Goal: Task Accomplishment & Management: Use online tool/utility

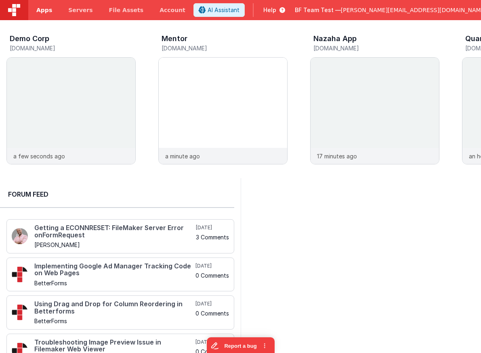
click at [40, 11] on span "Apps" at bounding box center [44, 10] width 16 height 8
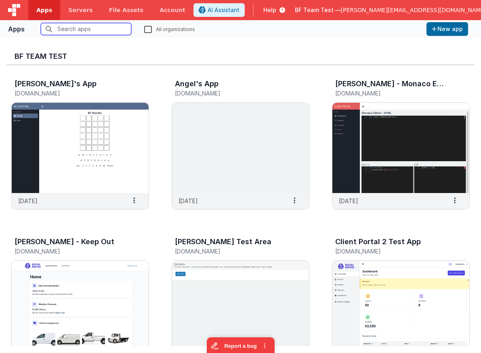
click at [81, 31] on input "text" at bounding box center [86, 29] width 90 height 12
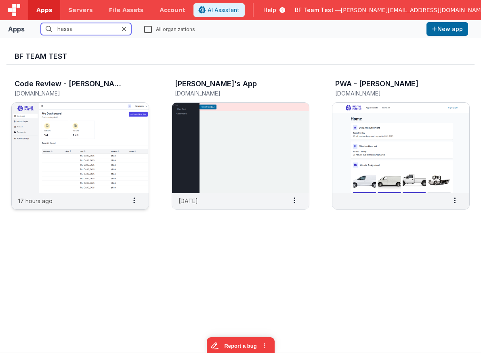
type input "hassa"
click at [102, 123] on img at bounding box center [80, 148] width 137 height 90
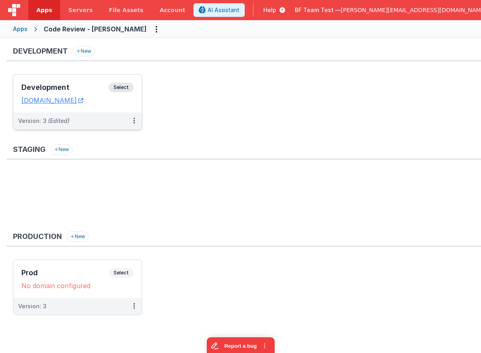
click at [75, 83] on div "Development Select" at bounding box center [77, 90] width 112 height 14
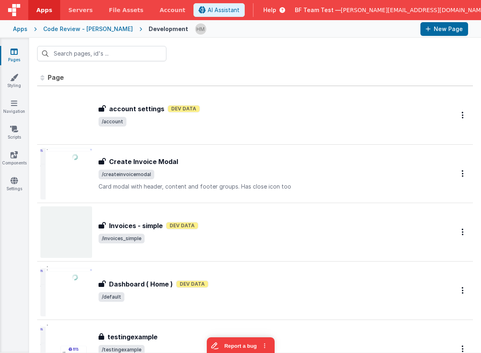
click at [174, 100] on div "The development data is turned on for this page. This could affect performance." at bounding box center [160, 88] width 81 height 31
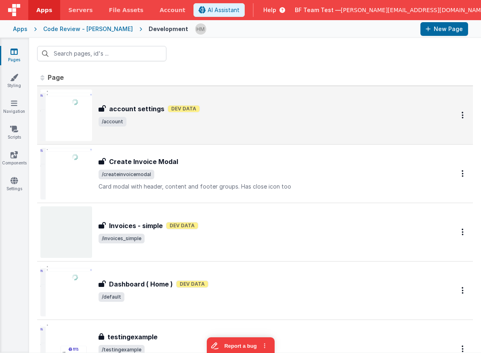
click at [280, 113] on div "account settings Dev Data" at bounding box center [266, 109] width 337 height 10
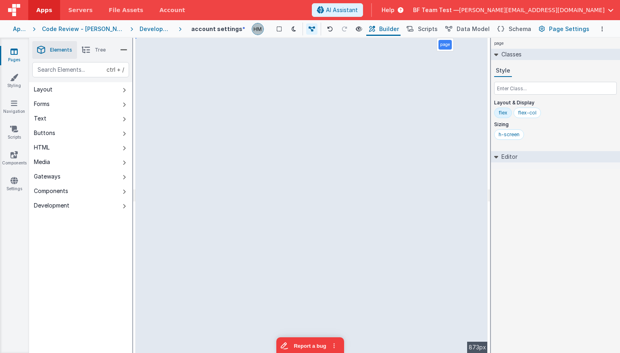
click at [480, 33] on span "Page Settings" at bounding box center [569, 29] width 40 height 8
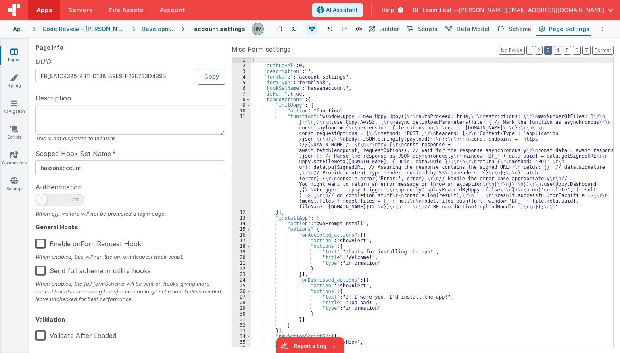
click at [480, 50] on button "3" at bounding box center [548, 50] width 8 height 9
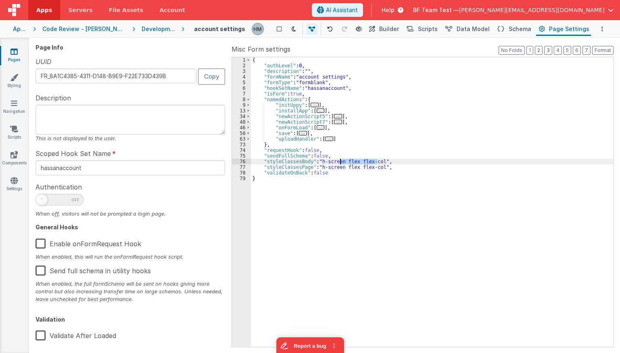
drag, startPoint x: 377, startPoint y: 161, endPoint x: 340, endPoint y: 160, distance: 36.7
click at [340, 160] on div "{ "authLevel" : 0 , "description" : "" , "formName" : "account settings" , "for…" at bounding box center [432, 207] width 362 height 301
click at [333, 162] on div "{ "authLevel" : 0 , "description" : "" , "formName" : "account settings" , "for…" at bounding box center [432, 207] width 362 height 301
click at [333, 161] on div "{ "authLevel" : 0 , "description" : "" , "formName" : "account settings" , "for…" at bounding box center [432, 207] width 362 height 301
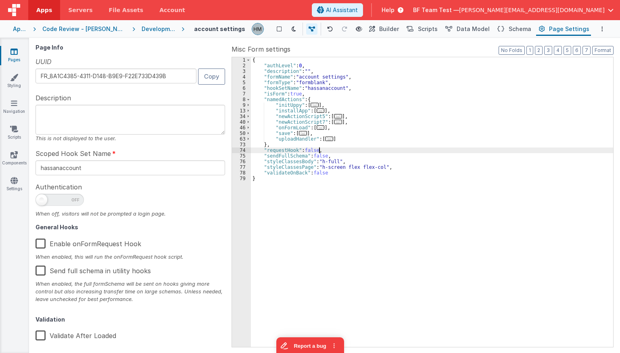
click at [379, 150] on div "{ "authLevel" : 0 , "description" : "" , "formName" : "account settings" , "for…" at bounding box center [432, 207] width 362 height 301
click at [142, 29] on div "Development" at bounding box center [158, 29] width 33 height 8
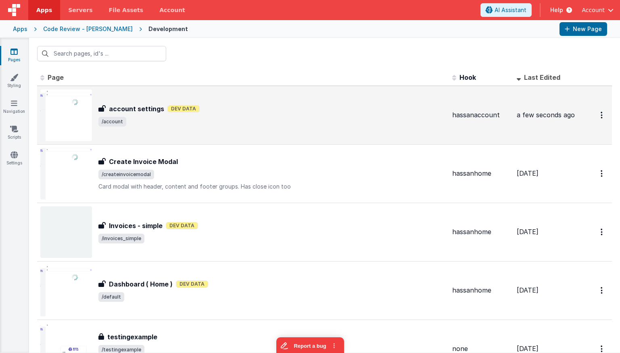
click at [289, 106] on div "account settings Dev Data" at bounding box center [271, 109] width 347 height 10
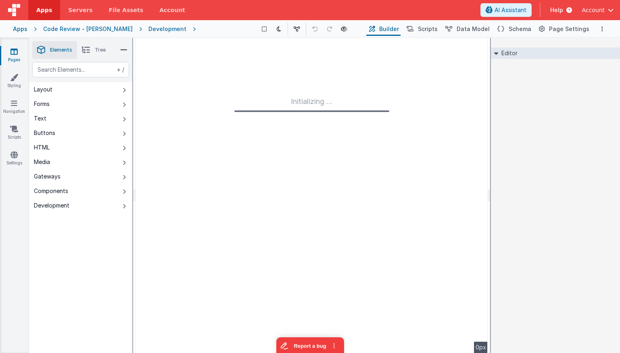
type input "FR_8A1C4385-4311-D148-B9E9-F22E733D439B"
type input "hassanaccount"
checkbox input "false"
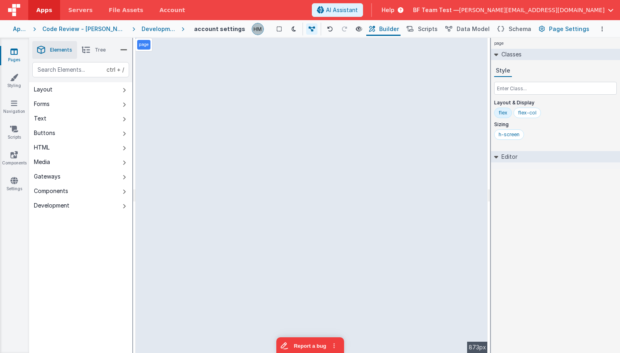
click at [558, 28] on span "Page Settings" at bounding box center [569, 29] width 40 height 8
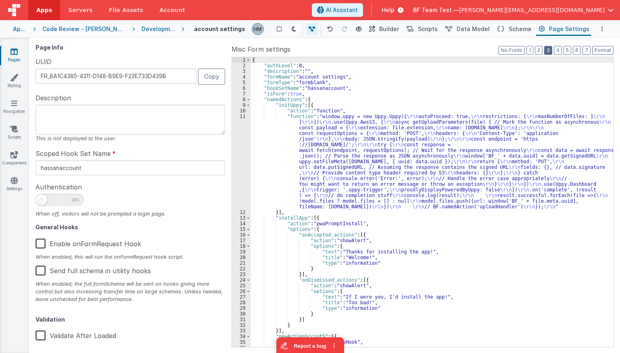
click at [549, 51] on button "3" at bounding box center [548, 50] width 8 height 9
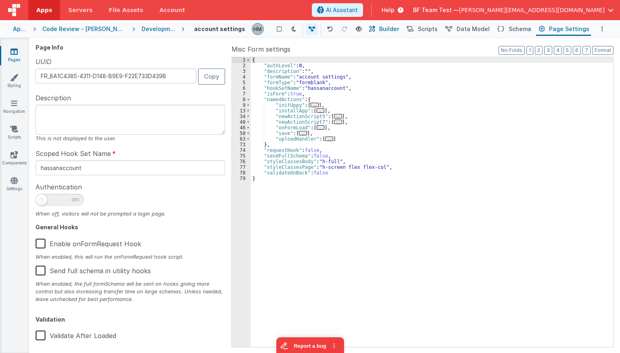
click at [397, 32] on span "Builder" at bounding box center [389, 29] width 20 height 8
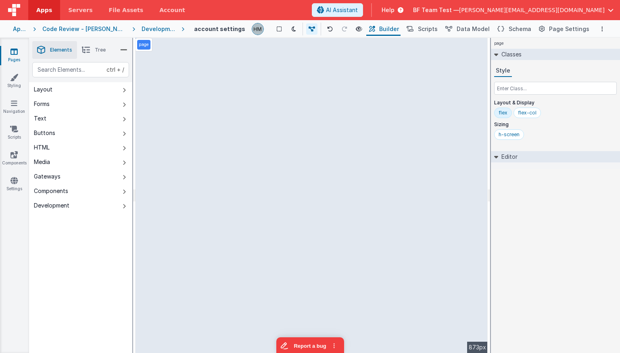
click at [91, 51] on li "Tree" at bounding box center [93, 50] width 33 height 18
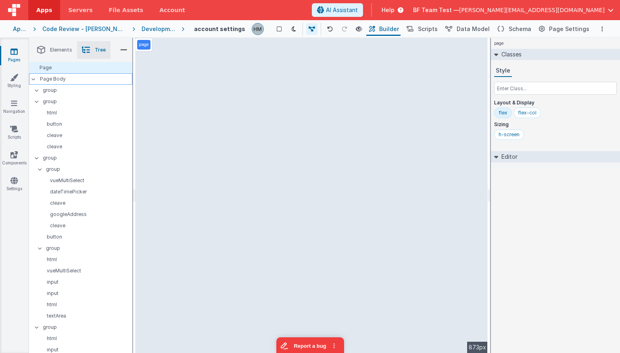
click at [72, 79] on p "Page Body" at bounding box center [86, 79] width 92 height 6
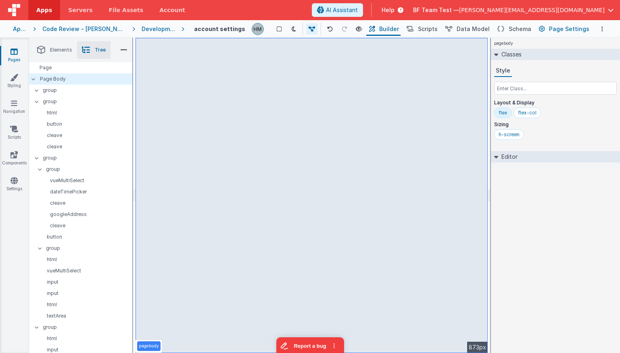
click at [557, 27] on span "Page Settings" at bounding box center [569, 29] width 40 height 8
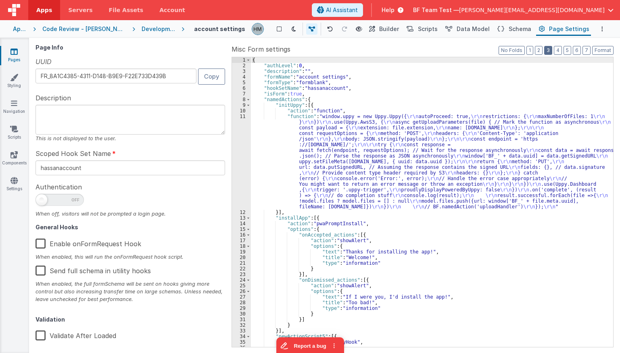
click at [548, 52] on button "3" at bounding box center [548, 50] width 8 height 9
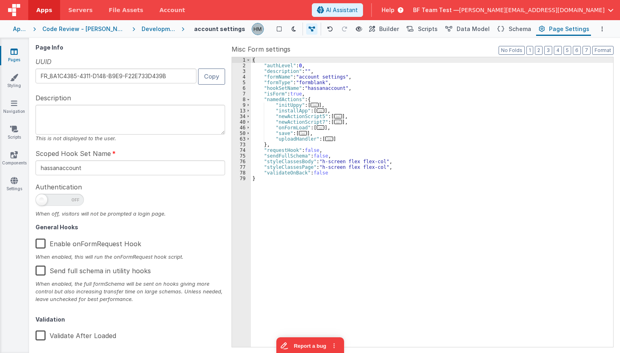
click at [146, 29] on div "Development" at bounding box center [158, 29] width 33 height 8
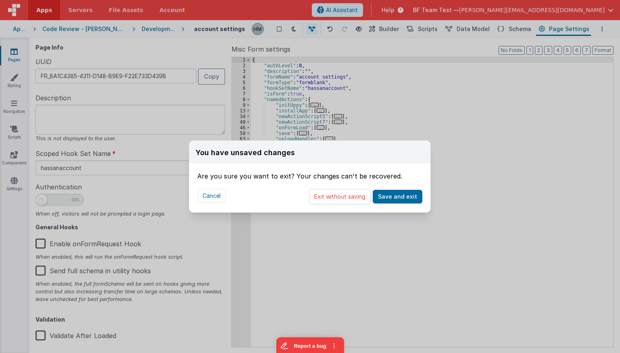
click at [366, 113] on div "You have unsaved changes Are you sure you want to exit? Your changes can't be r…" at bounding box center [310, 176] width 620 height 353
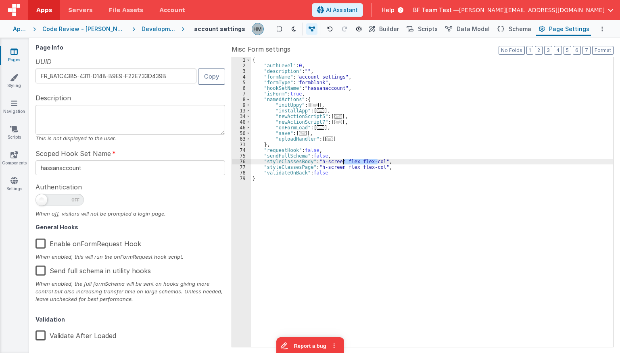
drag, startPoint x: 377, startPoint y: 162, endPoint x: 342, endPoint y: 162, distance: 35.5
click at [342, 162] on div "{ "authLevel" : 0 , "description" : "" , "formName" : "account settings" , "for…" at bounding box center [432, 207] width 362 height 301
click at [329, 165] on div "{ "authLevel" : 0 , "description" : "" , "formName" : "account settings" , "for…" at bounding box center [432, 207] width 362 height 301
click at [328, 160] on div "{ "authLevel" : 0 , "description" : "" , "formName" : "account settings" , "for…" at bounding box center [432, 207] width 362 height 301
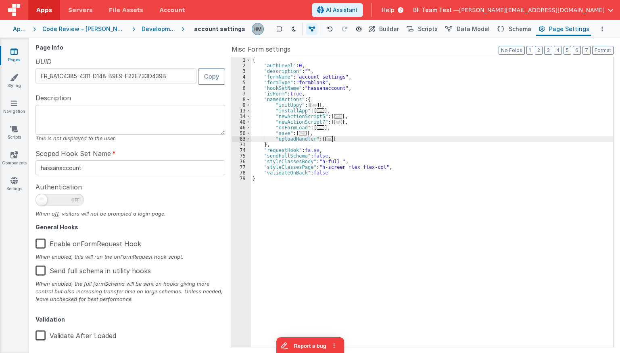
click at [358, 140] on div "{ "authLevel" : 0 , "description" : "" , "formName" : "account settings" , "for…" at bounding box center [432, 207] width 362 height 301
click at [144, 30] on div "Development" at bounding box center [158, 29] width 33 height 8
click at [143, 28] on div "Development" at bounding box center [158, 29] width 33 height 8
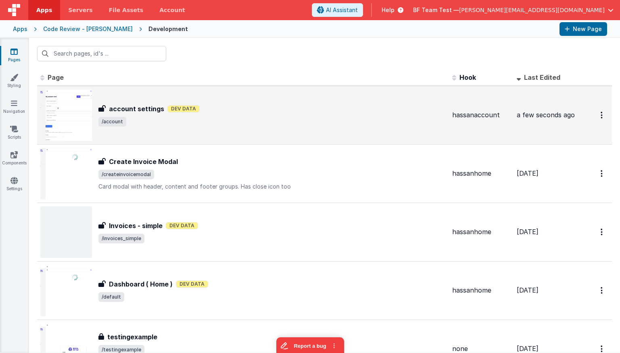
click at [186, 123] on span "/account" at bounding box center [271, 122] width 347 height 10
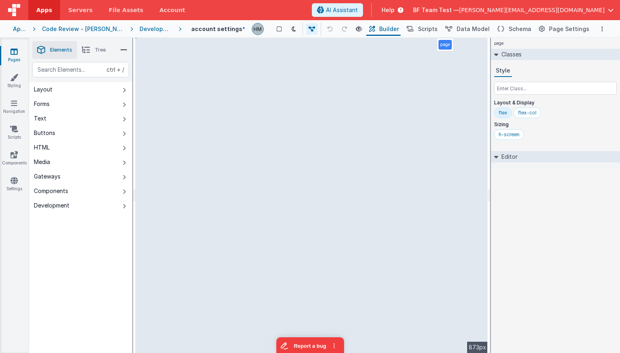
click at [101, 51] on span "Tree" at bounding box center [100, 50] width 11 height 6
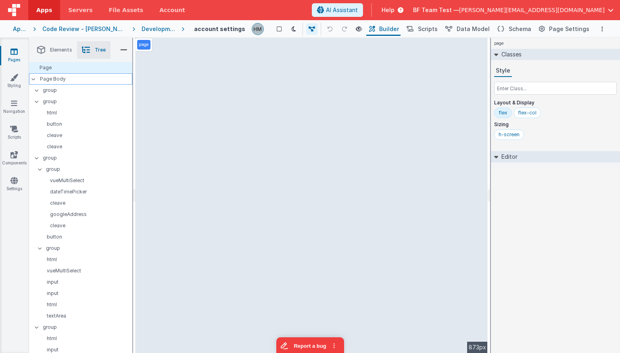
click at [71, 75] on div "Page Body" at bounding box center [80, 78] width 103 height 11
click at [52, 82] on div "Page Body" at bounding box center [80, 78] width 103 height 11
click at [63, 81] on p "Page Body" at bounding box center [86, 79] width 92 height 6
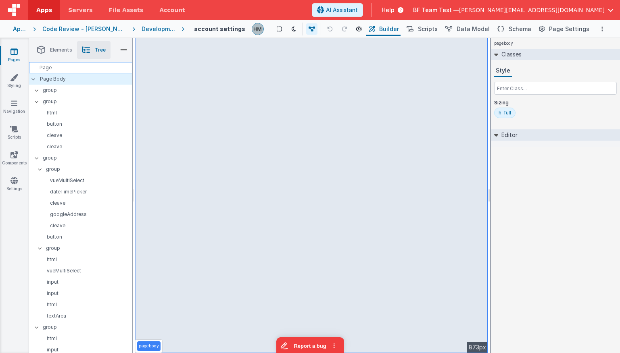
click at [75, 71] on div "Page" at bounding box center [80, 67] width 103 height 11
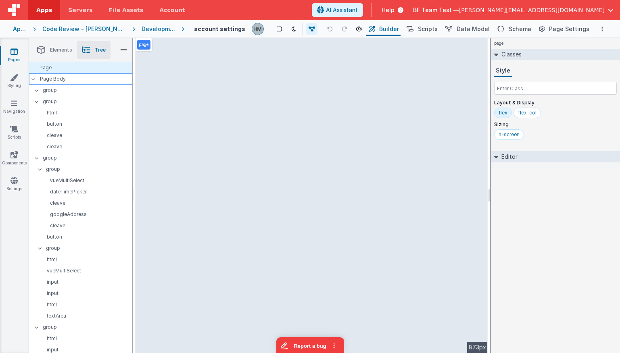
click at [78, 81] on p "Page Body" at bounding box center [86, 79] width 92 height 6
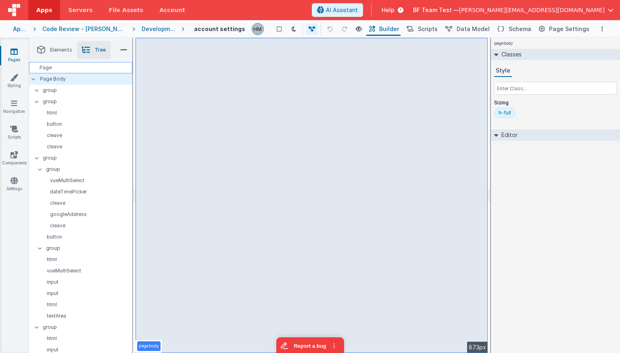
click at [81, 71] on div "Page" at bounding box center [80, 67] width 103 height 11
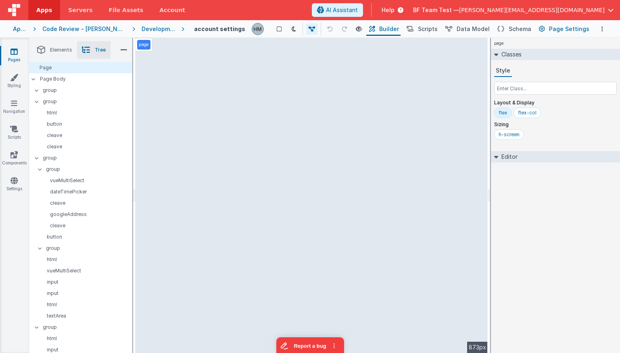
click at [565, 30] on span "Page Settings" at bounding box center [569, 29] width 40 height 8
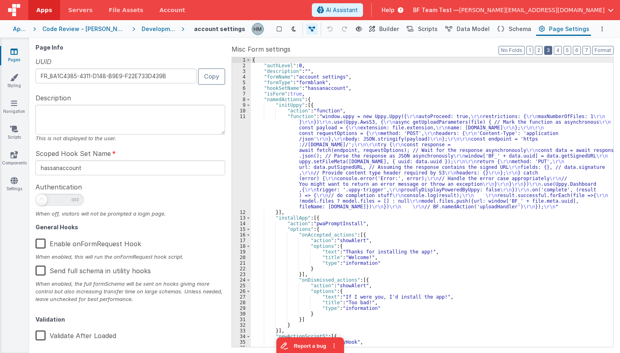
click at [547, 52] on button "3" at bounding box center [548, 50] width 8 height 9
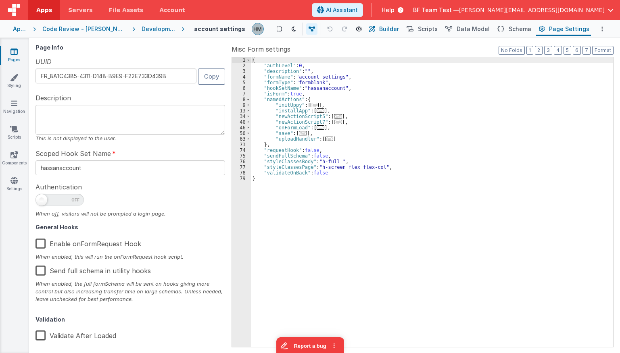
click at [391, 31] on span "Builder" at bounding box center [389, 29] width 20 height 8
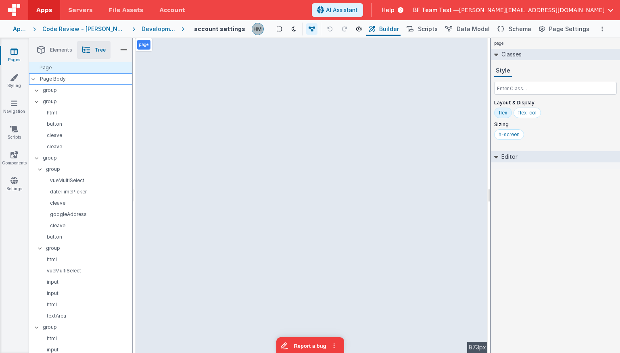
click at [75, 77] on p "Page Body" at bounding box center [86, 79] width 92 height 6
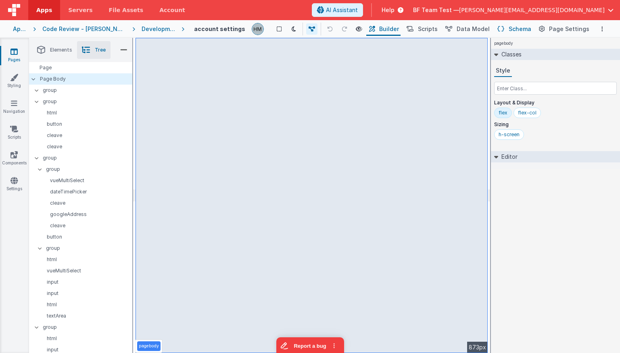
click at [520, 29] on span "Schema" at bounding box center [520, 29] width 23 height 8
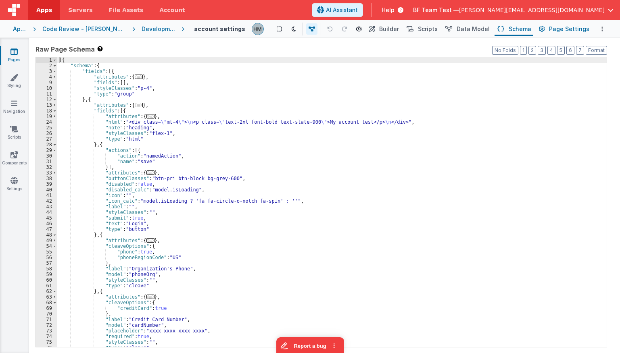
click at [549, 29] on button "Page Settings" at bounding box center [563, 29] width 55 height 14
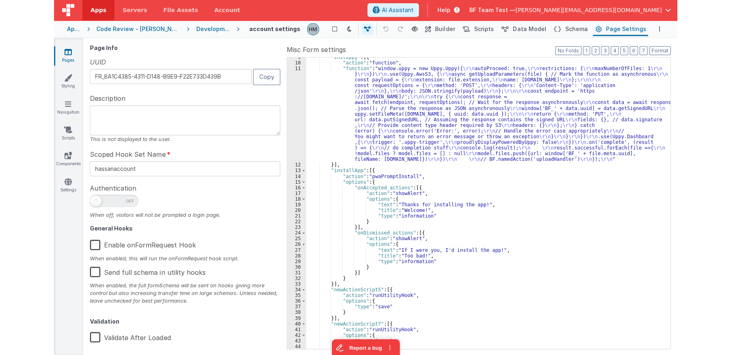
scroll to position [97, 0]
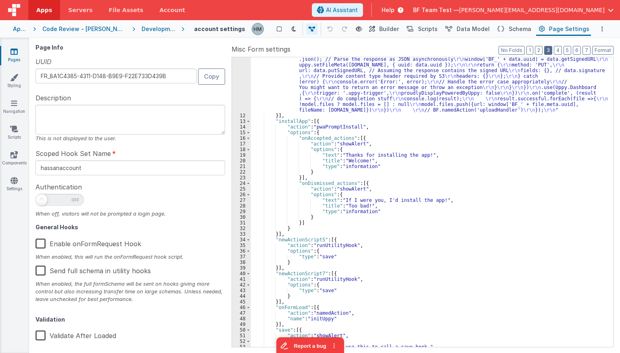
click at [549, 53] on button "3" at bounding box center [548, 50] width 8 height 9
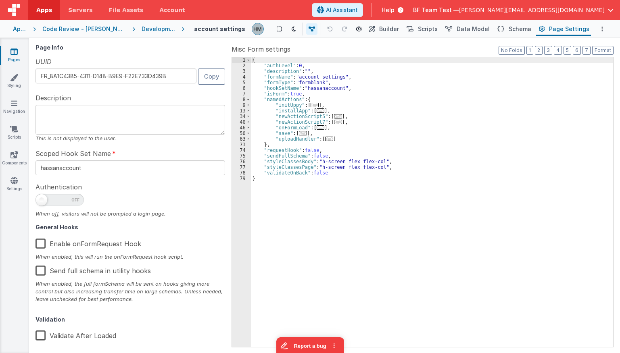
click at [21, 31] on div "Apps" at bounding box center [20, 29] width 14 height 8
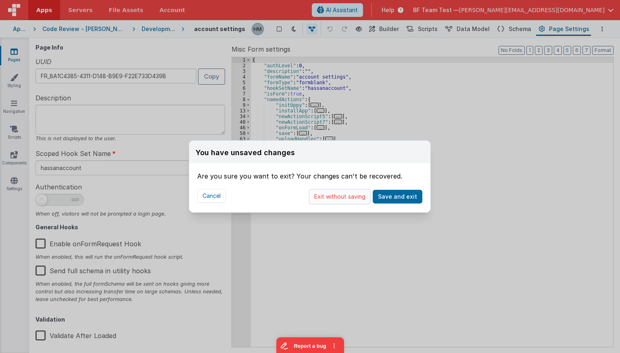
click at [351, 200] on button "Exit without saving" at bounding box center [340, 196] width 62 height 15
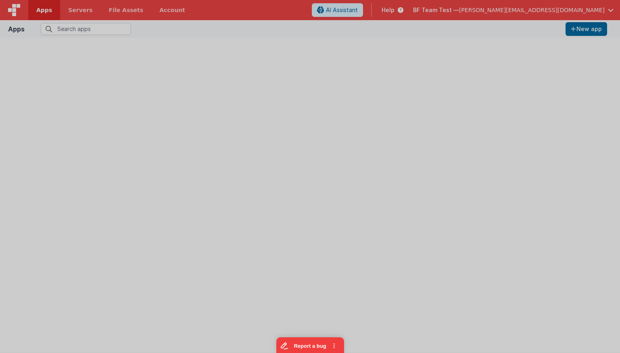
type input "hassa"
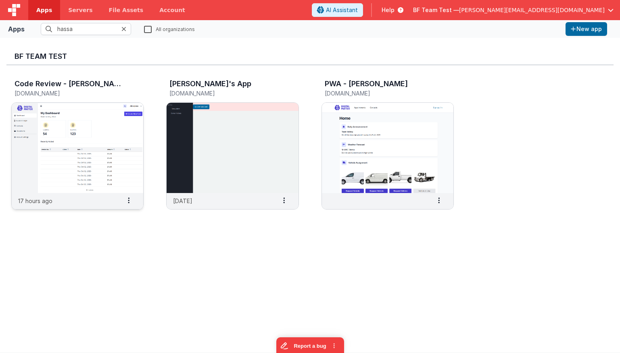
drag, startPoint x: 113, startPoint y: 117, endPoint x: 123, endPoint y: 108, distance: 13.7
click at [123, 108] on img at bounding box center [78, 148] width 132 height 90
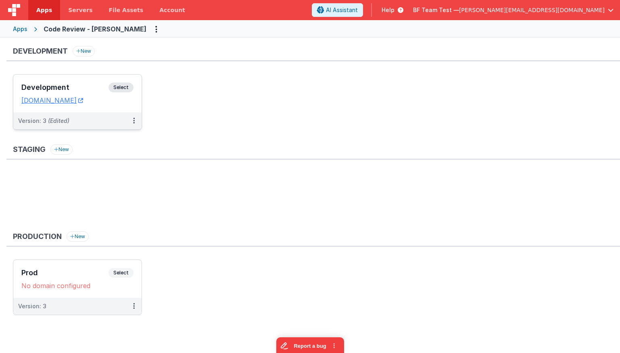
click at [72, 88] on h3 "Development" at bounding box center [64, 88] width 87 height 8
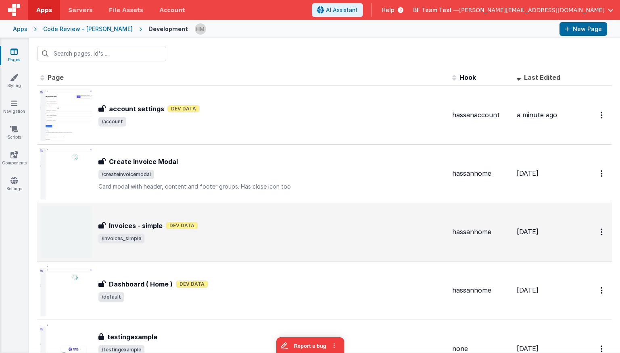
click at [274, 220] on div "Invoices - simple Invoices - simple Dev Data /invoices_simple" at bounding box center [242, 233] width 405 height 52
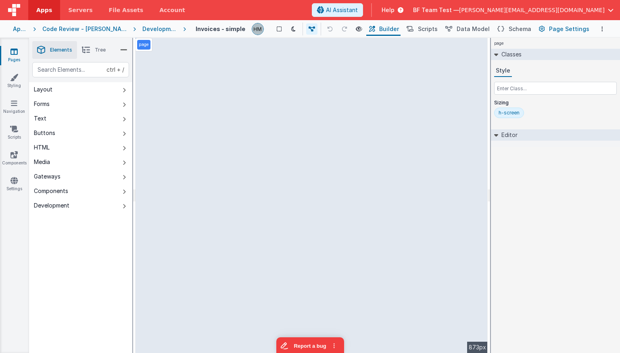
click at [562, 28] on span "Page Settings" at bounding box center [569, 29] width 40 height 8
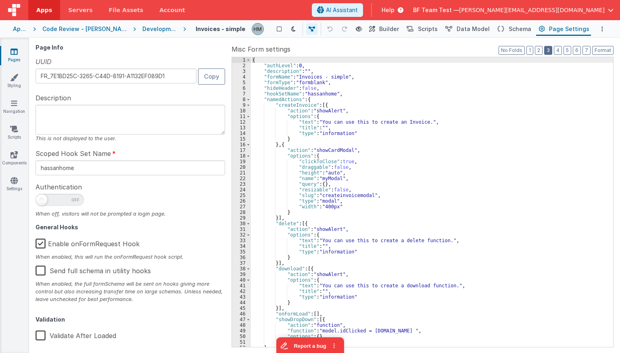
click at [550, 52] on button "3" at bounding box center [548, 50] width 8 height 9
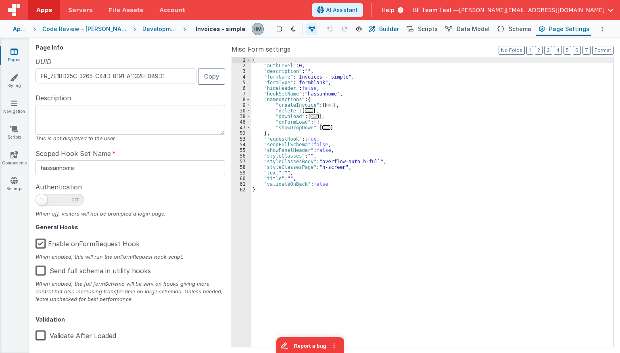
click at [388, 27] on span "Builder" at bounding box center [389, 29] width 20 height 8
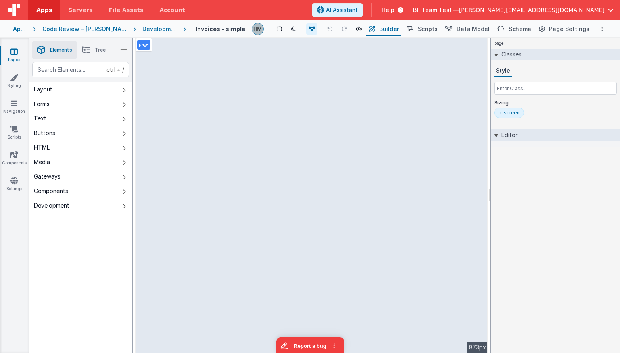
click at [98, 48] on span "Tree" at bounding box center [100, 50] width 11 height 6
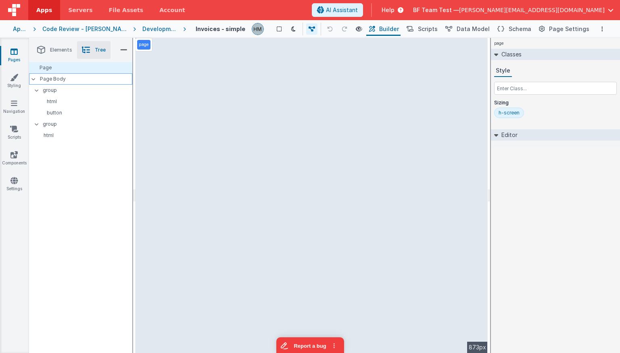
click at [67, 79] on p "Page Body" at bounding box center [86, 79] width 92 height 6
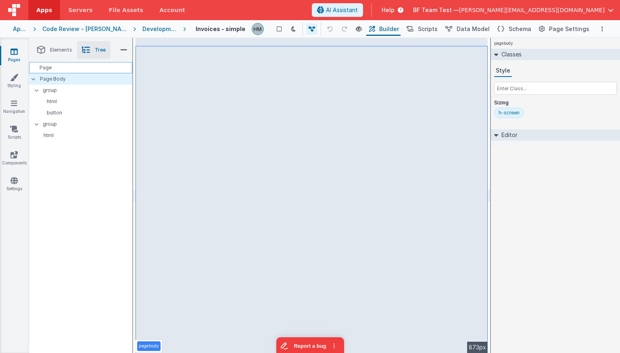
click at [67, 71] on div "Page" at bounding box center [80, 67] width 103 height 11
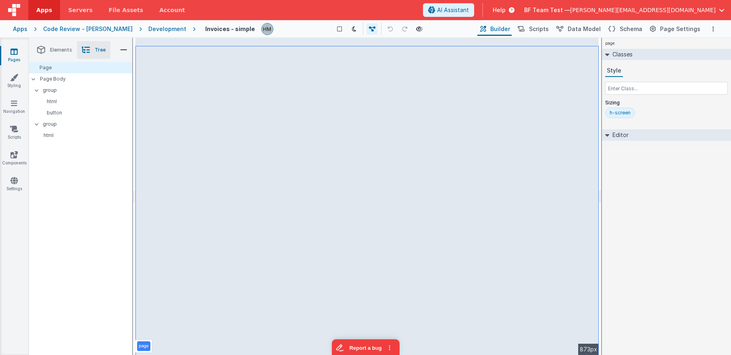
click at [17, 31] on div "Apps" at bounding box center [20, 29] width 15 height 8
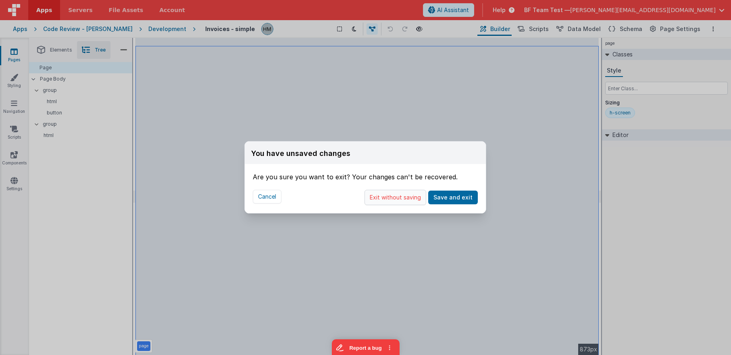
click at [419, 197] on button "Exit without saving" at bounding box center [396, 197] width 62 height 15
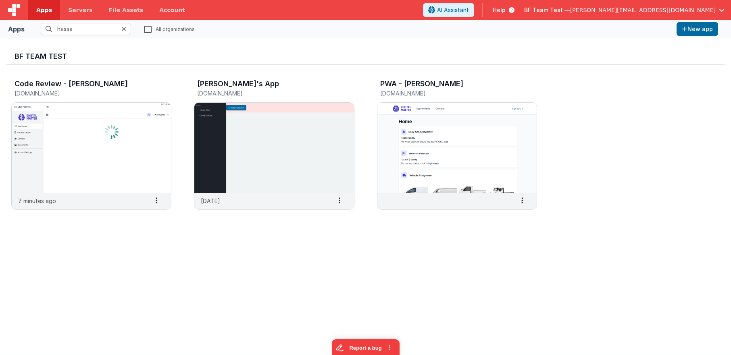
click at [620, 17] on div "BF Team Test — hassan@delfsengineering.ca" at bounding box center [624, 10] width 201 height 14
click at [620, 15] on div "BF Team Test — hassan@delfsengineering.ca" at bounding box center [624, 10] width 201 height 14
click at [620, 8] on span "button" at bounding box center [722, 10] width 6 height 6
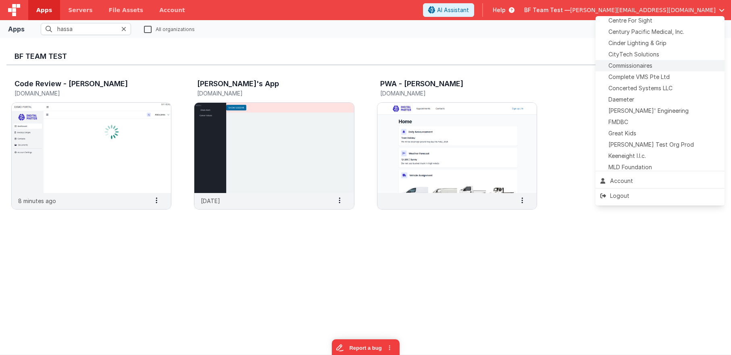
scroll to position [165, 0]
click at [620, 20] on span "Centre For Sight" at bounding box center [631, 18] width 44 height 8
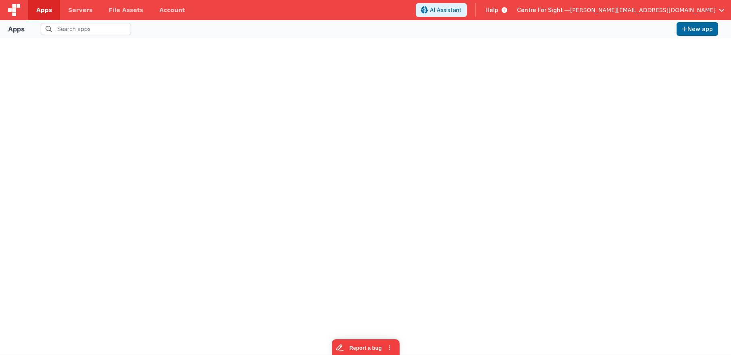
type input "hassa"
click at [127, 27] on div at bounding box center [126, 29] width 10 height 12
click at [125, 28] on icon at bounding box center [123, 29] width 5 height 6
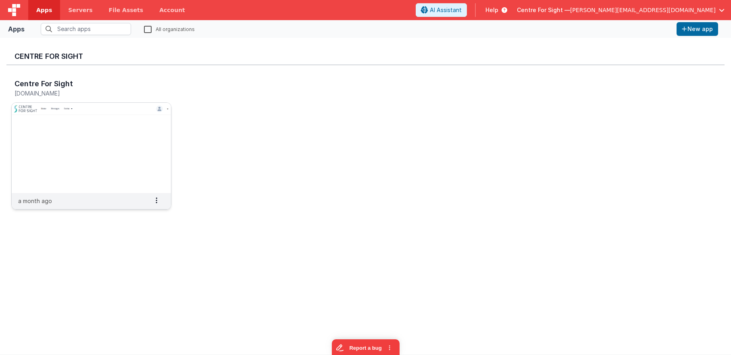
click at [119, 152] on img at bounding box center [91, 148] width 159 height 90
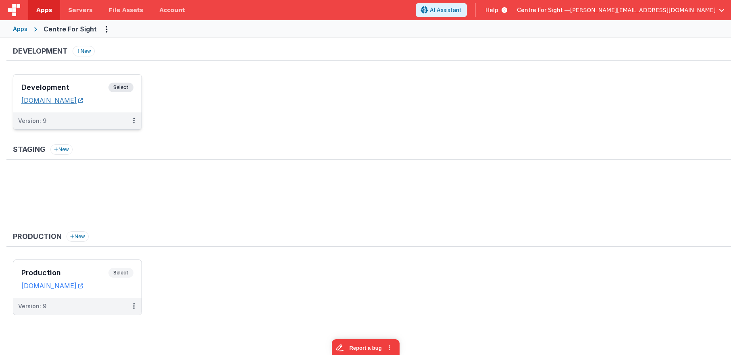
click at [83, 102] on link "[DOMAIN_NAME]" at bounding box center [52, 100] width 62 height 8
click at [78, 82] on div "Development Select URLs centreforsightdev.clientportal.cloud" at bounding box center [77, 94] width 128 height 38
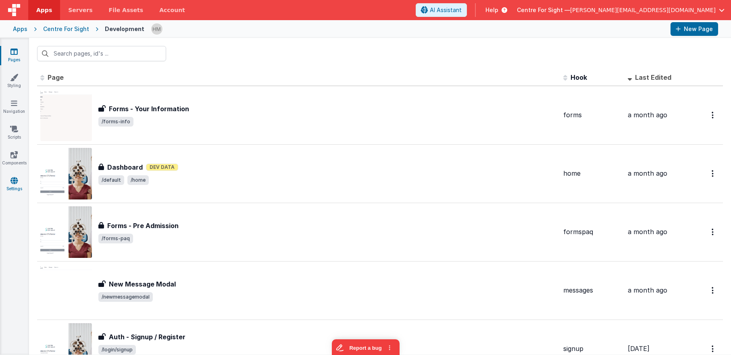
click at [14, 177] on icon at bounding box center [13, 181] width 7 height 8
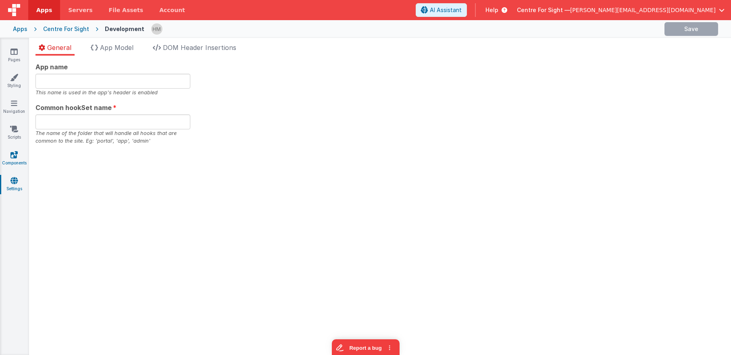
type input "cfs"
click at [117, 50] on span "App Model" at bounding box center [116, 48] width 33 height 8
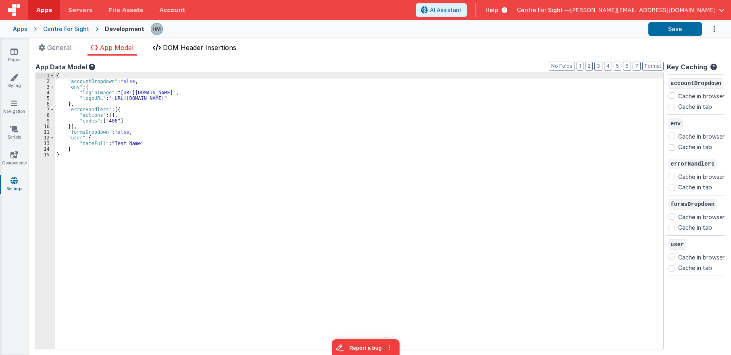
click at [189, 46] on span "DOM Header Insertions" at bounding box center [199, 48] width 73 height 8
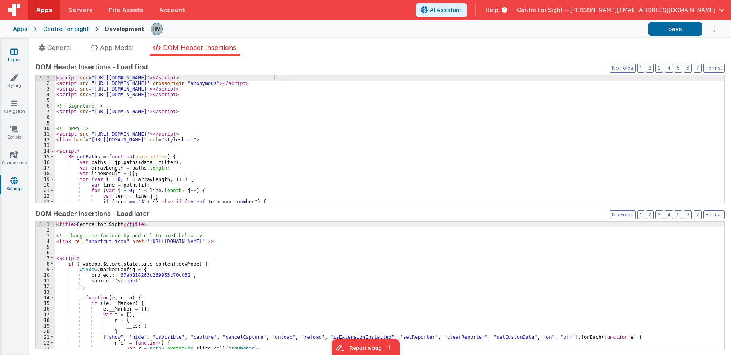
click at [21, 56] on link "Pages" at bounding box center [14, 56] width 29 height 16
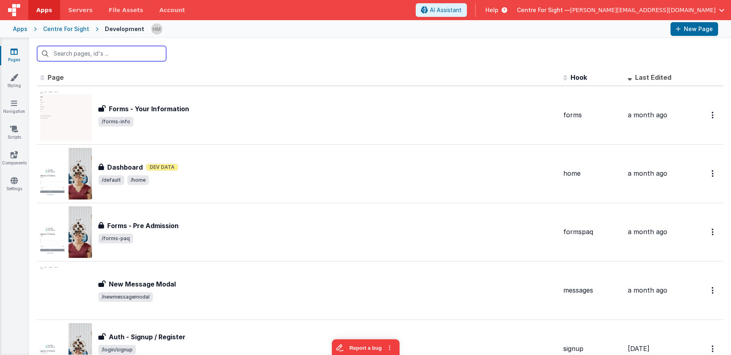
click at [130, 58] on input "text" at bounding box center [101, 53] width 129 height 15
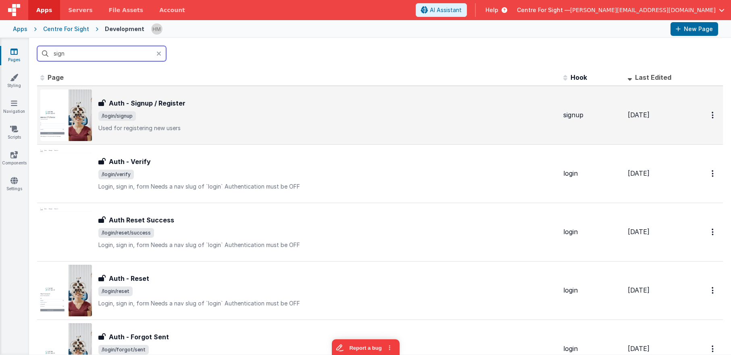
type input "sign"
click at [143, 117] on span "/login/signup" at bounding box center [327, 116] width 459 height 10
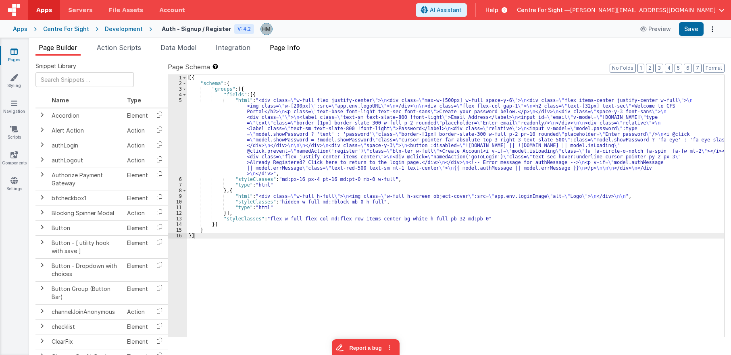
click at [282, 47] on span "Page Info" at bounding box center [285, 48] width 30 height 8
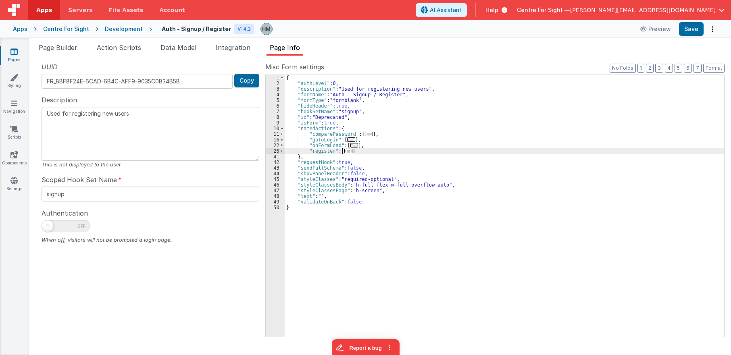
click at [347, 153] on span "..." at bounding box center [349, 151] width 8 height 4
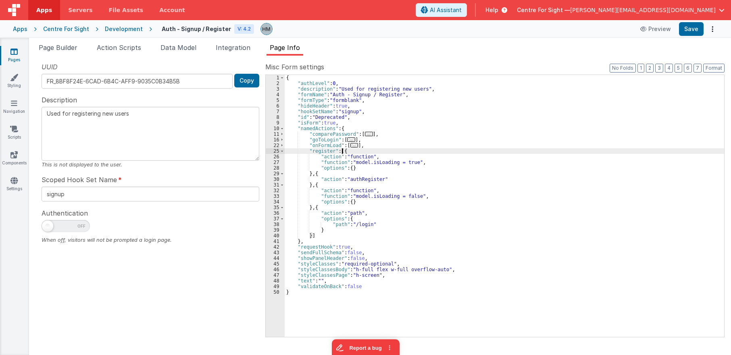
click at [351, 147] on span "..." at bounding box center [355, 145] width 8 height 4
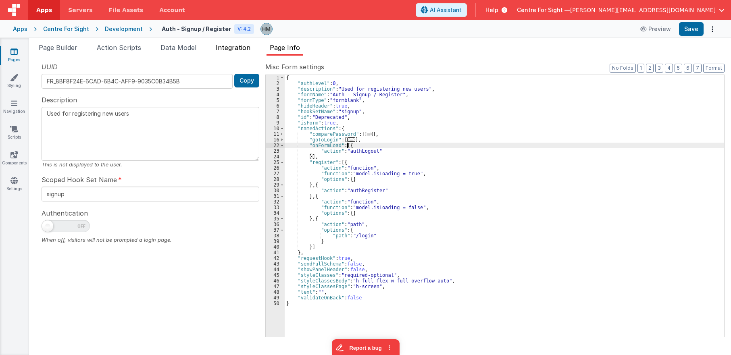
click at [240, 50] on span "Integration" at bounding box center [233, 48] width 35 height 8
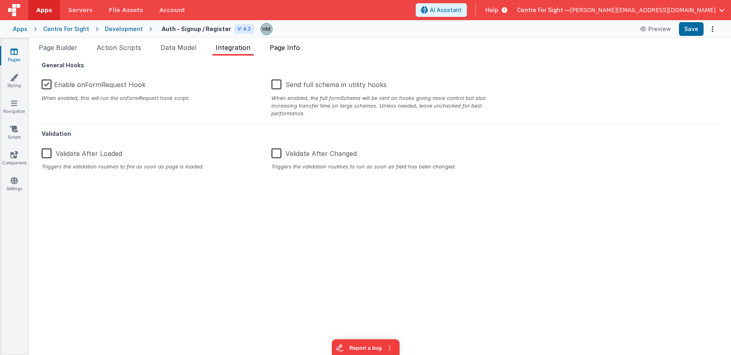
click at [288, 53] on li "Page Info" at bounding box center [285, 49] width 37 height 13
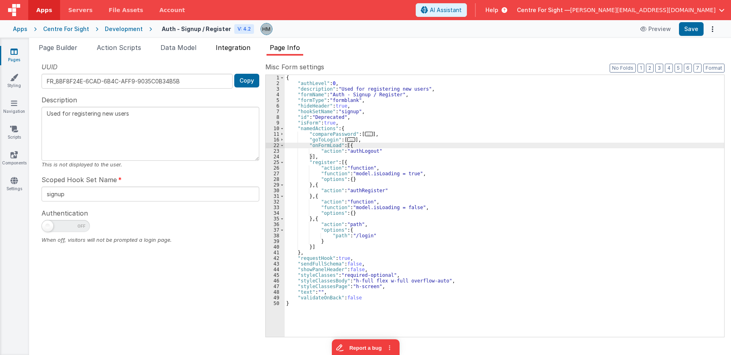
click at [243, 48] on span "Integration" at bounding box center [233, 48] width 35 height 8
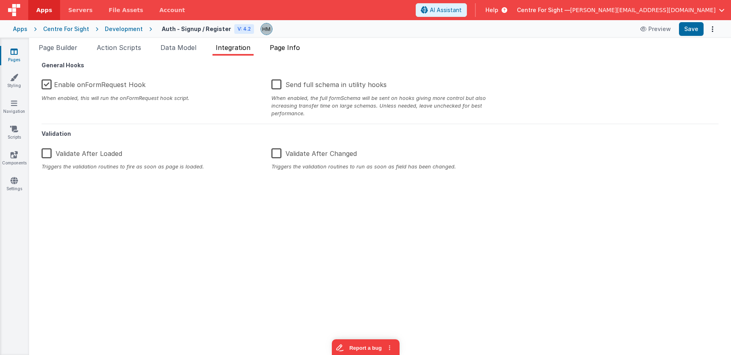
click at [300, 50] on span "Page Info" at bounding box center [285, 48] width 30 height 8
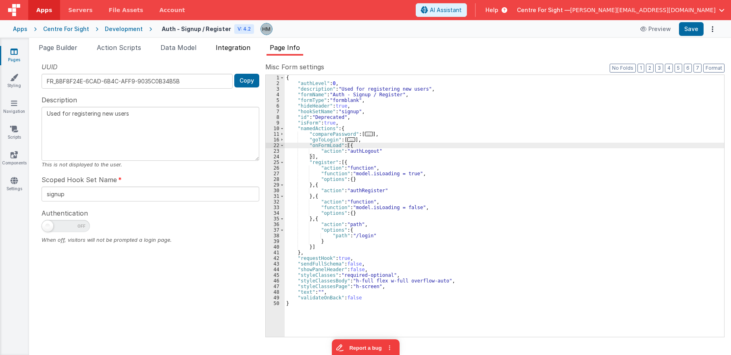
click at [250, 47] on span "Integration" at bounding box center [233, 48] width 35 height 8
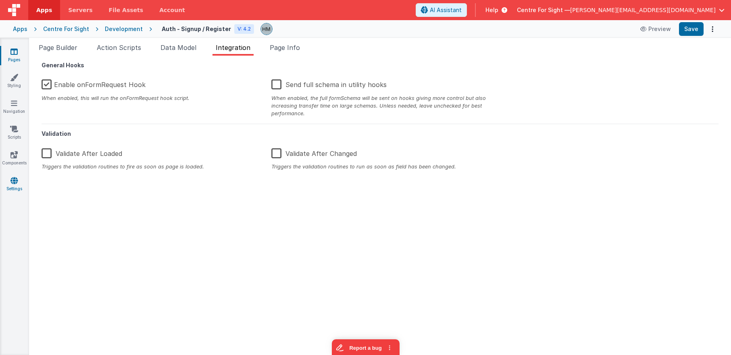
click at [19, 187] on link "Settings" at bounding box center [14, 185] width 29 height 16
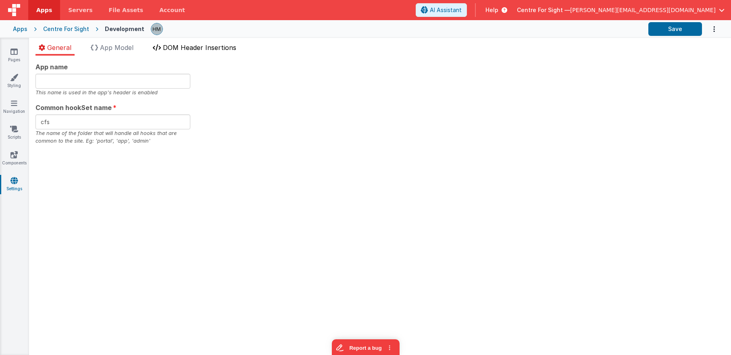
click at [209, 47] on span "DOM Header Insertions" at bounding box center [199, 48] width 73 height 8
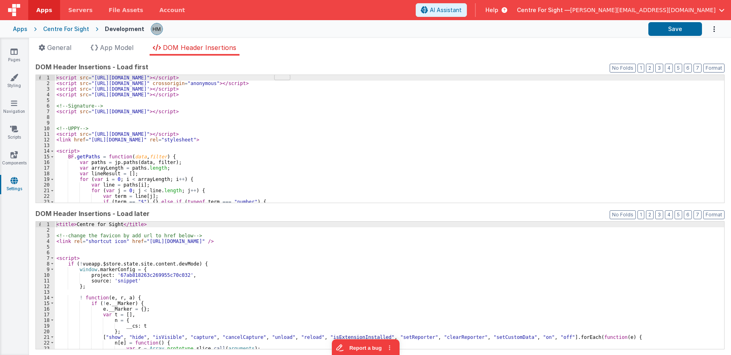
click at [221, 96] on div "< script src = "https://cdn.tailwindcss.com?plugins=forms,typography,aspect-rat…" at bounding box center [390, 144] width 670 height 139
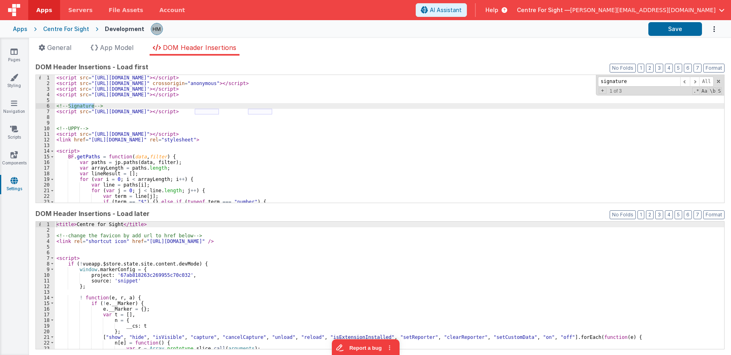
type input "signature"
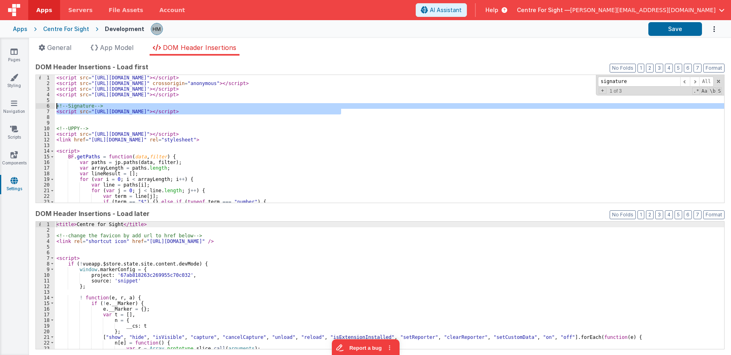
drag, startPoint x: 363, startPoint y: 110, endPoint x: 54, endPoint y: 108, distance: 309.4
click at [55, 108] on div "< script src = "https://cdn.tailwindcss.com?plugins=forms,typography,aspect-rat…" at bounding box center [390, 139] width 670 height 128
click at [620, 85] on span at bounding box center [695, 82] width 10 height 10
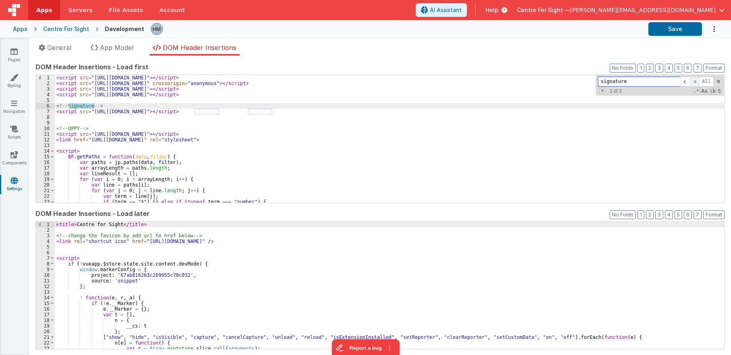
click at [620, 85] on span at bounding box center [695, 82] width 10 height 10
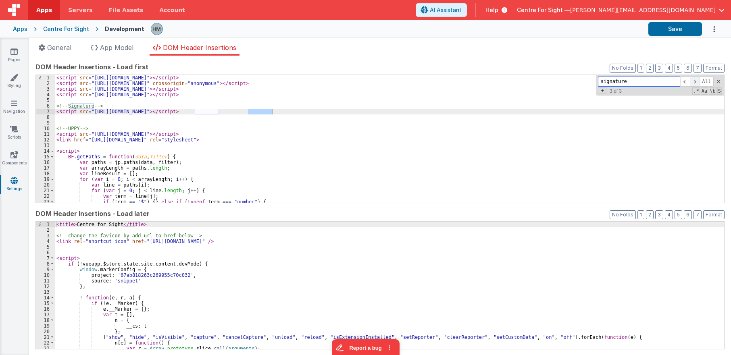
click at [620, 85] on span at bounding box center [695, 82] width 10 height 10
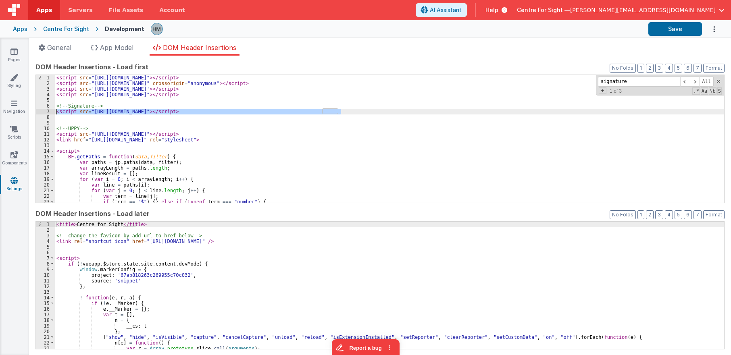
drag, startPoint x: 370, startPoint y: 113, endPoint x: 43, endPoint y: 112, distance: 326.8
click at [55, 112] on div "< script src = "https://cdn.tailwindcss.com?plugins=forms,typography,aspect-rat…" at bounding box center [390, 139] width 670 height 128
click at [181, 108] on div "< script src = "https://cdn.tailwindcss.com?plugins=forms,typography,aspect-rat…" at bounding box center [390, 144] width 670 height 139
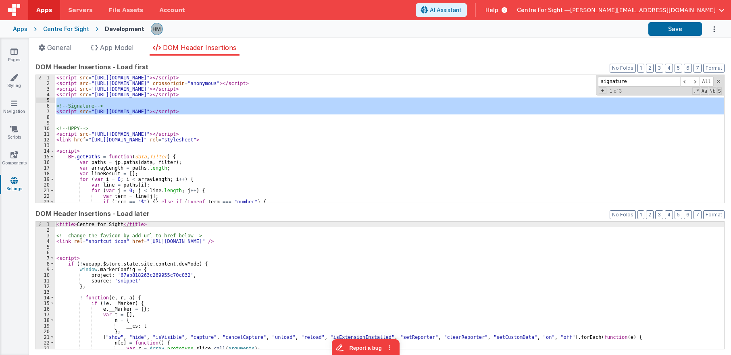
drag, startPoint x: 89, startPoint y: 118, endPoint x: 46, endPoint y: 100, distance: 46.5
click at [55, 100] on div "< script src = "https://cdn.tailwindcss.com?plugins=forms,typography,aspect-rat…" at bounding box center [390, 139] width 670 height 128
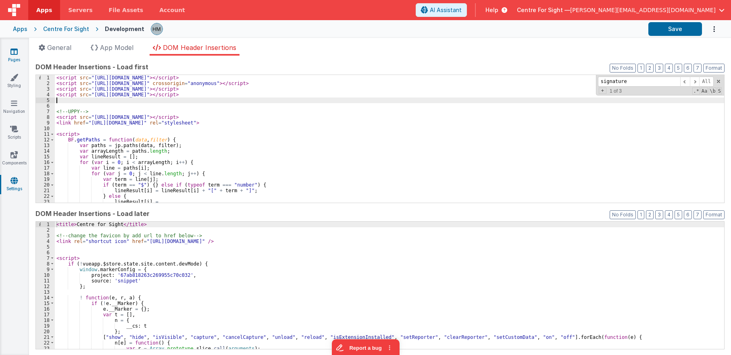
click at [17, 57] on link "Pages" at bounding box center [14, 56] width 29 height 16
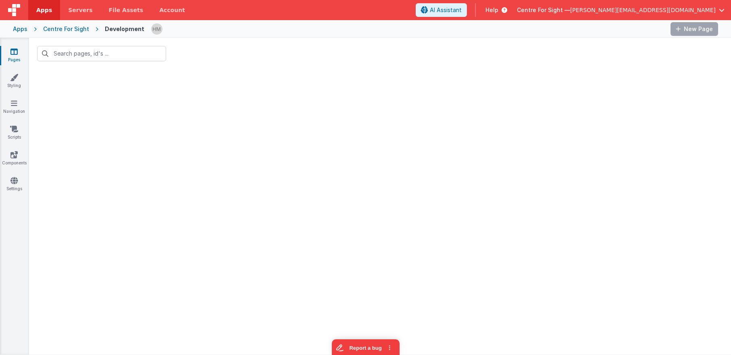
type input "sign"
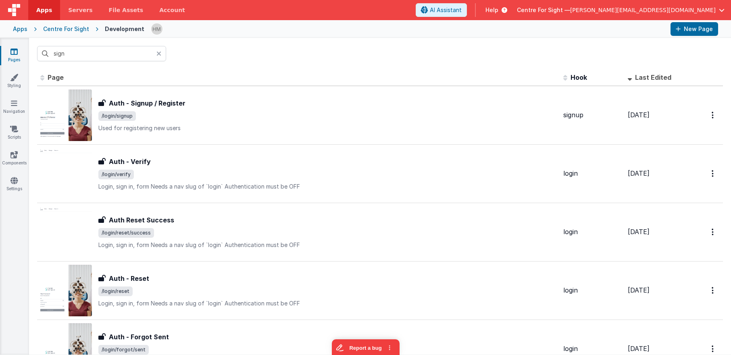
click at [59, 25] on div "Centre For Sight" at bounding box center [66, 29] width 46 height 8
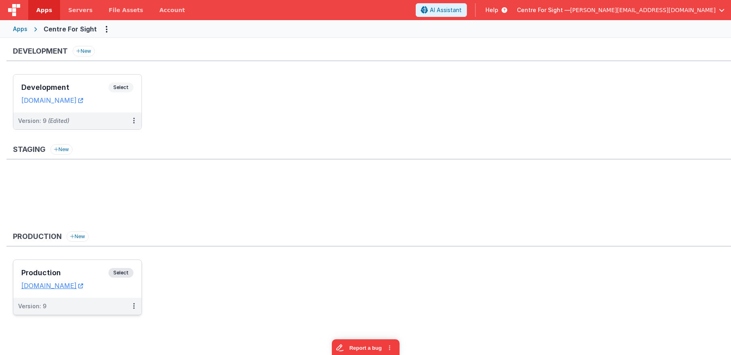
click at [66, 263] on div "Production Select URLs [DOMAIN_NAME]" at bounding box center [77, 279] width 128 height 38
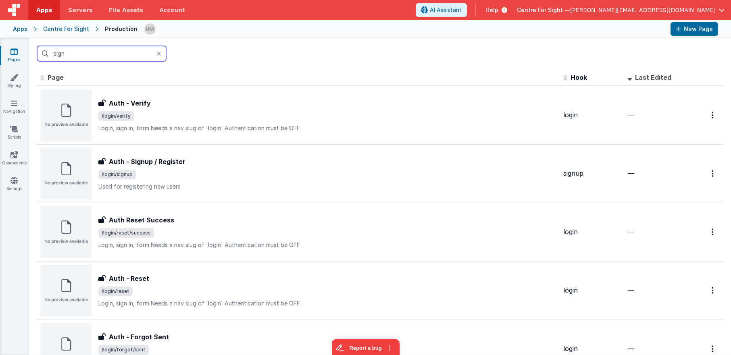
click at [121, 61] on input "sign" at bounding box center [101, 53] width 129 height 15
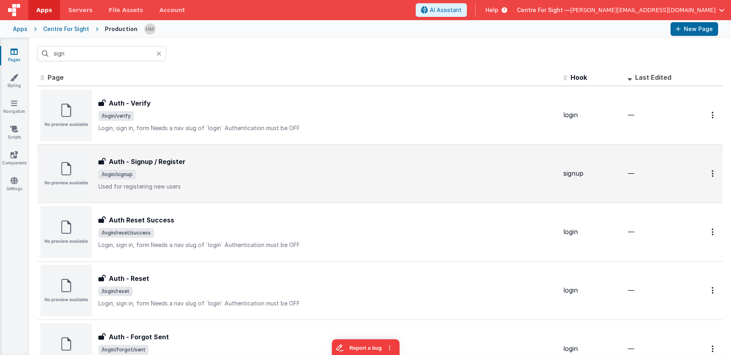
click at [196, 156] on div "Auth - Signup / Register Auth - Signup / Register /login/signup Used for regist…" at bounding box center [298, 174] width 517 height 52
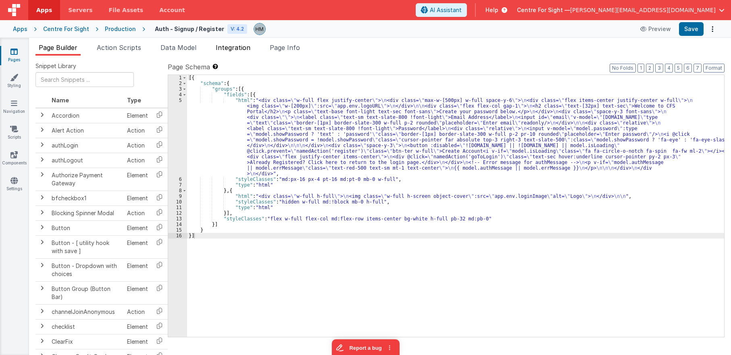
click at [234, 48] on span "Integration" at bounding box center [233, 48] width 35 height 8
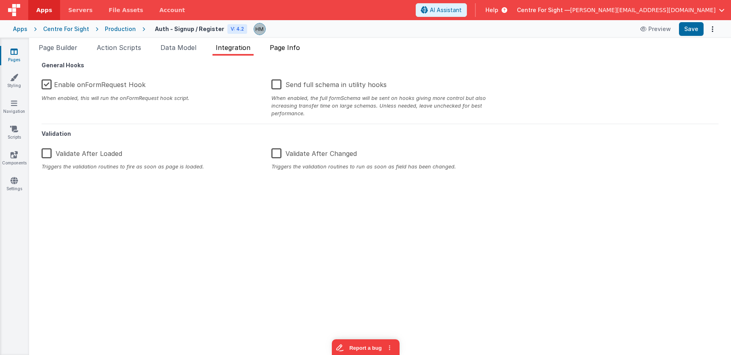
click at [298, 49] on span "Page Info" at bounding box center [285, 48] width 30 height 8
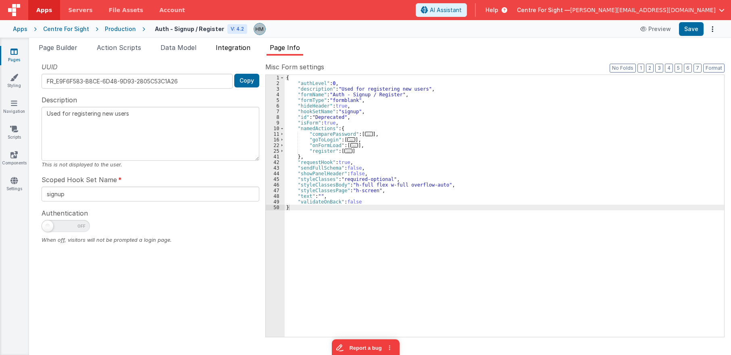
click at [241, 48] on span "Integration" at bounding box center [233, 48] width 35 height 8
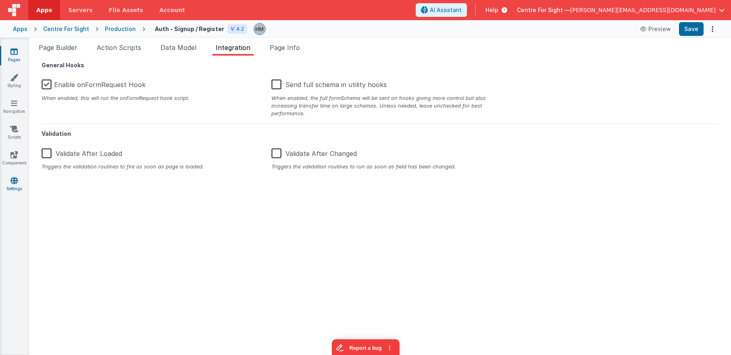
click at [11, 188] on link "Settings" at bounding box center [14, 185] width 29 height 16
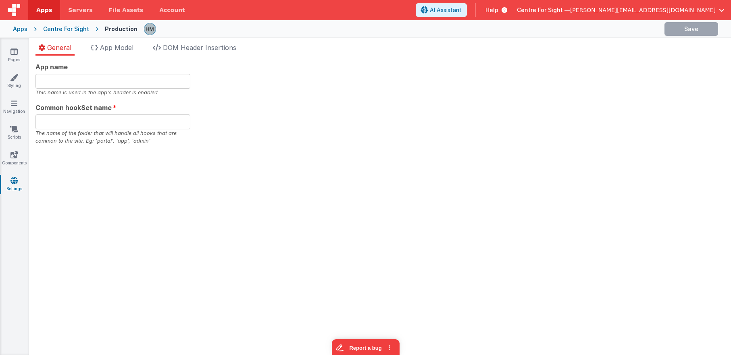
type input "cfs"
click at [197, 47] on span "DOM Header Insertions" at bounding box center [199, 48] width 73 height 8
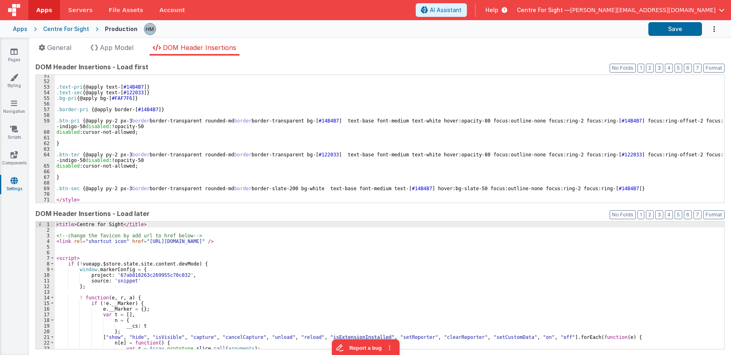
scroll to position [284, 0]
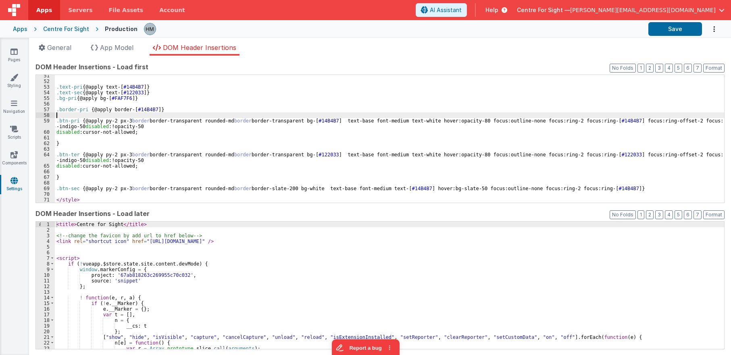
drag, startPoint x: 152, startPoint y: 86, endPoint x: 147, endPoint y: 34, distance: 51.9
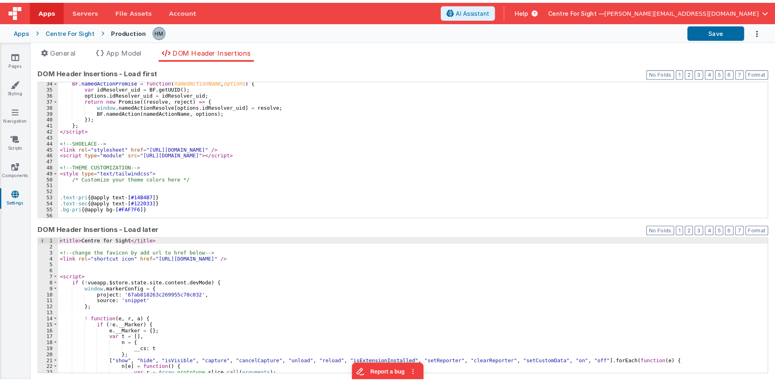
scroll to position [0, 0]
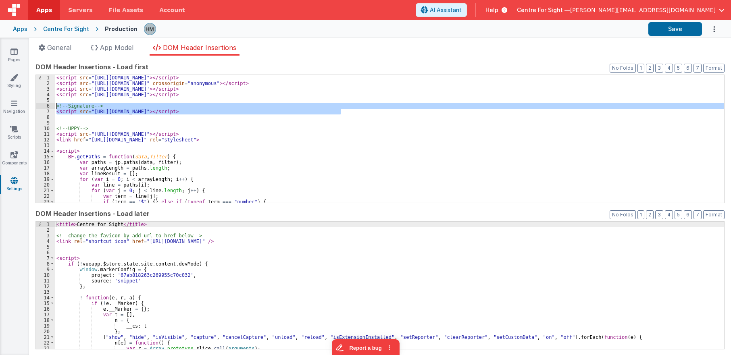
drag, startPoint x: 358, startPoint y: 111, endPoint x: 29, endPoint y: 106, distance: 329.7
click at [55, 106] on div "< script src = "https://cdn.tailwindcss.com?plugins=forms,typography,aspect-rat…" at bounding box center [390, 139] width 670 height 128
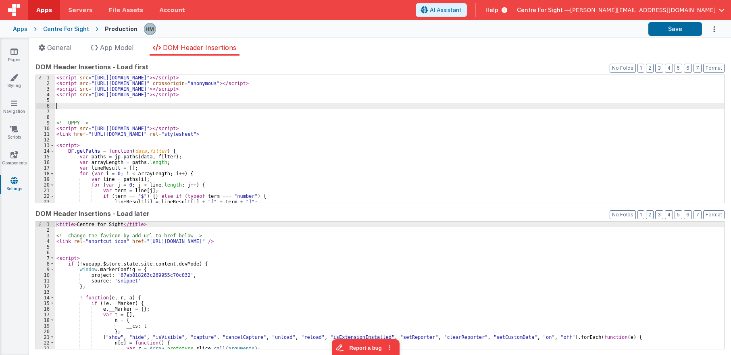
click at [164, 113] on div "< script src = "https://cdn.tailwindcss.com?plugins=forms,typography,aspect-rat…" at bounding box center [390, 144] width 670 height 139
click at [620, 33] on button "Save" at bounding box center [676, 29] width 54 height 14
click at [12, 56] on link "Pages" at bounding box center [14, 56] width 29 height 16
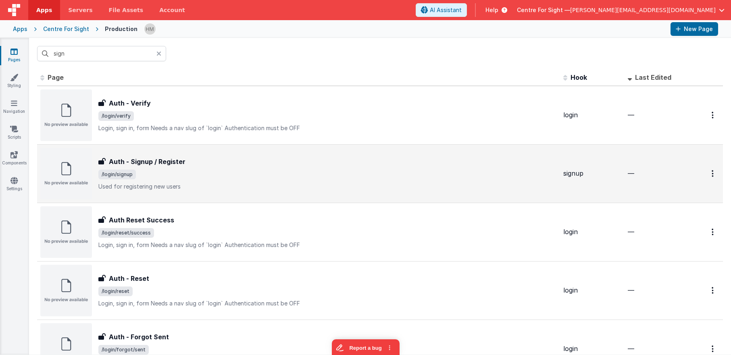
click at [236, 161] on div "Auth - Signup / Register" at bounding box center [327, 162] width 459 height 10
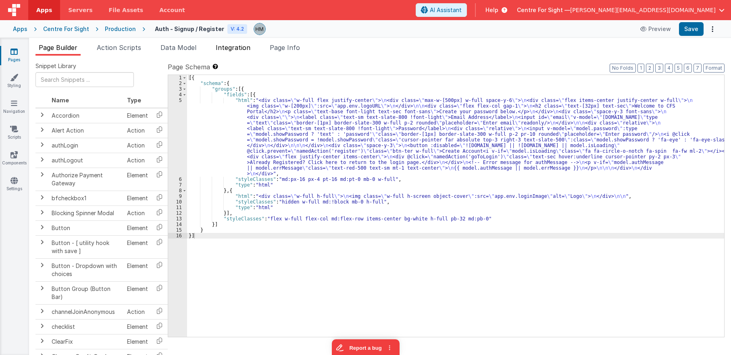
click at [239, 46] on span "Integration" at bounding box center [233, 48] width 35 height 8
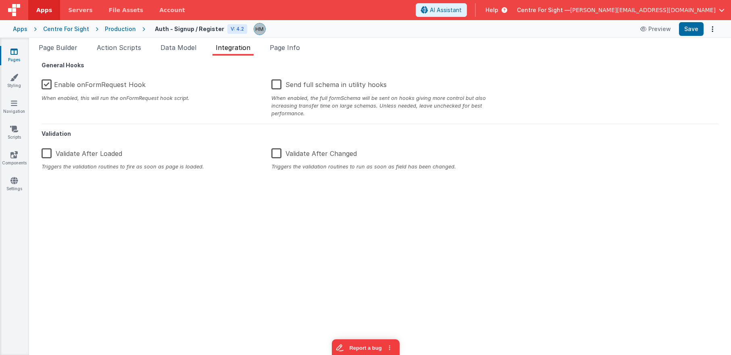
click at [105, 84] on label "Enable onFormRequest Hook" at bounding box center [94, 83] width 104 height 17
click at [0, 0] on input "Enable onFormRequest Hook" at bounding box center [0, 0] width 0 height 0
click at [620, 27] on button "Save" at bounding box center [691, 29] width 25 height 14
click at [84, 85] on label "Enable onFormRequest Hook" at bounding box center [95, 83] width 106 height 17
click at [0, 0] on input "Enable onFormRequest Hook" at bounding box center [0, 0] width 0 height 0
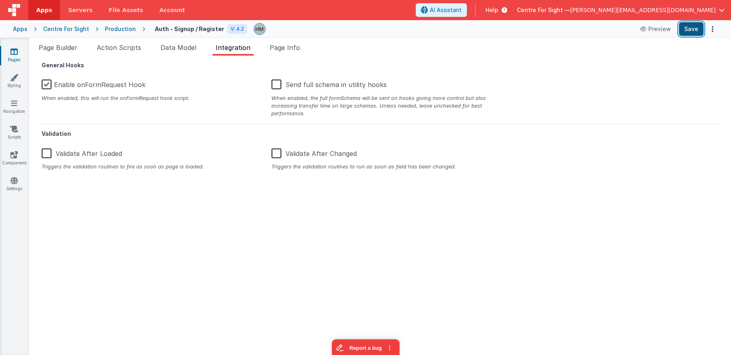
click at [620, 29] on button "Save" at bounding box center [691, 29] width 25 height 14
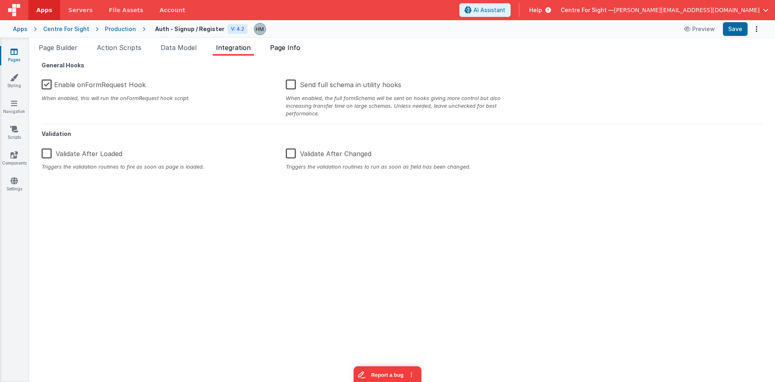
click at [287, 47] on span "Page Info" at bounding box center [285, 48] width 30 height 8
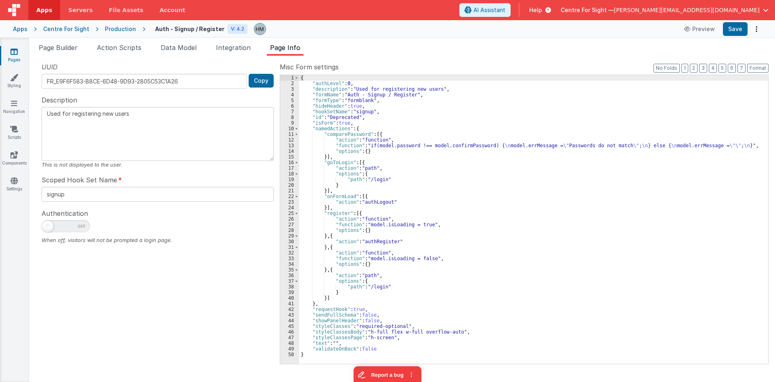
click at [16, 54] on icon at bounding box center [13, 52] width 7 height 8
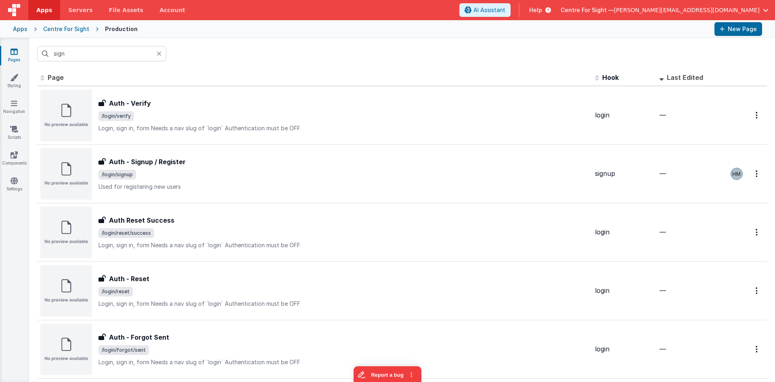
click at [158, 55] on icon at bounding box center [159, 53] width 5 height 6
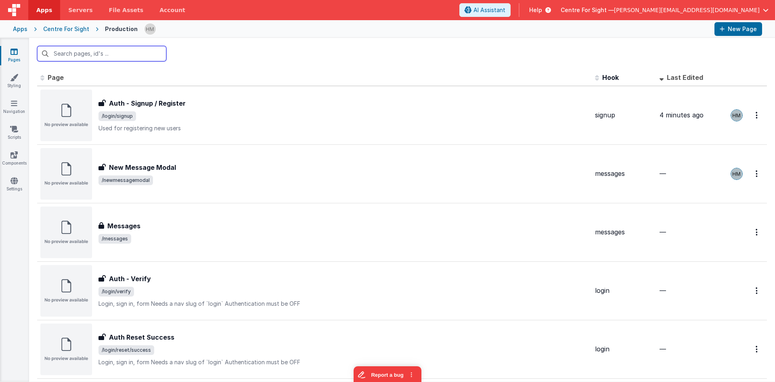
click at [130, 57] on input "text" at bounding box center [101, 53] width 129 height 15
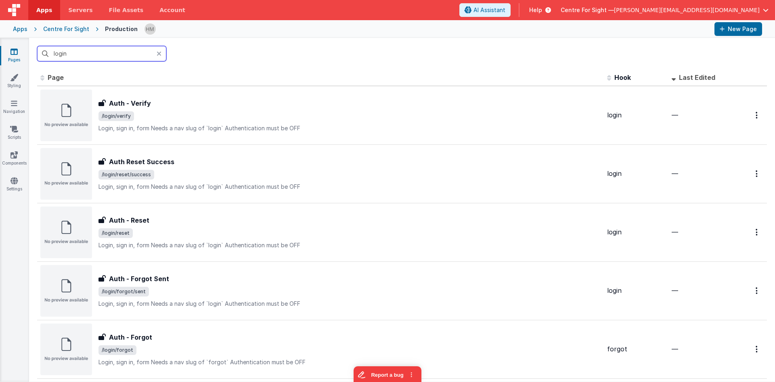
drag, startPoint x: 78, startPoint y: 45, endPoint x: 0, endPoint y: 28, distance: 80.1
click at [37, 46] on input "login" at bounding box center [101, 53] width 129 height 15
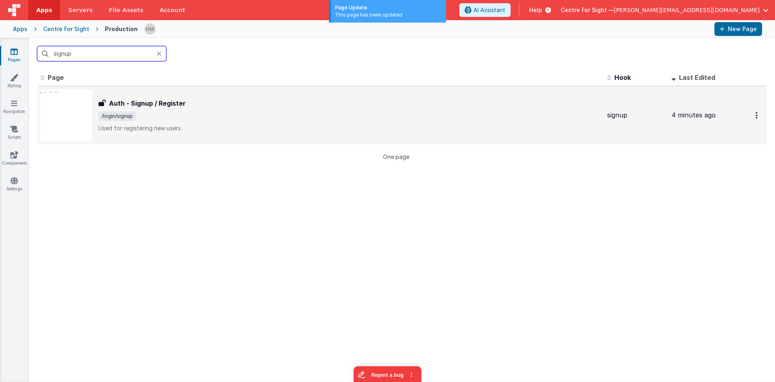
type input "signup"
click at [173, 109] on div "Auth - Signup / Register Auth - Signup / Register /login/signup Used for regist…" at bounding box center [349, 115] width 502 height 34
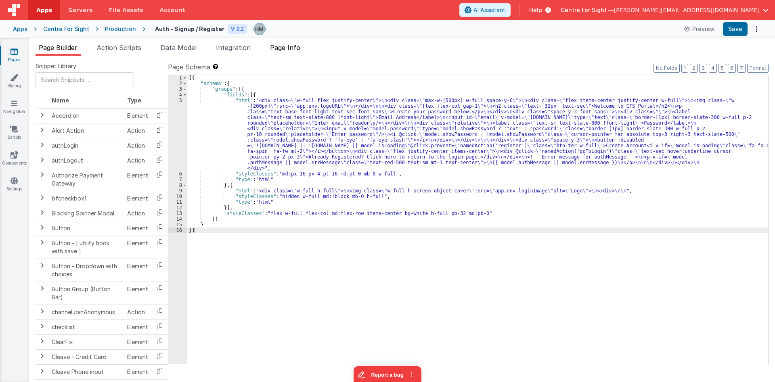
click at [292, 55] on li "Page Info" at bounding box center [285, 49] width 37 height 13
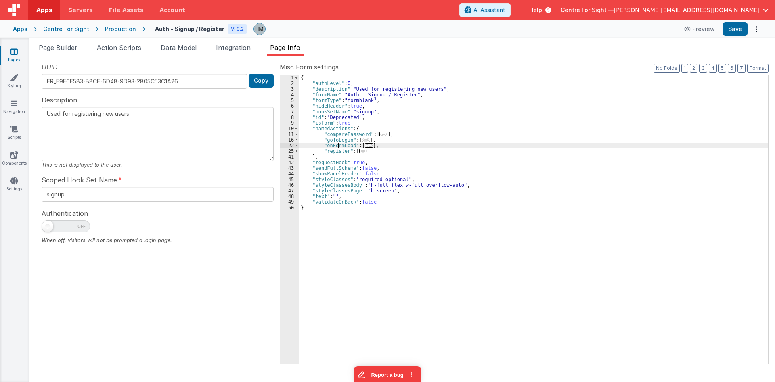
click at [337, 146] on div "{ "authLevel" : 0 , "description" : "Used for registering new users" , "formNam…" at bounding box center [533, 225] width 469 height 300
click at [365, 145] on span "..." at bounding box center [369, 145] width 8 height 4
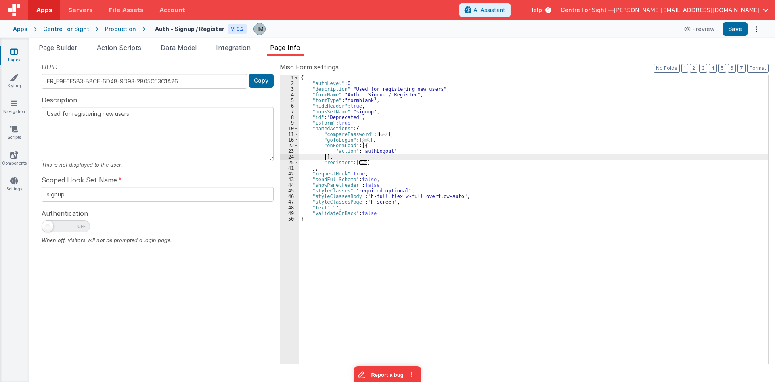
click at [324, 158] on div "{ "authLevel" : 0 , "description" : "Used for registering new users" , "formNam…" at bounding box center [533, 225] width 469 height 300
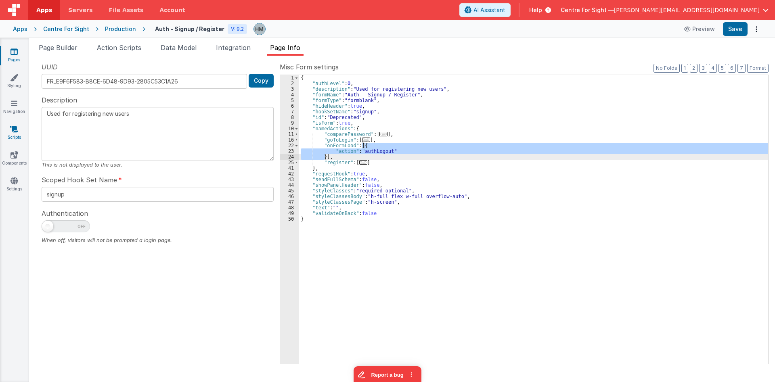
click at [16, 129] on icon at bounding box center [14, 129] width 8 height 8
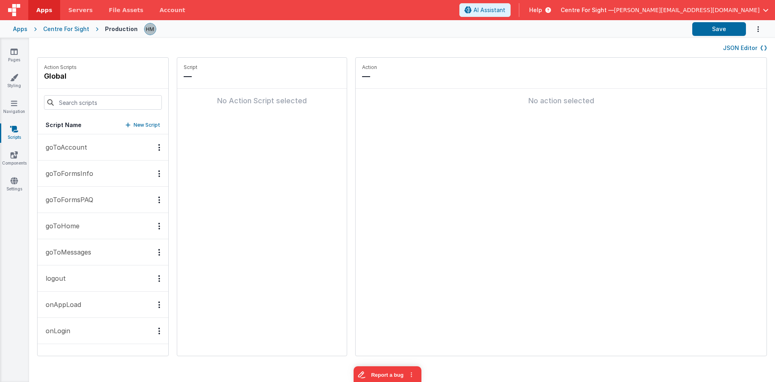
click at [65, 330] on p "onLogin" at bounding box center [55, 331] width 29 height 10
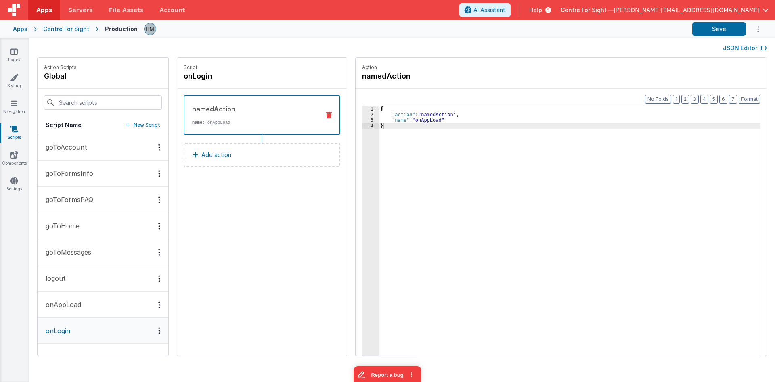
click at [68, 305] on p "onAppLoad" at bounding box center [61, 305] width 40 height 10
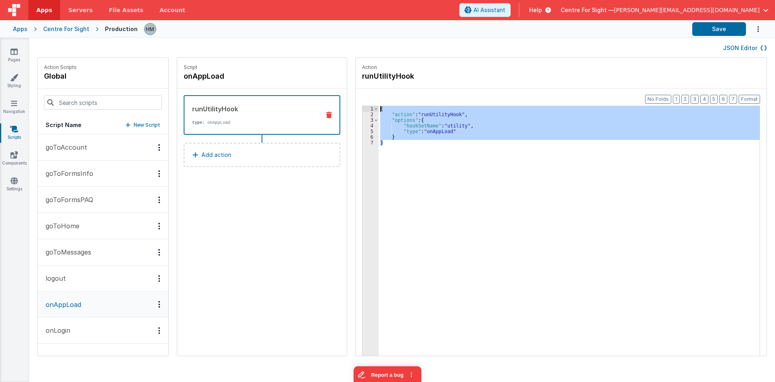
drag, startPoint x: 387, startPoint y: 151, endPoint x: 365, endPoint y: 107, distance: 49.4
click at [378, 107] on div "{ "action" : "runUtilityHook" , "options" : { "hookSetName" : "utility" , "type…" at bounding box center [568, 243] width 381 height 275
click at [436, 148] on div "{ "action" : "runUtilityHook" , "options" : { "hookSetName" : "utility" , "type…" at bounding box center [568, 243] width 381 height 275
drag, startPoint x: 413, startPoint y: 159, endPoint x: 365, endPoint y: 109, distance: 69.0
click at [378, 109] on div "{ "action" : "runUtilityHook" , "options" : { "hookSetName" : "utility" , "type…" at bounding box center [568, 243] width 381 height 275
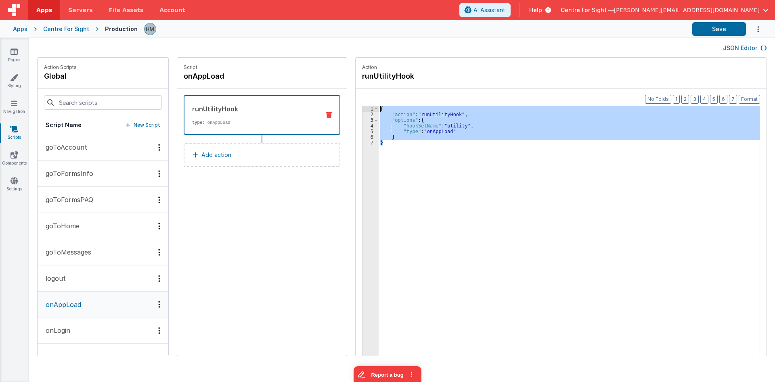
click at [424, 147] on div "{ "action" : "runUtilityHook" , "options" : { "hookSetName" : "utility" , "type…" at bounding box center [568, 243] width 381 height 275
drag, startPoint x: 414, startPoint y: 153, endPoint x: 361, endPoint y: 99, distance: 74.8
click at [378, 106] on div "{ "action" : "runUtilityHook" , "options" : { "hookSetName" : "utility" , "type…" at bounding box center [568, 243] width 381 height 275
click at [620, 50] on button "JSON Editor" at bounding box center [745, 48] width 44 height 8
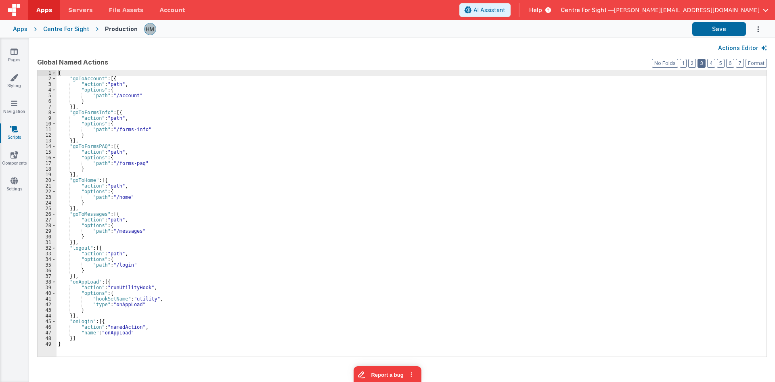
click at [620, 63] on button "3" at bounding box center [701, 63] width 8 height 9
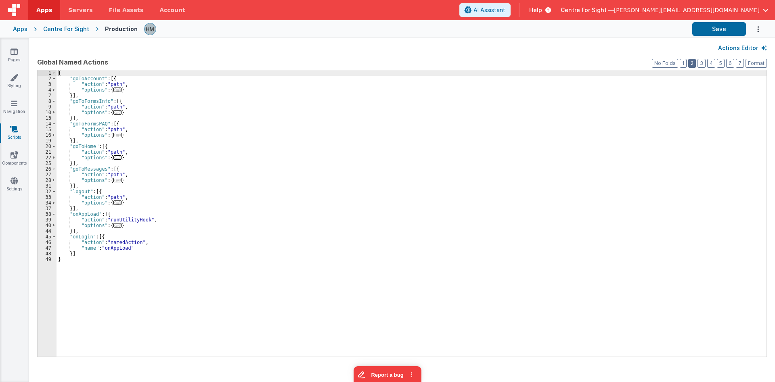
click at [620, 64] on button "2" at bounding box center [692, 63] width 8 height 9
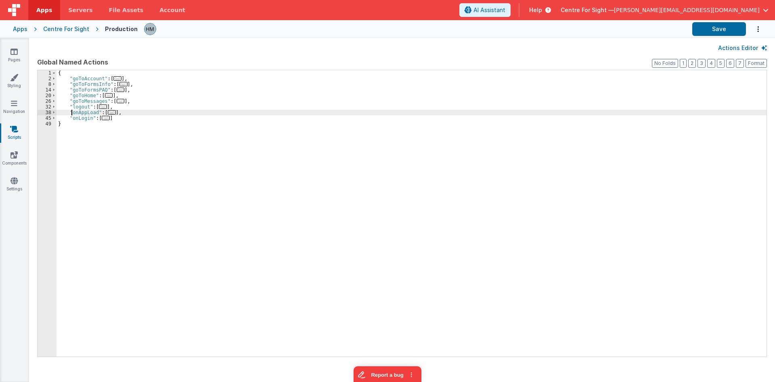
click at [72, 112] on div "{ "goToAccount" : [ ... ] , "goToFormsInfo" : [ ... ] , "goToFormsPAQ" : [ ... …" at bounding box center [411, 219] width 710 height 298
click at [20, 51] on link "Pages" at bounding box center [14, 56] width 29 height 16
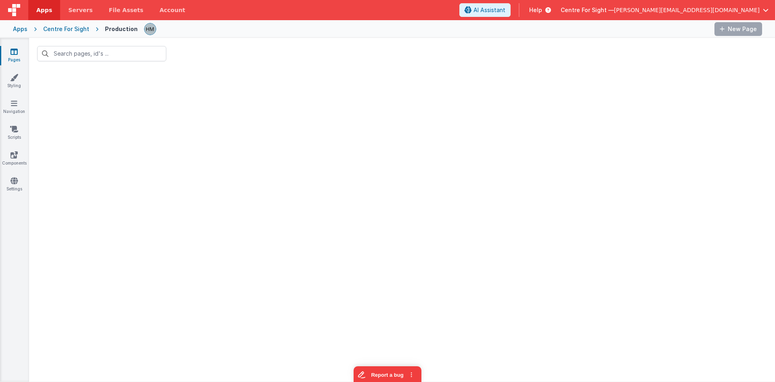
type input "signup"
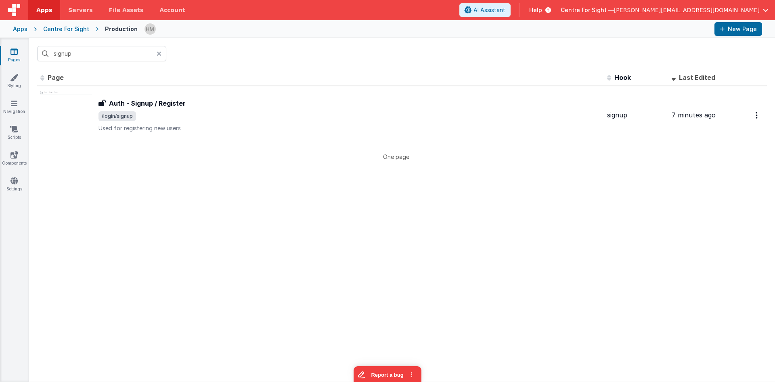
click at [68, 33] on div "Apps Centre For Sight Production New Page" at bounding box center [387, 29] width 775 height 18
click at [68, 29] on div "Centre For Sight" at bounding box center [66, 29] width 46 height 8
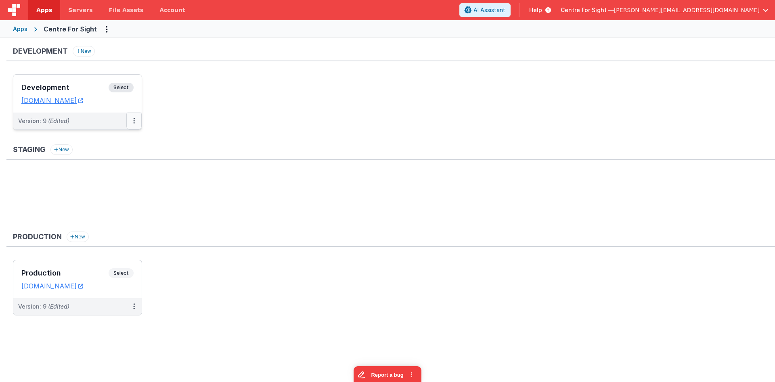
click at [139, 123] on button at bounding box center [133, 121] width 15 height 17
click at [101, 142] on link "Edit" at bounding box center [106, 139] width 71 height 15
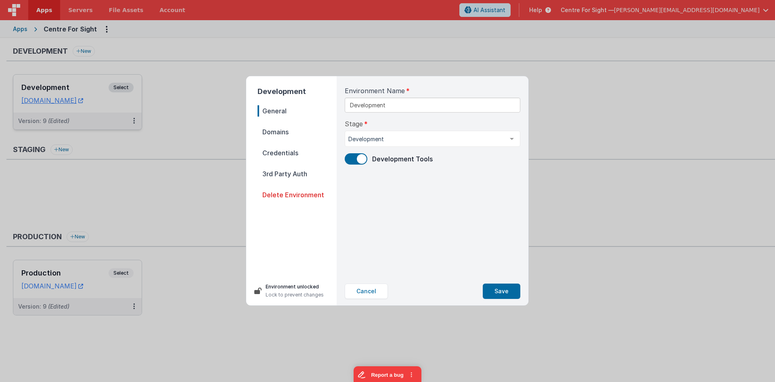
click at [280, 135] on span "Domains" at bounding box center [296, 131] width 79 height 11
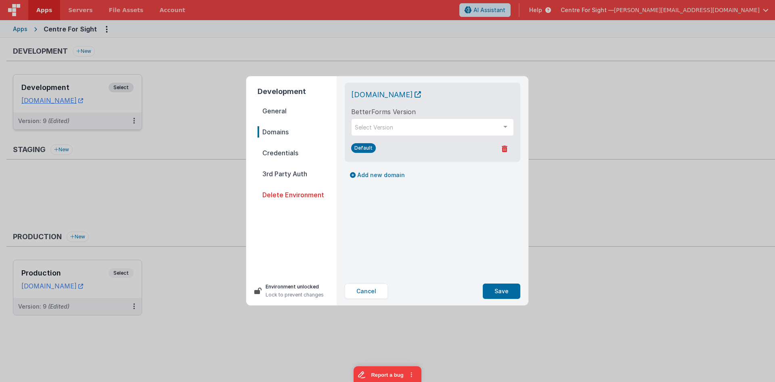
click at [515, 130] on div "centreforsightdev.clientportal.cloud BetterForms Version Select Version bf-late…" at bounding box center [432, 122] width 175 height 79
click at [507, 128] on div at bounding box center [505, 126] width 16 height 15
click at [510, 123] on div at bounding box center [505, 126] width 16 height 15
click at [501, 121] on div at bounding box center [505, 126] width 16 height 15
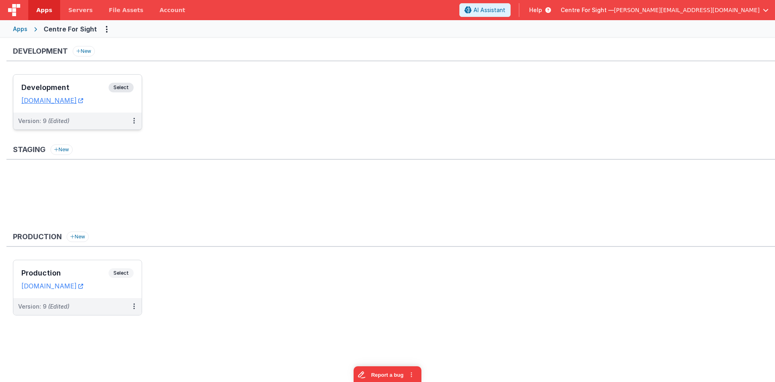
click at [131, 81] on div "Development Select URLs [DOMAIN_NAME]" at bounding box center [77, 94] width 128 height 38
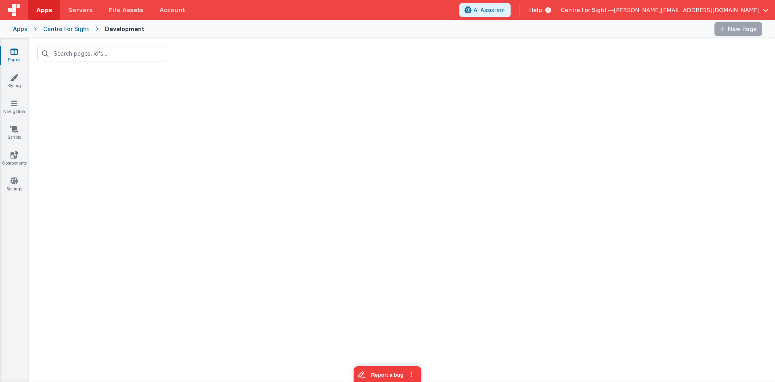
type input "signup"
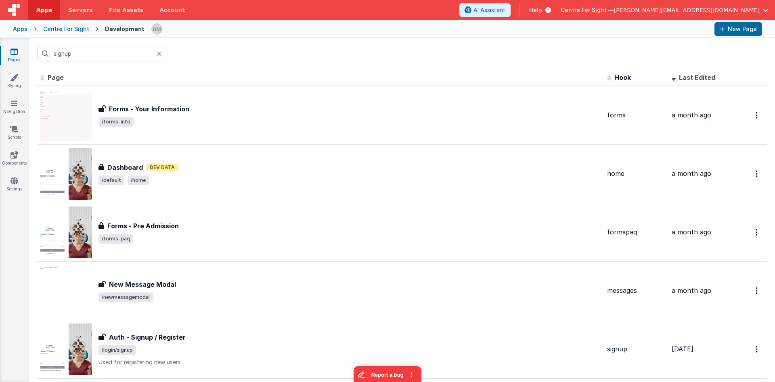
click at [162, 54] on div at bounding box center [162, 53] width 10 height 15
click at [155, 54] on input "text" at bounding box center [101, 53] width 129 height 15
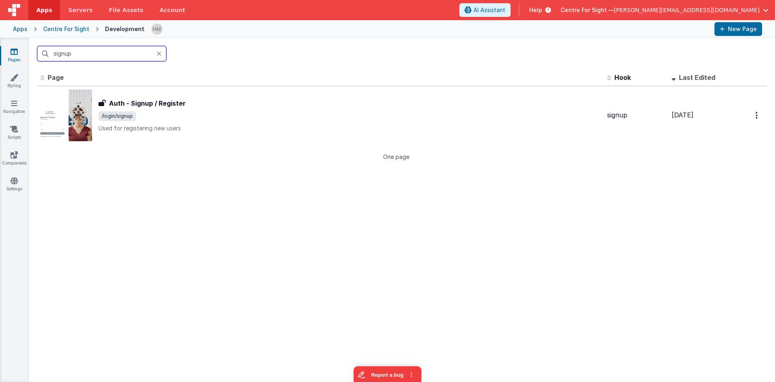
type input "signup"
click at [161, 58] on div at bounding box center [162, 53] width 10 height 15
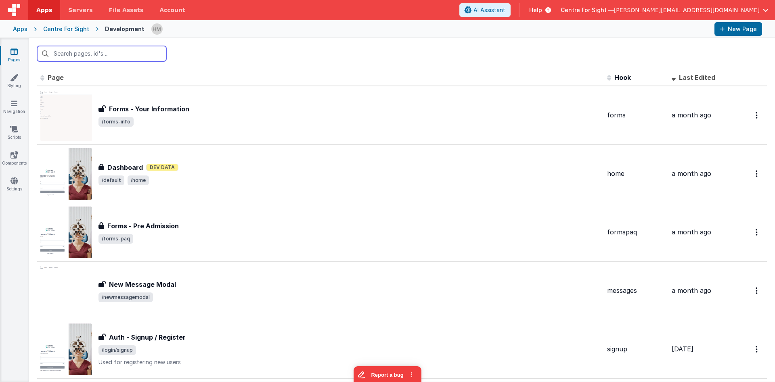
click at [146, 54] on input "text" at bounding box center [101, 53] width 129 height 15
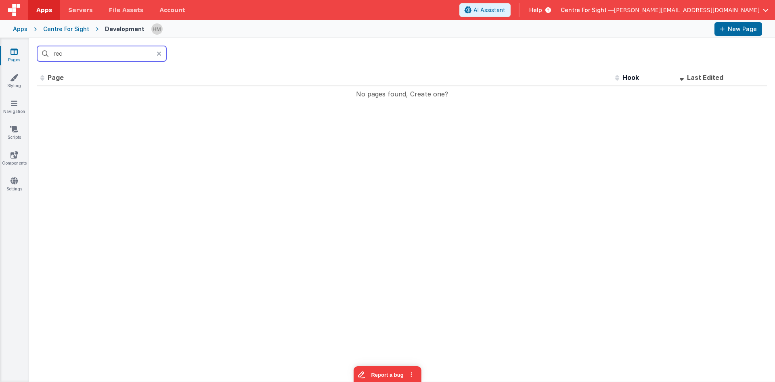
drag, startPoint x: 94, startPoint y: 51, endPoint x: 28, endPoint y: 46, distance: 65.6
click at [37, 46] on input "rec" at bounding box center [101, 53] width 129 height 15
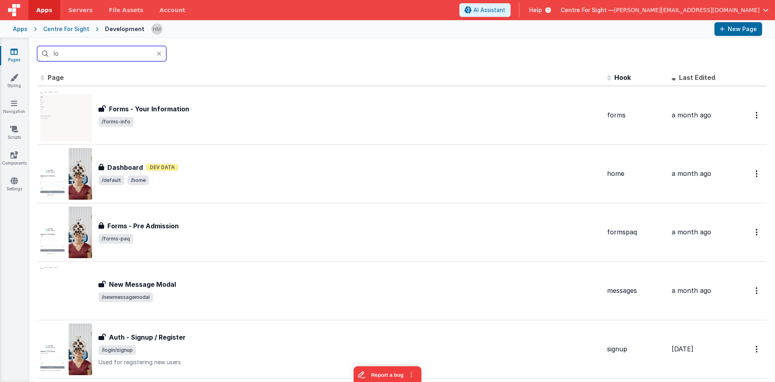
type input "l"
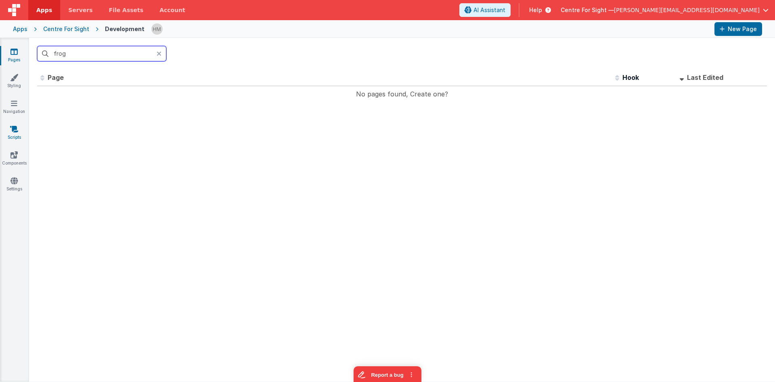
type input "frog"
click at [21, 126] on link "Scripts" at bounding box center [14, 133] width 29 height 16
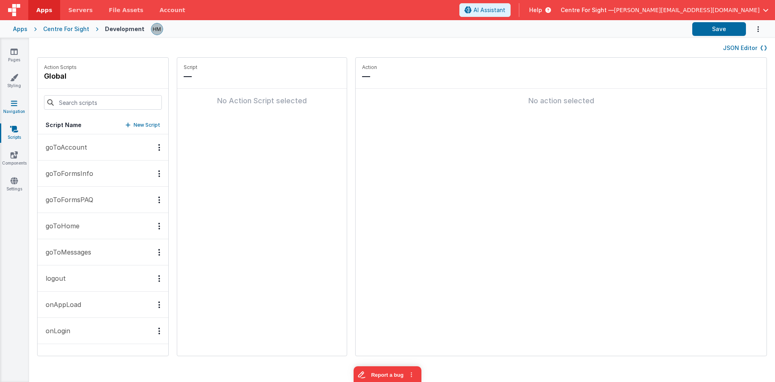
click at [15, 105] on icon at bounding box center [14, 103] width 6 height 8
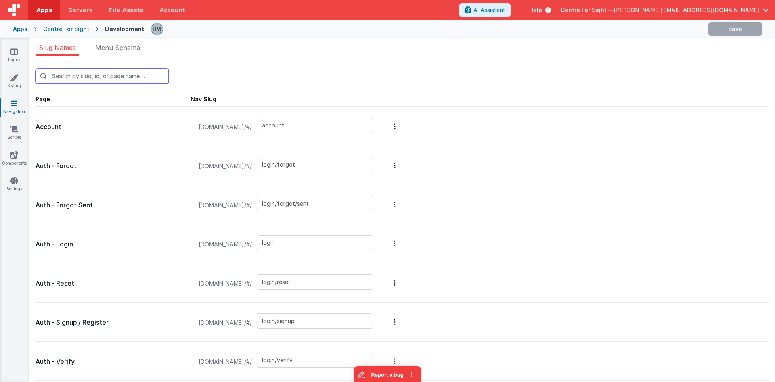
drag, startPoint x: 107, startPoint y: 82, endPoint x: 112, endPoint y: 83, distance: 5.3
click at [107, 82] on input "text" at bounding box center [102, 76] width 133 height 15
type input "fo"
type input "login/forgot"
type input "login/forgot/sent"
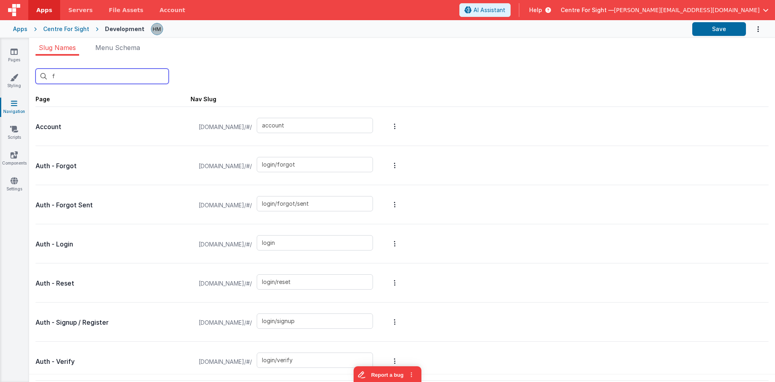
type input "forms-paq"
type input "forms-info"
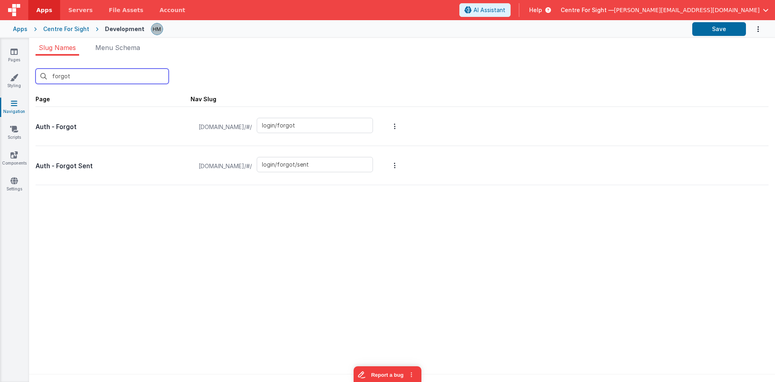
type input "forgot"
drag, startPoint x: 89, startPoint y: 133, endPoint x: 34, endPoint y: 128, distance: 55.5
click at [34, 128] on div "forgot New Slug Page Nav Slug Auth - Forgot [DOMAIN_NAME]/#/ login/forgot Auth …" at bounding box center [402, 221] width 746 height 331
copy div "Auth - Forgot"
click at [15, 50] on icon at bounding box center [13, 52] width 7 height 8
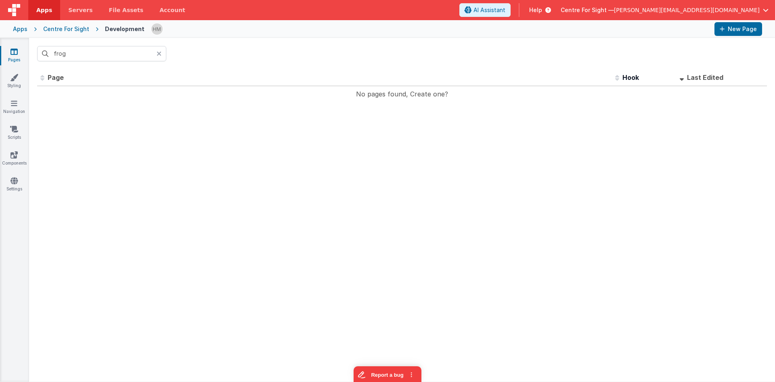
drag, startPoint x: 104, startPoint y: 61, endPoint x: 76, endPoint y: 57, distance: 28.6
click at [76, 57] on div "frog" at bounding box center [402, 53] width 746 height 31
click at [81, 55] on input "frog" at bounding box center [101, 53] width 129 height 15
paste input "Auth - Forgot"
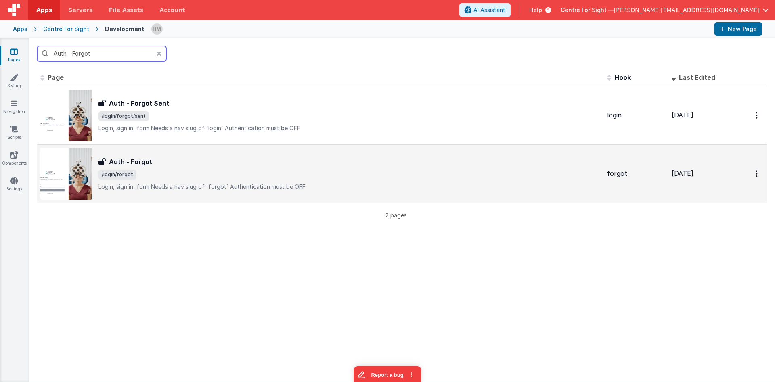
type input "Auth - Forgot"
click at [253, 157] on div "Auth - Forgot" at bounding box center [349, 162] width 502 height 10
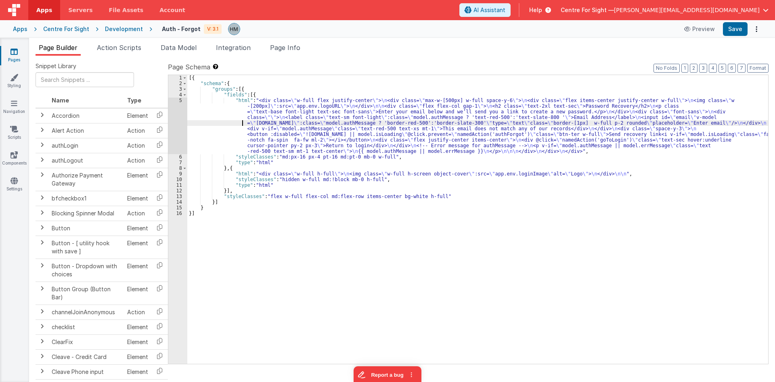
click at [234, 124] on div "[{ "schema" : { "groups" : [{ "fields" : [{ "html" : "<div class= \" w-full fle…" at bounding box center [477, 225] width 581 height 300
click at [178, 101] on div "5" at bounding box center [177, 126] width 19 height 56
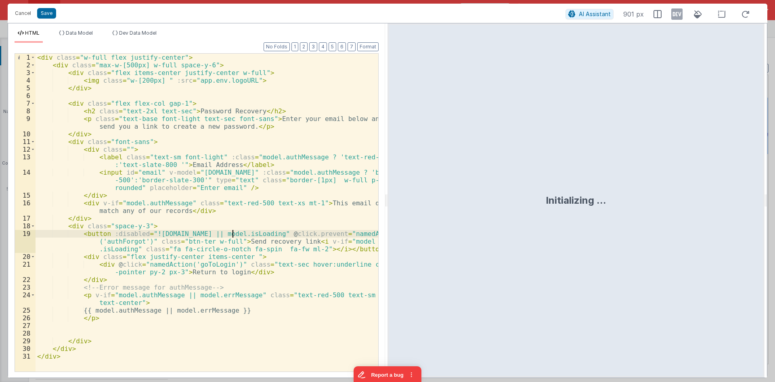
click at [233, 237] on div "< div class = "w-full flex justify-center" > < div class = "max-w-[500px] w-ful…" at bounding box center [207, 220] width 343 height 333
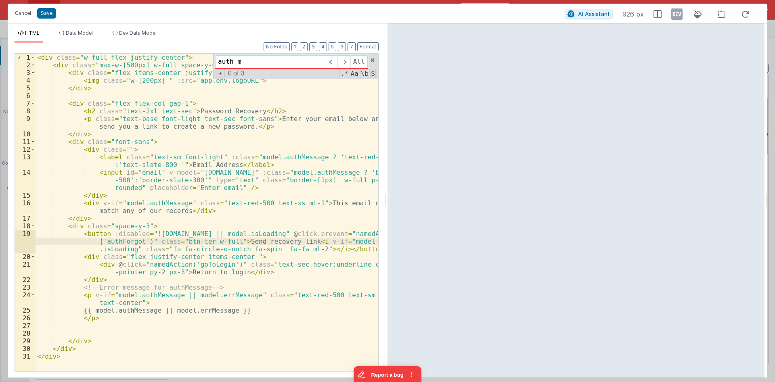
drag, startPoint x: 247, startPoint y: 65, endPoint x: 169, endPoint y: 63, distance: 77.9
click at [215, 63] on input "auth m" at bounding box center [270, 61] width 110 height 13
type input "auth m"
click at [223, 297] on div "< div class = "w-full flex justify-center" > < div class = "max-w-[500px] w-ful…" at bounding box center [207, 220] width 343 height 333
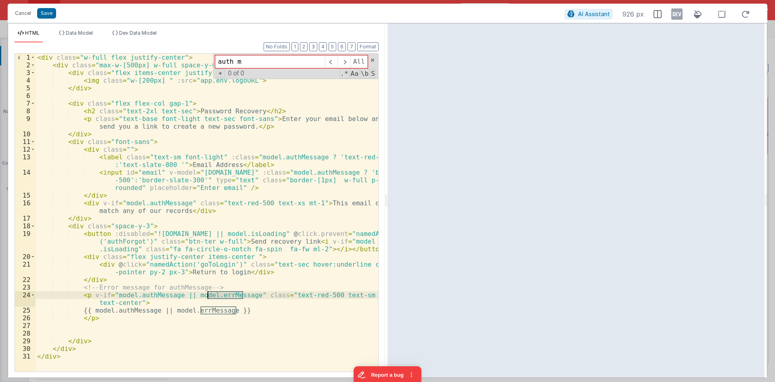
click at [224, 297] on div "< div class = "w-full flex justify-center" > < div class = "max-w-[500px] w-ful…" at bounding box center [207, 220] width 343 height 333
click at [145, 295] on div "< div class = "w-full flex justify-center" > < div class = "max-w-[500px] w-ful…" at bounding box center [207, 220] width 343 height 333
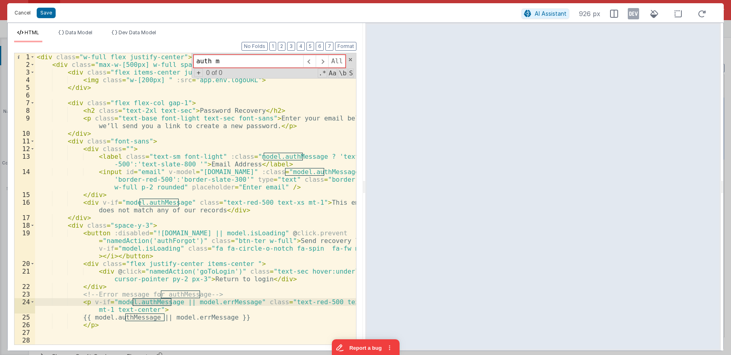
click at [19, 13] on button "Cancel" at bounding box center [22, 12] width 24 height 11
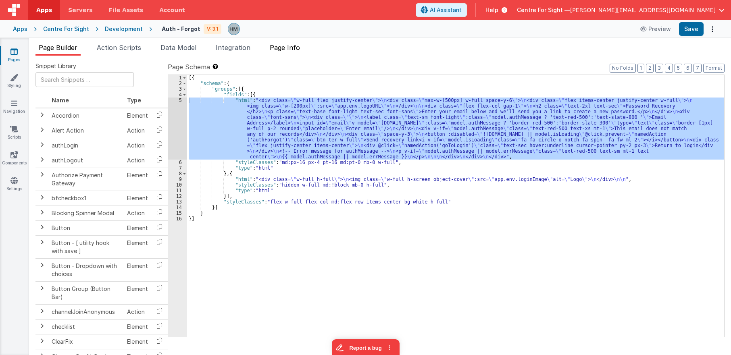
click at [298, 48] on span "Page Info" at bounding box center [285, 48] width 30 height 8
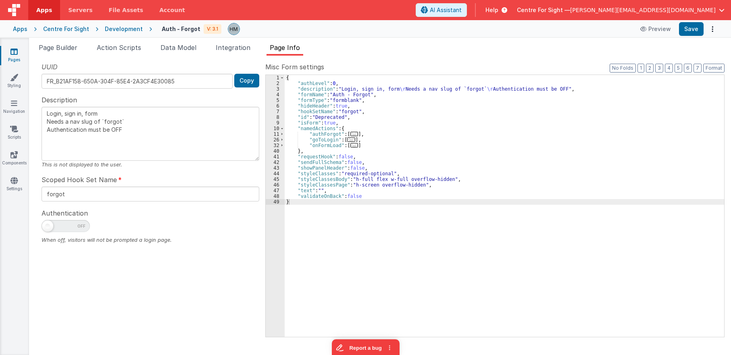
click at [353, 141] on div "{ "authLevel" : 0 , "description" : "Login, sign in, form \r Needs a nav slug o…" at bounding box center [505, 212] width 440 height 274
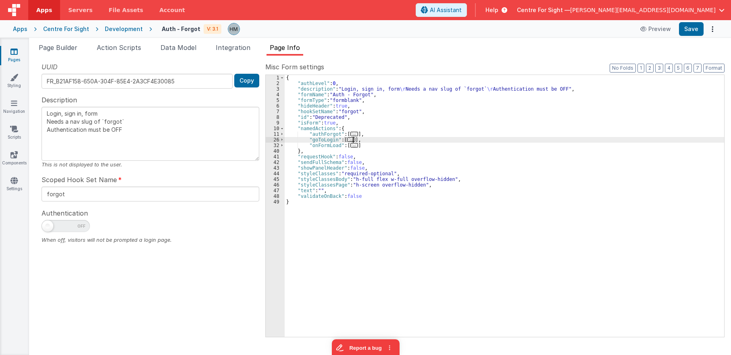
click at [351, 132] on span "..." at bounding box center [355, 134] width 8 height 4
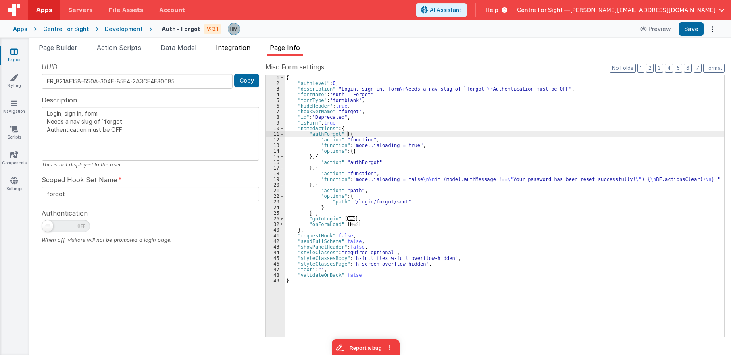
click at [238, 46] on span "Integration" at bounding box center [233, 48] width 35 height 8
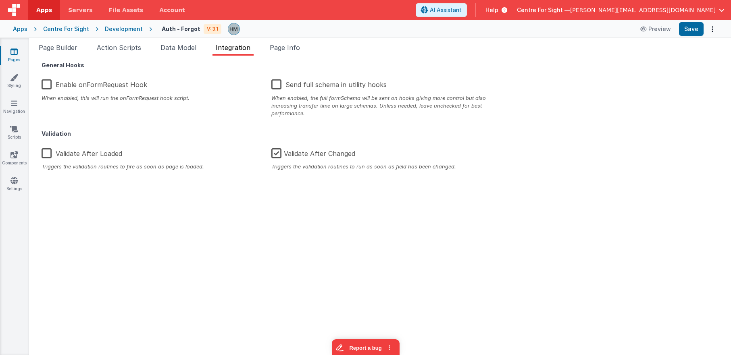
click at [11, 55] on icon at bounding box center [13, 52] width 7 height 8
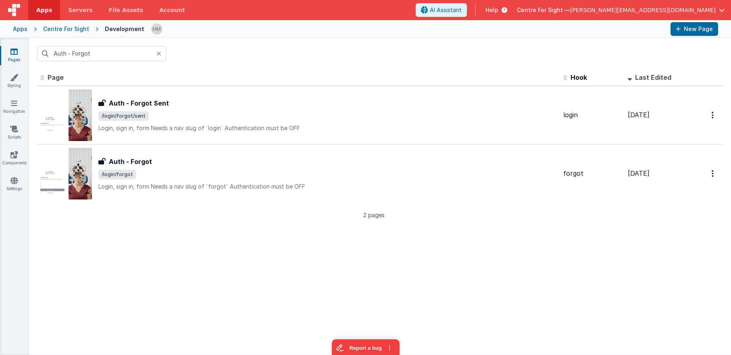
click at [161, 55] on div at bounding box center [162, 53] width 10 height 15
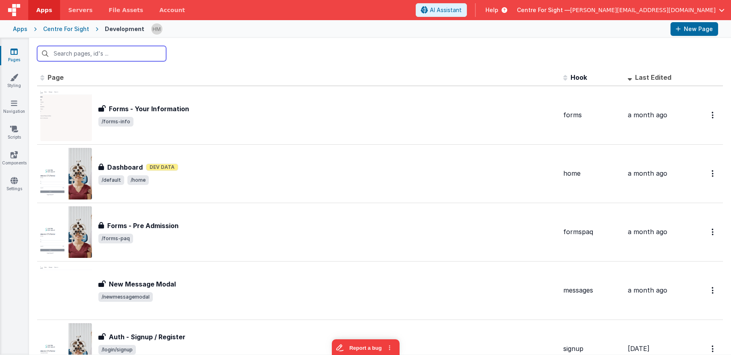
click at [144, 54] on input "text" at bounding box center [101, 53] width 129 height 15
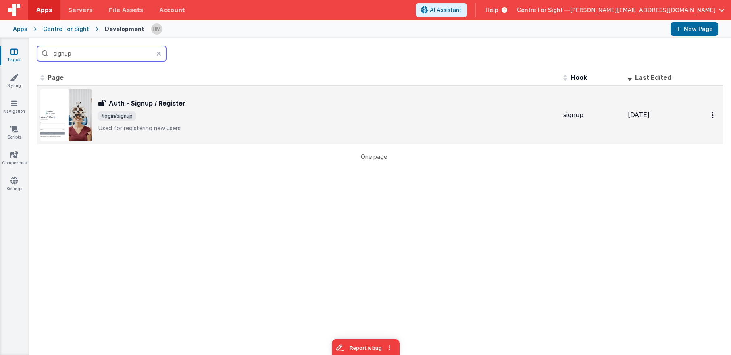
type input "signup"
click at [265, 117] on span "/login/signup" at bounding box center [327, 116] width 459 height 10
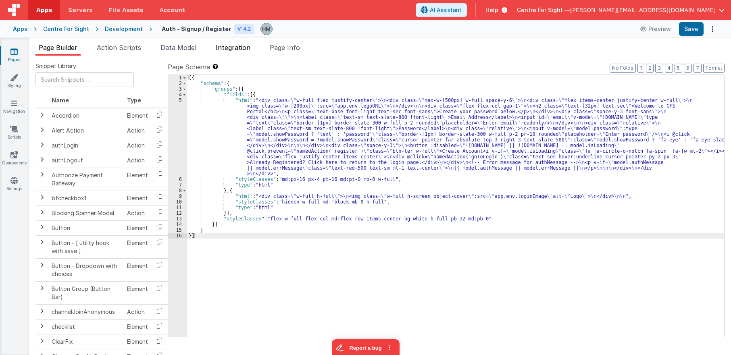
click at [237, 46] on span "Integration" at bounding box center [233, 48] width 35 height 8
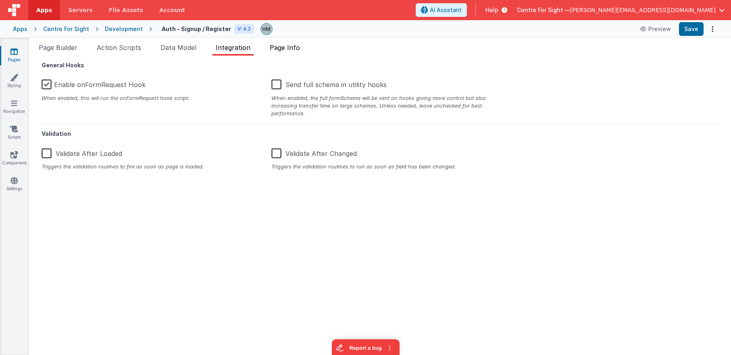
click at [288, 47] on span "Page Info" at bounding box center [285, 48] width 30 height 8
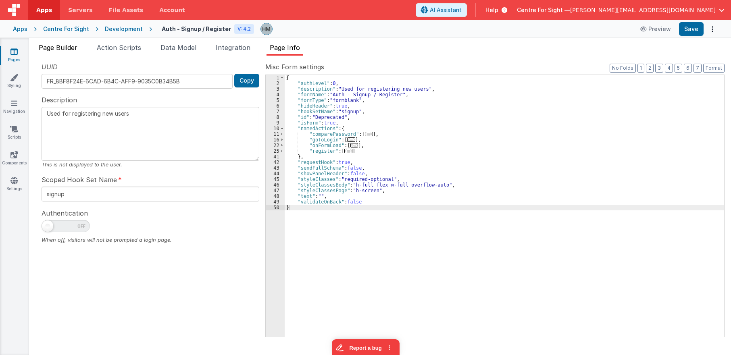
click at [76, 46] on span "Page Builder" at bounding box center [58, 48] width 39 height 8
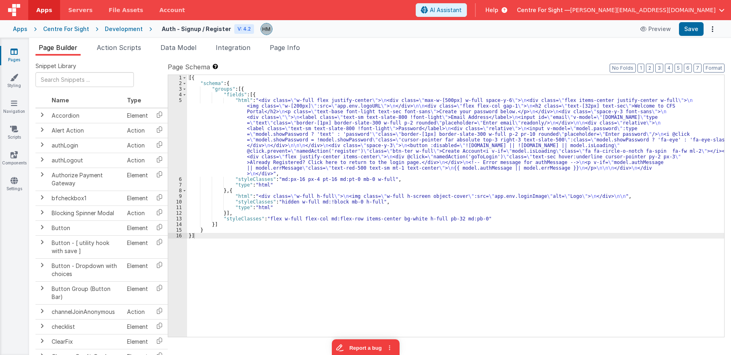
click at [209, 94] on div "[{ "schema" : { "groups" : [{ "fields" : [{ "html" : "<div class= \" w-full fle…" at bounding box center [455, 212] width 537 height 274
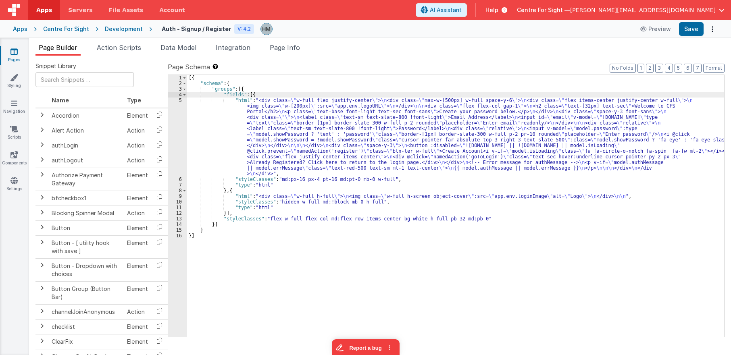
click at [179, 99] on div "5" at bounding box center [177, 137] width 19 height 79
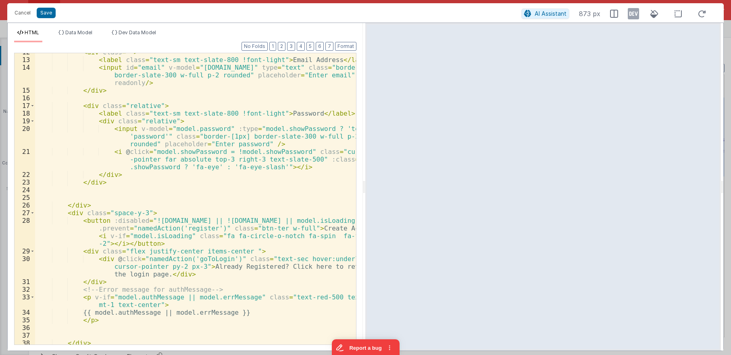
scroll to position [115, 0]
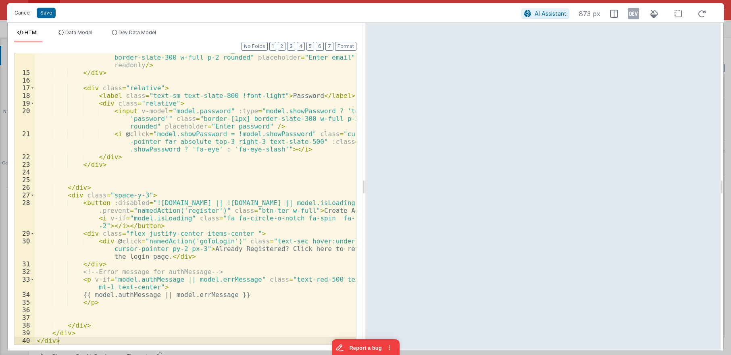
click at [18, 12] on button "Cancel" at bounding box center [22, 12] width 24 height 11
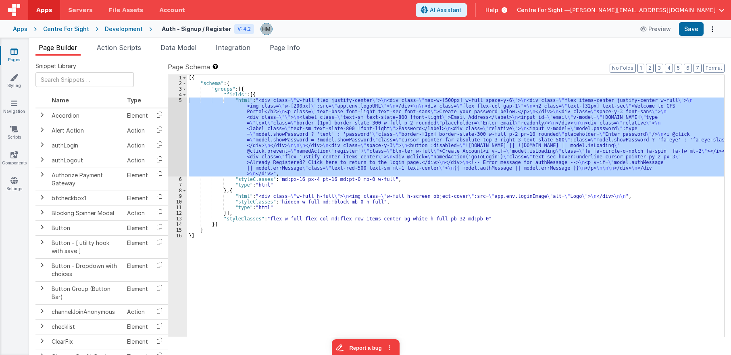
click at [19, 53] on link "Pages" at bounding box center [14, 56] width 29 height 16
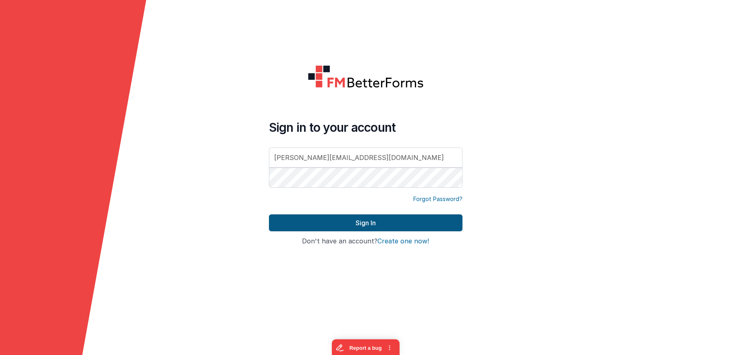
type input "[PERSON_NAME][EMAIL_ADDRESS][DOMAIN_NAME]"
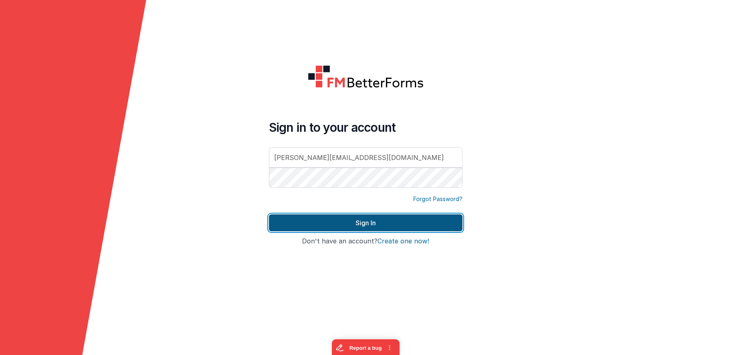
click at [377, 224] on button "Sign In" at bounding box center [366, 223] width 194 height 17
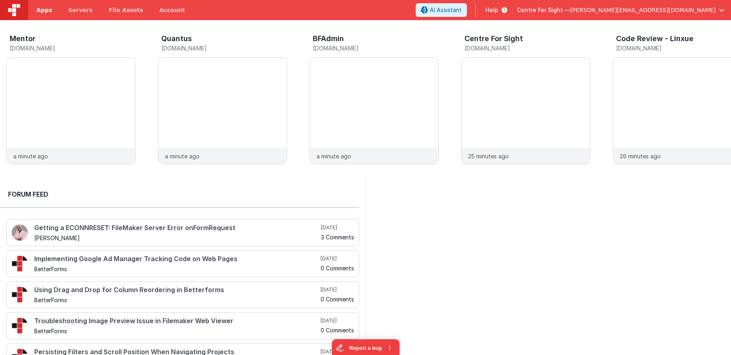
click at [40, 10] on span "Apps" at bounding box center [44, 10] width 16 height 8
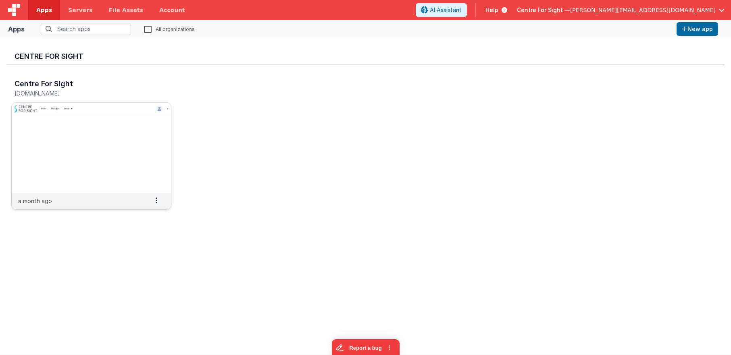
click at [94, 119] on img at bounding box center [91, 148] width 159 height 90
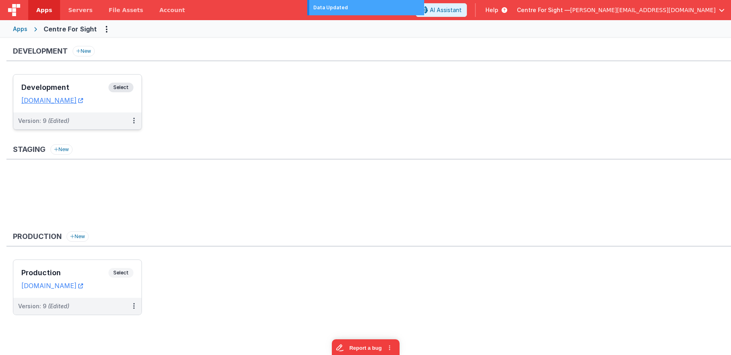
click at [83, 77] on div "Development Select URLs centreforsightdev.clientportal.cloud" at bounding box center [77, 94] width 128 height 38
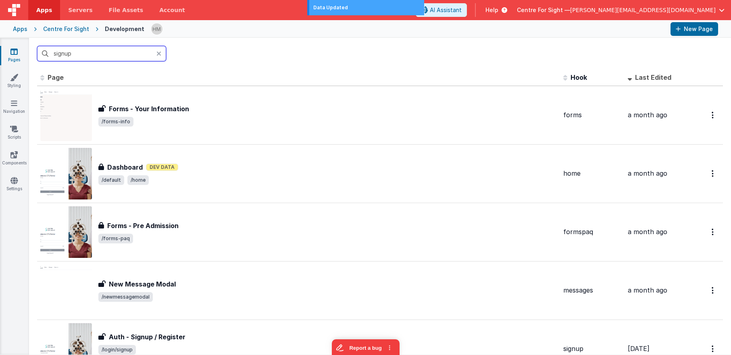
click at [143, 53] on input "signup" at bounding box center [101, 53] width 129 height 15
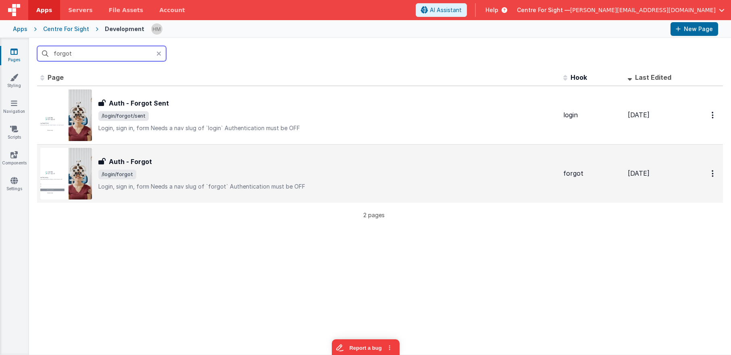
type input "forgot"
click at [229, 163] on div "Auth - Forgot" at bounding box center [327, 162] width 459 height 10
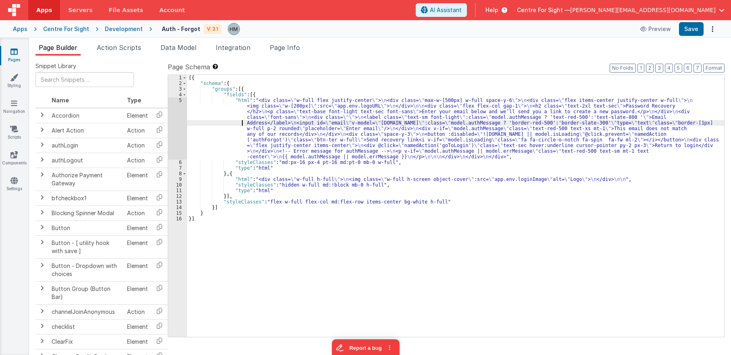
click at [240, 124] on div "[{ "schema" : { "groups" : [{ "fields" : [{ "html" : "<div class= \" w-full fle…" at bounding box center [455, 212] width 537 height 274
click at [177, 101] on div "5" at bounding box center [177, 129] width 19 height 62
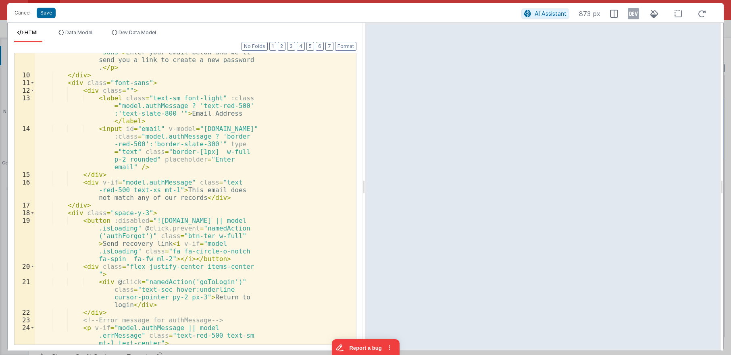
scroll to position [23, 0]
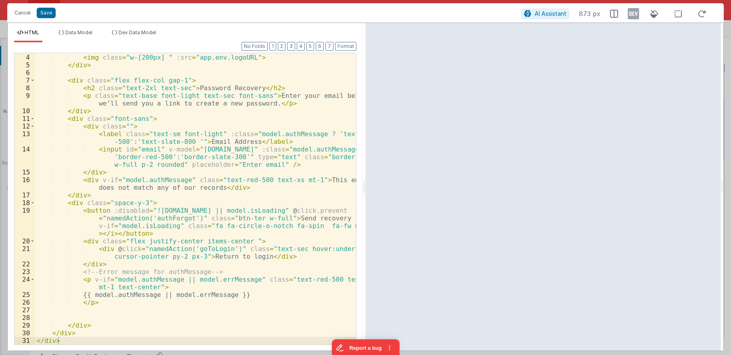
click at [232, 188] on div "< div class = "flex items-center justify-center w-full" > < img class = "w-[200…" at bounding box center [195, 199] width 321 height 307
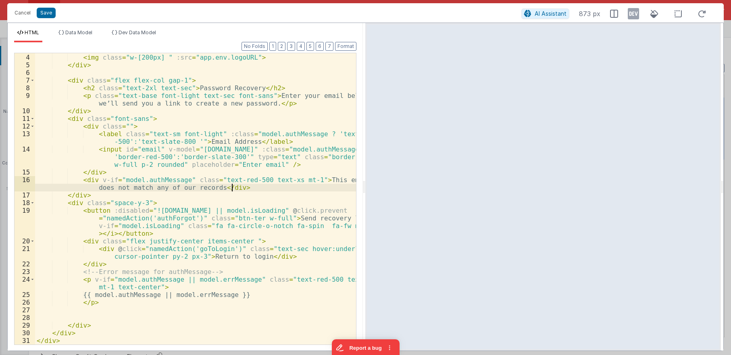
click at [232, 188] on div "< div class = "flex items-center justify-center w-full" > < img class = "w-[200…" at bounding box center [195, 199] width 321 height 307
click at [25, 13] on button "Cancel" at bounding box center [22, 12] width 24 height 11
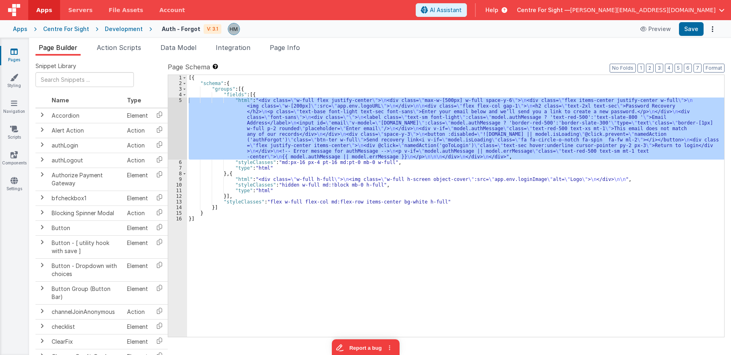
click at [224, 115] on div "[{ "schema" : { "groups" : [{ "fields" : [{ "html" : "<div class= \" w-full fle…" at bounding box center [455, 206] width 537 height 262
click at [180, 100] on div "5" at bounding box center [177, 129] width 19 height 62
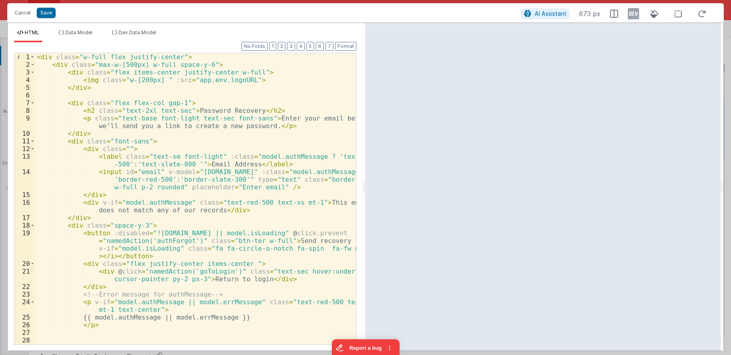
click at [98, 201] on div "< div class = "w-full flex justify-center" > < div class = "max-w-[500px] w-ful…" at bounding box center [195, 206] width 321 height 307
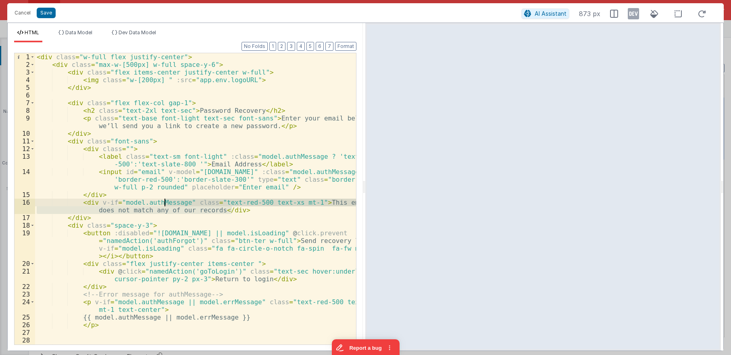
drag, startPoint x: 238, startPoint y: 209, endPoint x: 172, endPoint y: 201, distance: 66.3
click at [172, 201] on div "< div class = "w-full flex justify-center" > < div class = "max-w-[500px] w-ful…" at bounding box center [195, 206] width 321 height 307
click at [182, 201] on div "< div class = "w-full flex justify-center" > < div class = "max-w-[500px] w-ful…" at bounding box center [195, 199] width 321 height 292
drag, startPoint x: 178, startPoint y: 201, endPoint x: 120, endPoint y: 201, distance: 57.7
click at [120, 201] on div "< div class = "w-full flex justify-center" > < div class = "max-w-[500px] w-ful…" at bounding box center [195, 206] width 321 height 307
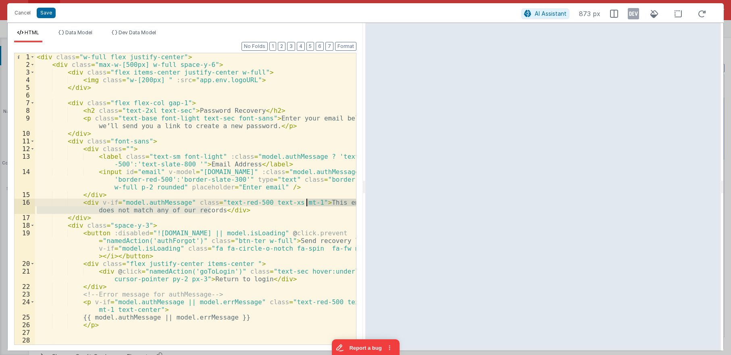
drag, startPoint x: 210, startPoint y: 209, endPoint x: 308, endPoint y: 200, distance: 98.5
click at [308, 200] on div "< div class = "w-full flex justify-center" > < div class = "max-w-[500px] w-ful…" at bounding box center [195, 206] width 321 height 307
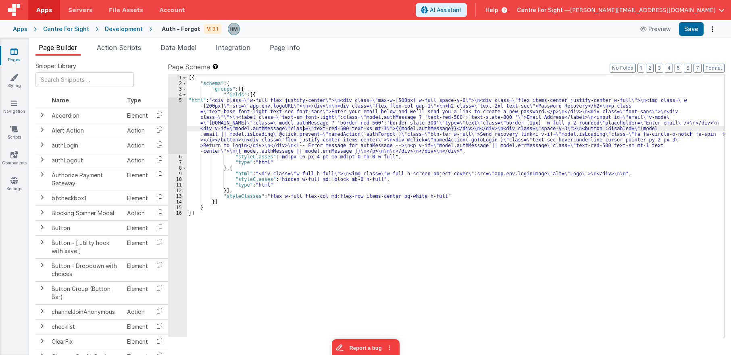
click at [303, 127] on div "[{ "schema" : { "groups" : [{ "fields" : [{ "html" : "<div class= \" w-full fle…" at bounding box center [455, 212] width 537 height 274
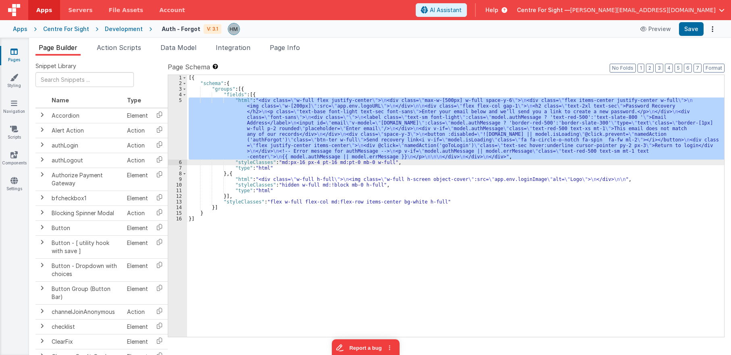
click at [288, 125] on div "[{ "schema" : { "groups" : [{ "fields" : [{ "html" : "<div class= \" w-full fle…" at bounding box center [455, 206] width 537 height 262
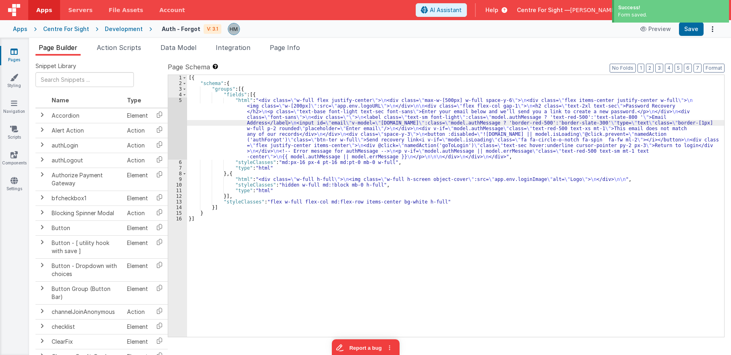
click at [114, 29] on div "Development" at bounding box center [124, 29] width 38 height 8
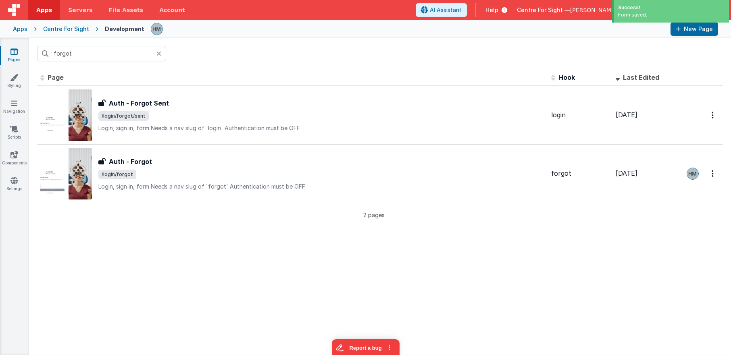
click at [73, 30] on div "Centre For Sight" at bounding box center [66, 29] width 46 height 8
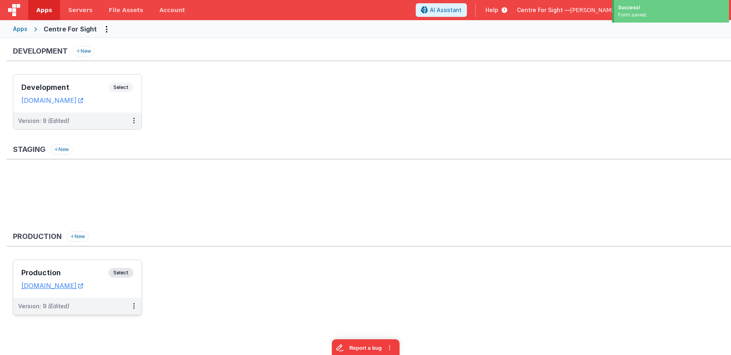
click at [70, 265] on div "Production Select URLs [DOMAIN_NAME]" at bounding box center [77, 279] width 128 height 38
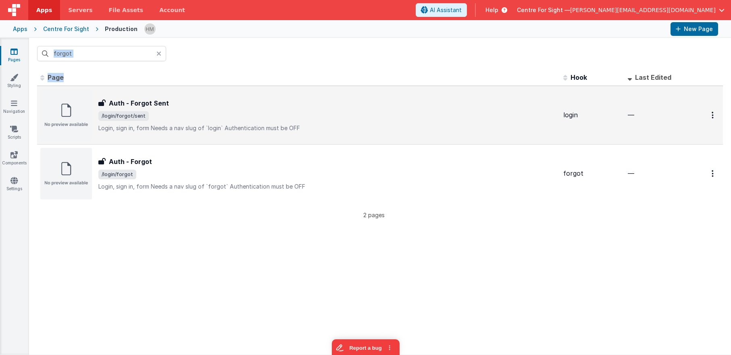
drag, startPoint x: 249, startPoint y: 127, endPoint x: 304, endPoint y: 52, distance: 93.1
click at [304, 124] on p "Login, sign in, formNeeds a nav slug of `login`Authentication must be OFF" at bounding box center [327, 128] width 459 height 8
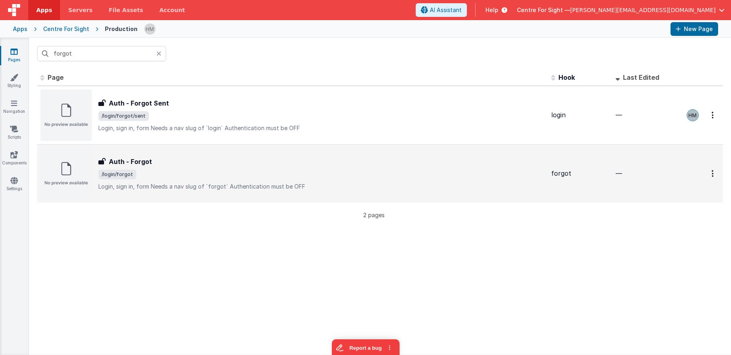
click at [188, 177] on span "/login/forgot" at bounding box center [321, 175] width 447 height 10
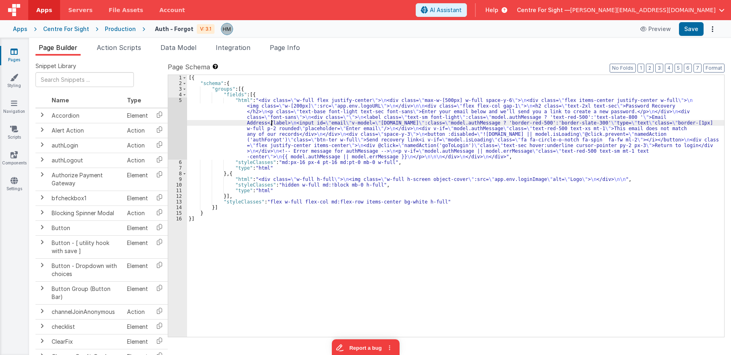
drag, startPoint x: 271, startPoint y: 123, endPoint x: 253, endPoint y: 119, distance: 18.3
click at [273, 125] on div "[{ "schema" : { "groups" : [{ "fields" : [{ "html" : "<div class= \" w-full fle…" at bounding box center [455, 212] width 537 height 274
click at [178, 102] on div "5" at bounding box center [177, 129] width 19 height 62
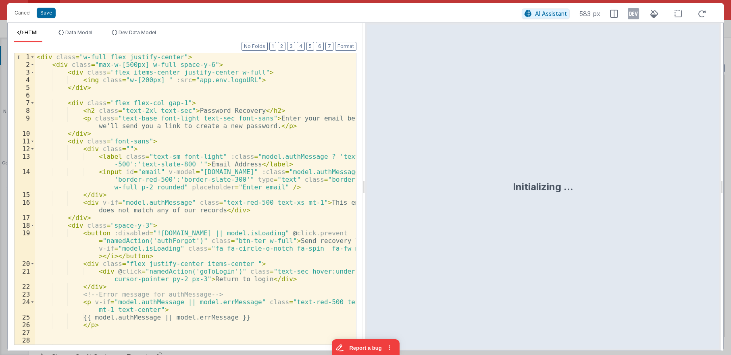
click at [190, 148] on div "< div class = "w-full flex justify-center" > < div class = "max-w-[500px] w-ful…" at bounding box center [195, 206] width 321 height 307
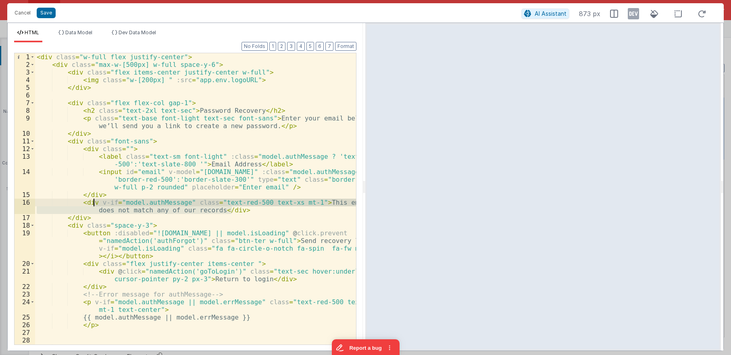
drag, startPoint x: 238, startPoint y: 210, endPoint x: 122, endPoint y: 206, distance: 116.7
click at [94, 206] on div "< div class = "w-full flex justify-center" > < div class = "max-w-[500px] w-ful…" at bounding box center [195, 206] width 321 height 307
click at [140, 207] on div "< div class = "w-full flex justify-center" > < div class = "max-w-[500px] w-ful…" at bounding box center [195, 199] width 321 height 292
drag, startPoint x: 180, startPoint y: 202, endPoint x: 118, endPoint y: 203, distance: 61.3
click at [118, 203] on div "< div class = "w-full flex justify-center" > < div class = "max-w-[500px] w-ful…" at bounding box center [195, 206] width 321 height 307
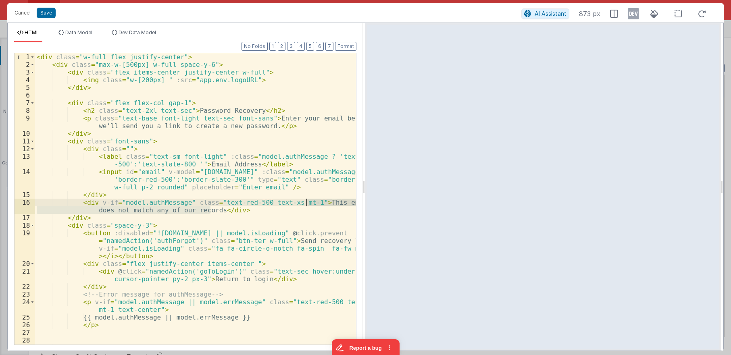
drag, startPoint x: 210, startPoint y: 212, endPoint x: 308, endPoint y: 201, distance: 98.7
click at [308, 201] on div "< div class = "w-full flex justify-center" > < div class = "max-w-[500px] w-ful…" at bounding box center [195, 206] width 321 height 307
click at [173, 209] on div "< div class = "w-full flex justify-center" > < div class = "max-w-[500px] w-ful…" at bounding box center [195, 206] width 321 height 307
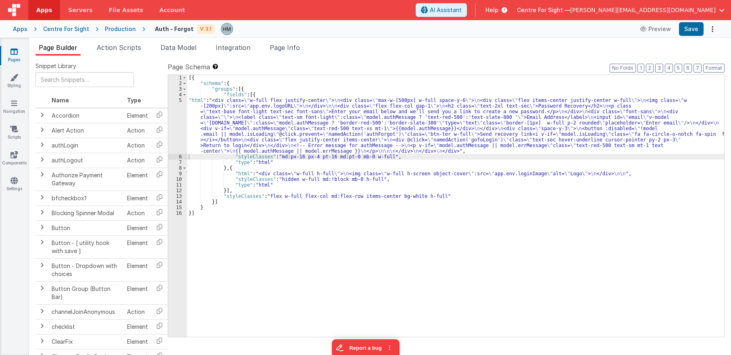
click at [268, 106] on div "[{ "schema" : { "groups" : [{ "fields" : [{ "html" : "<div class= \" w-full fle…" at bounding box center [455, 212] width 537 height 274
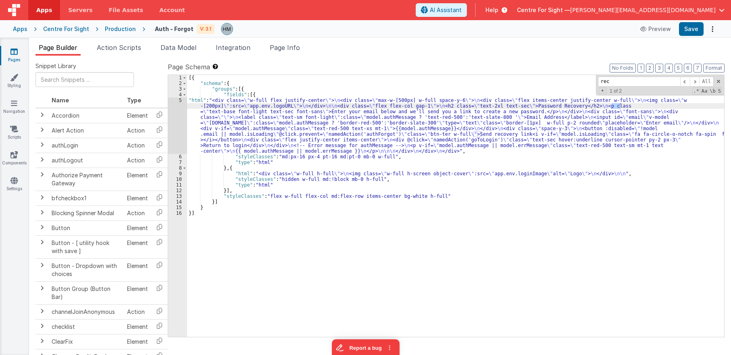
type input "rec"
click at [631, 108] on div "[{ "schema" : { "groups" : [{ "fields" : [{ "html" : "<div class= \" w-full fle…" at bounding box center [455, 212] width 537 height 274
click at [633, 107] on div "[{ "schema" : { "groups" : [{ "fields" : [{ "html" : "<div class= \" w-full fle…" at bounding box center [455, 212] width 537 height 274
click at [640, 107] on div "[{ "schema" : { "groups" : [{ "fields" : [{ "html" : "<div class= \" w-full fle…" at bounding box center [455, 212] width 537 height 274
click at [260, 107] on div "[{ "schema" : { "groups" : [{ "fields" : [{ "html" : "<div class= \" w-full fle…" at bounding box center [455, 212] width 537 height 274
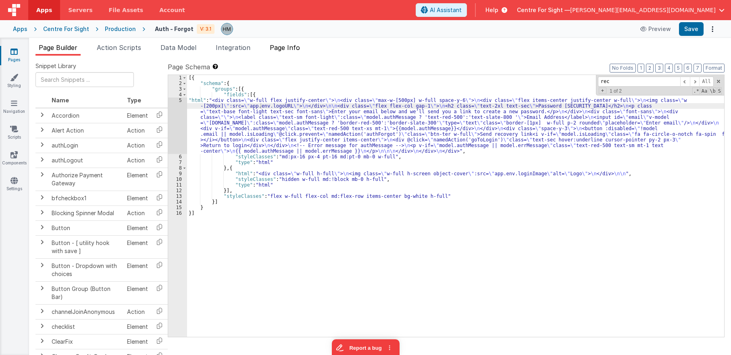
click at [290, 52] on li "Page Info" at bounding box center [285, 49] width 37 height 13
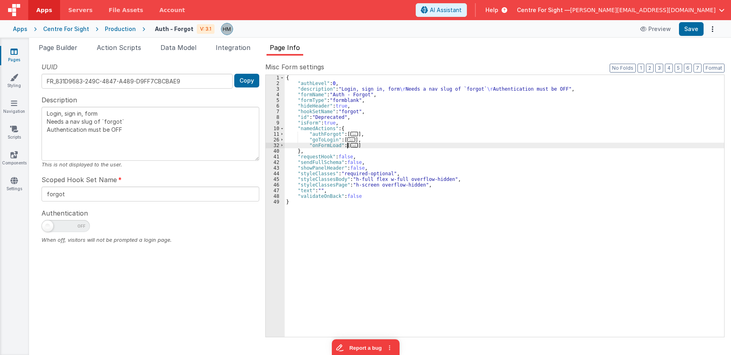
click at [351, 146] on span "..." at bounding box center [355, 145] width 8 height 4
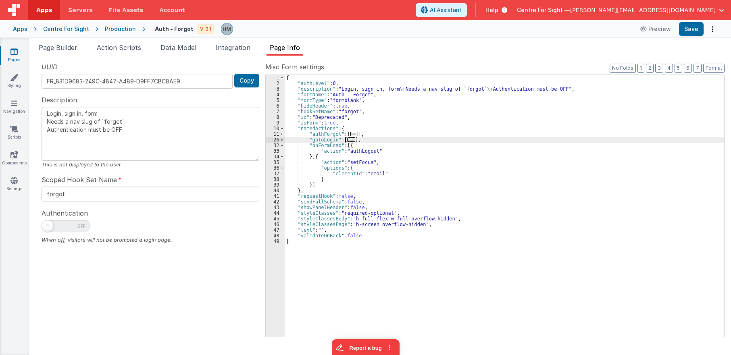
click at [350, 140] on span "..." at bounding box center [351, 140] width 8 height 4
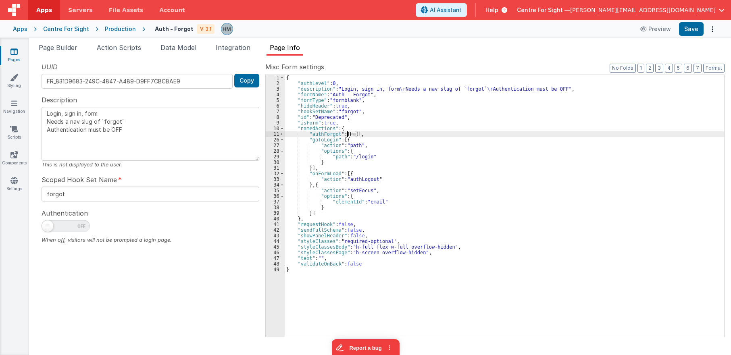
click at [351, 135] on span "..." at bounding box center [355, 134] width 8 height 4
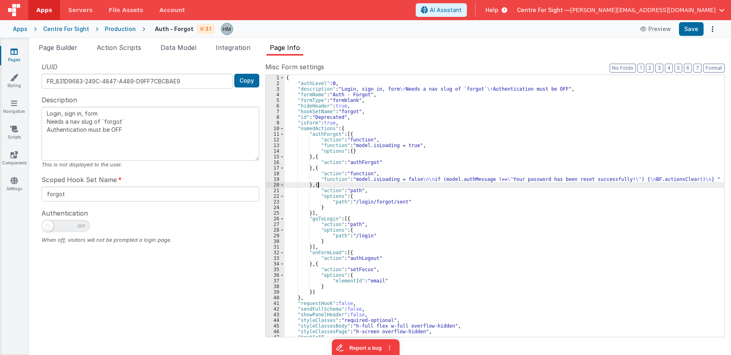
click at [328, 187] on div "{ "authLevel" : 0 , "description" : "Login, sign in, form \r Needs a nav slug o…" at bounding box center [505, 212] width 440 height 274
click at [313, 179] on div "{ "authLevel" : 0 , "description" : "Login, sign in, form \r Needs a nav slug o…" at bounding box center [505, 212] width 440 height 274
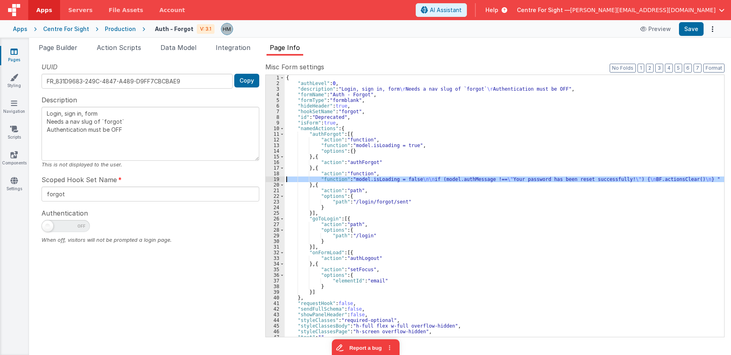
click at [277, 179] on div "19" at bounding box center [275, 180] width 19 height 6
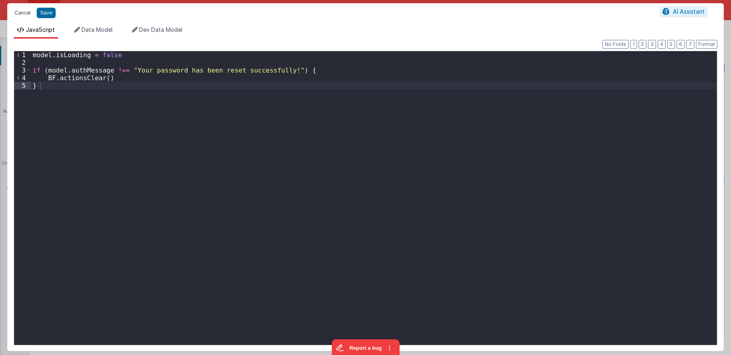
click at [26, 12] on button "Cancel" at bounding box center [22, 12] width 24 height 11
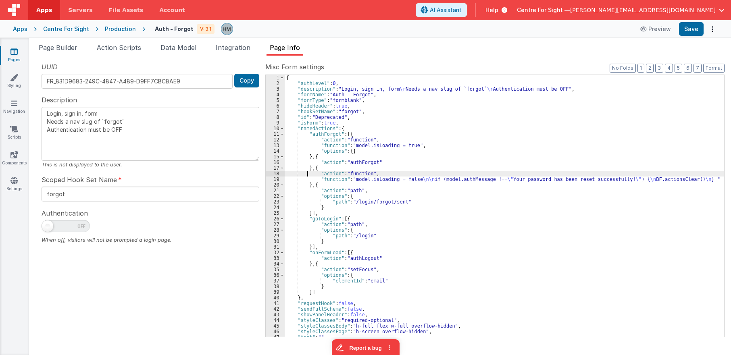
click at [308, 176] on div "{ "authLevel" : 0 , "description" : "Login, sign in, form \r Needs a nav slug o…" at bounding box center [505, 212] width 440 height 274
click at [277, 180] on div "19" at bounding box center [275, 180] width 19 height 6
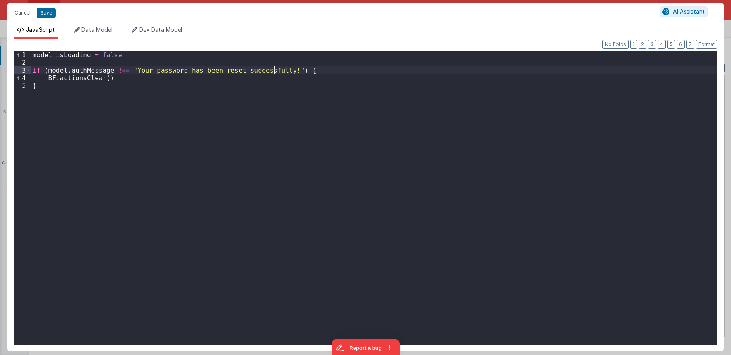
click at [276, 71] on div "model . isLoading = false if ( model . authMessage !== "Your password has been …" at bounding box center [374, 205] width 686 height 309
drag, startPoint x: 278, startPoint y: 70, endPoint x: 130, endPoint y: 67, distance: 148.1
click at [130, 67] on div "model . isLoading = false if ( model . authMessage !== "Your password has been …" at bounding box center [374, 205] width 686 height 309
type textarea "Login, sign in, form Needs a nav slug of `forgot` Authentication must be OFF"
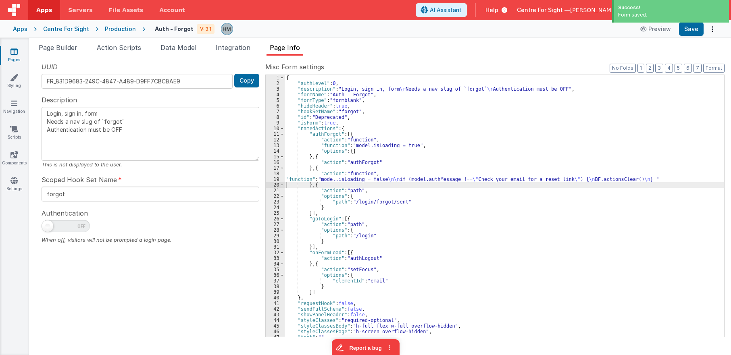
click at [330, 182] on div "{ "authLevel" : 0 , "description" : "Login, sign in, form \r Needs a nav slug o…" at bounding box center [505, 212] width 440 height 274
click at [16, 53] on icon at bounding box center [13, 52] width 7 height 8
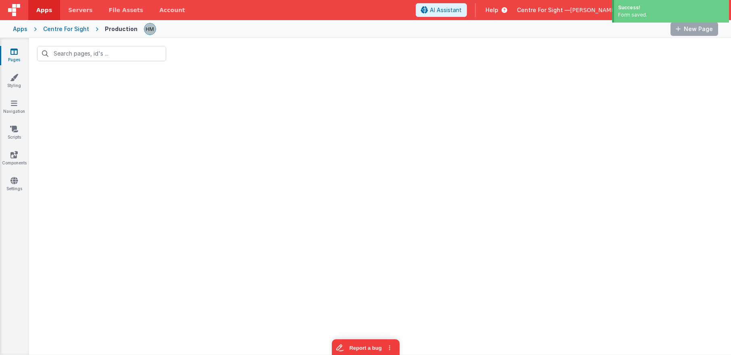
type input "forgot"
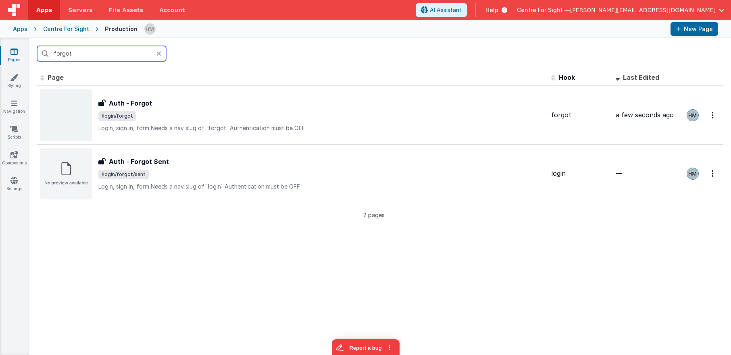
click at [121, 56] on input "forgot" at bounding box center [101, 53] width 129 height 15
click at [21, 32] on div "Apps" at bounding box center [20, 29] width 15 height 8
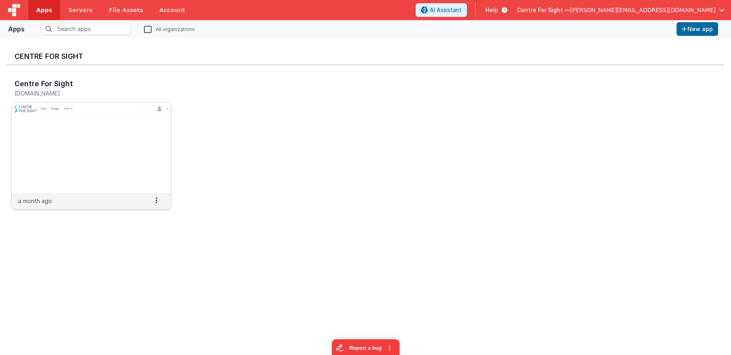
click at [104, 111] on img at bounding box center [91, 148] width 159 height 90
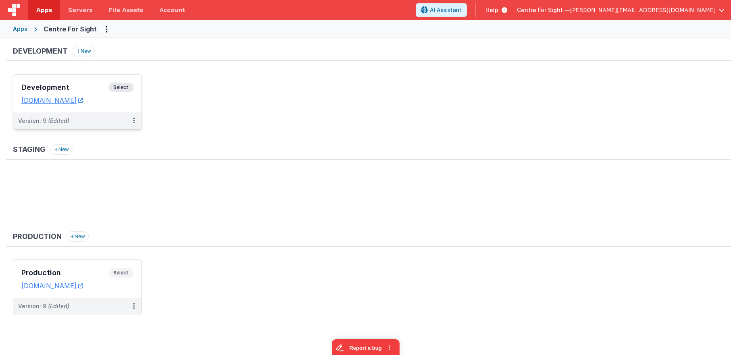
click at [82, 80] on div "Development Select URLs centreforsightdev.clientportal.cloud" at bounding box center [77, 94] width 128 height 38
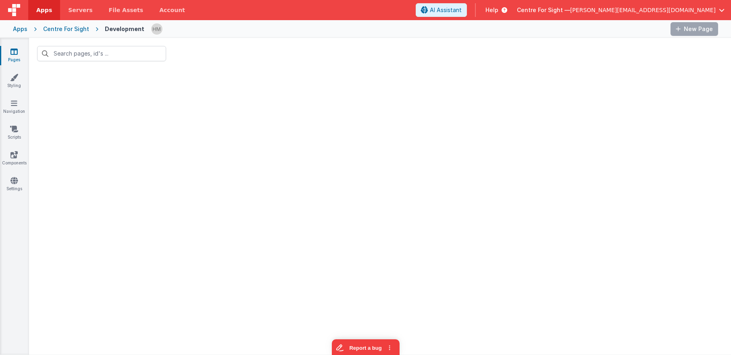
type input "forgot"
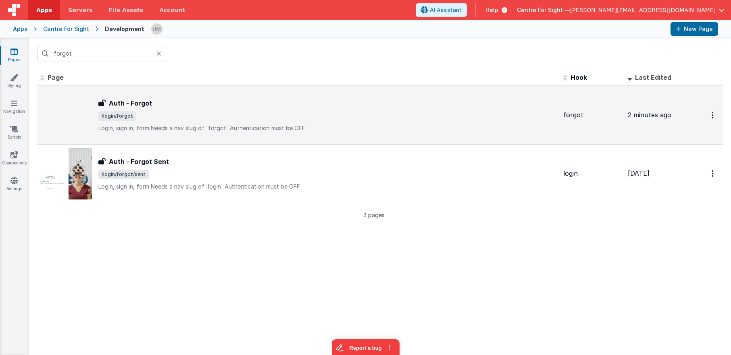
click at [265, 121] on div "Auth - Forgot Auth - Forgot /login/forgot Login, sign in, formNeeds a nav slug…" at bounding box center [327, 115] width 459 height 34
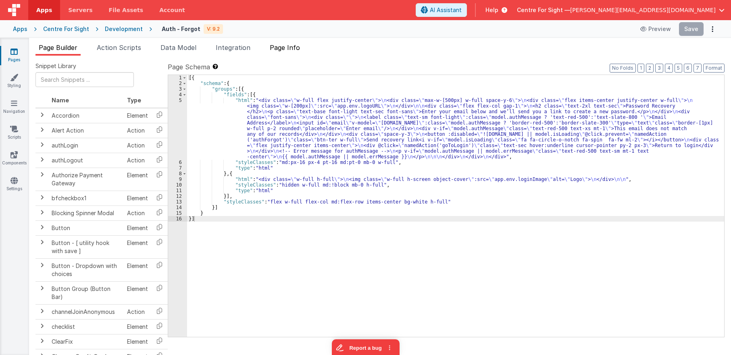
click at [288, 46] on span "Page Info" at bounding box center [285, 48] width 30 height 8
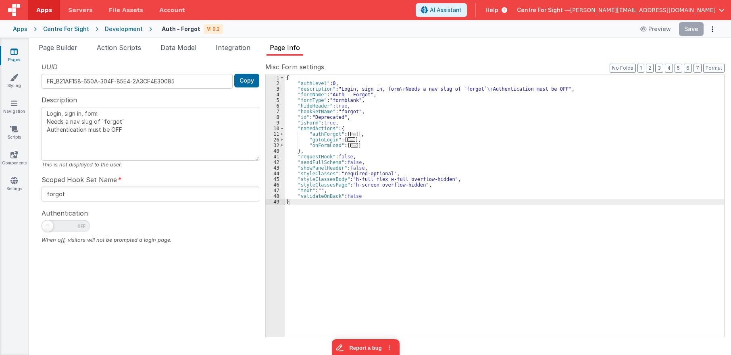
click at [351, 147] on span "..." at bounding box center [355, 145] width 8 height 4
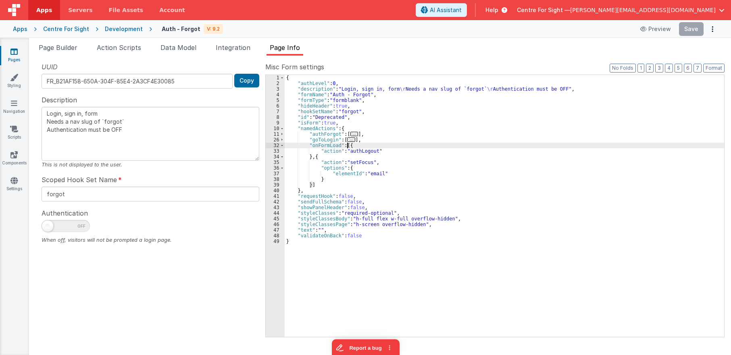
click at [349, 142] on span "..." at bounding box center [351, 140] width 8 height 4
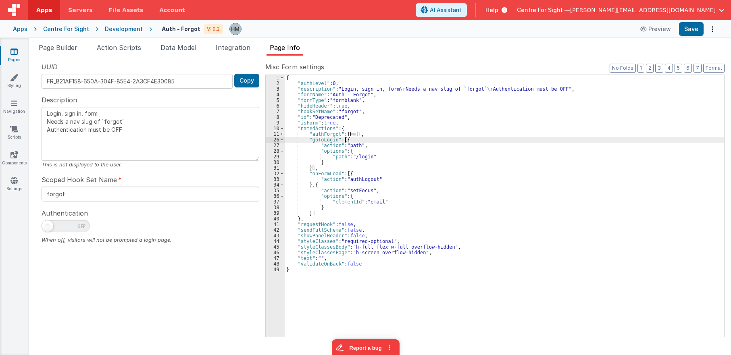
click at [351, 133] on span "..." at bounding box center [355, 134] width 8 height 4
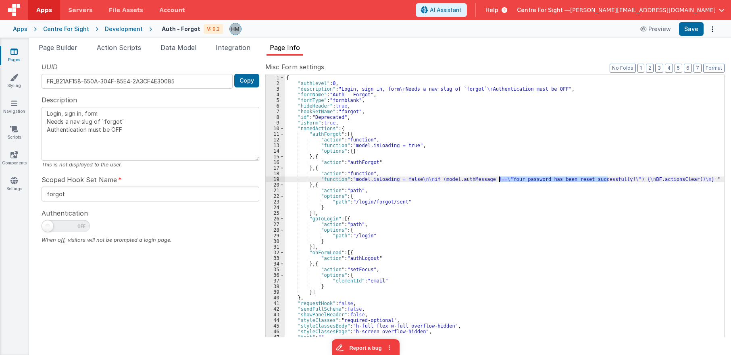
drag, startPoint x: 608, startPoint y: 180, endPoint x: 500, endPoint y: 178, distance: 108.5
click at [500, 178] on div "{ "authLevel" : 0 , "description" : "Login, sign in, form \r Needs a nav slug o…" at bounding box center [505, 212] width 440 height 274
type textarea "Login, sign in, form Needs a nav slug of `forgot` Authentication must be OFF"
click at [316, 178] on div "{ "authLevel" : 0 , "description" : "Login, sign in, form \r Needs a nav slug o…" at bounding box center [505, 212] width 440 height 274
click at [274, 179] on div "19" at bounding box center [275, 180] width 19 height 6
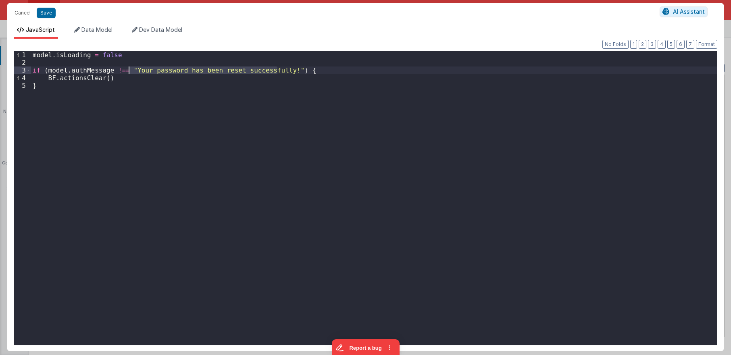
drag, startPoint x: 277, startPoint y: 71, endPoint x: 130, endPoint y: 67, distance: 146.9
click at [130, 67] on div "model . isLoading = false if ( model . authMessage !== "Your password has been …" at bounding box center [374, 205] width 686 height 309
type textarea "Login, sign in, form Needs a nav slug of `forgot` Authentication must be OFF"
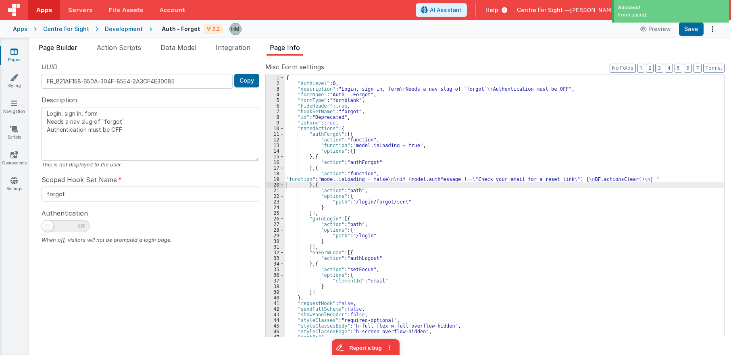
click at [66, 48] on span "Page Builder" at bounding box center [58, 48] width 39 height 8
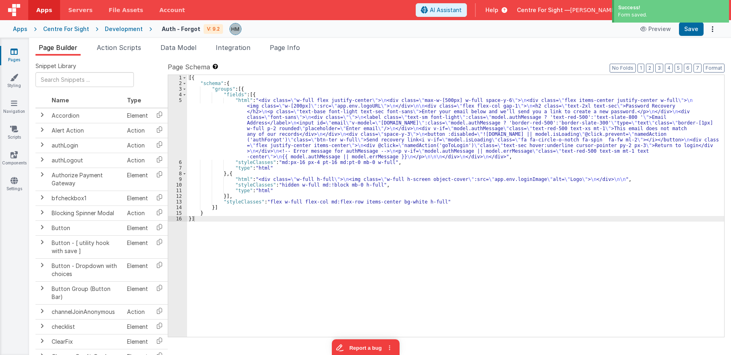
click at [235, 121] on div "[{ "schema" : { "groups" : [{ "fields" : [{ "html" : "<div class= \" w-full fle…" at bounding box center [455, 212] width 537 height 274
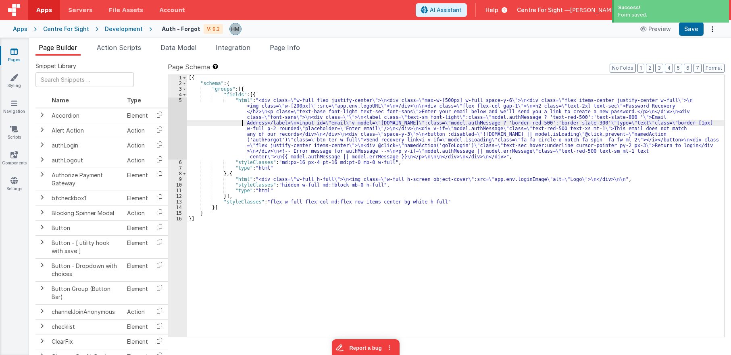
click at [180, 101] on div "5" at bounding box center [177, 129] width 19 height 62
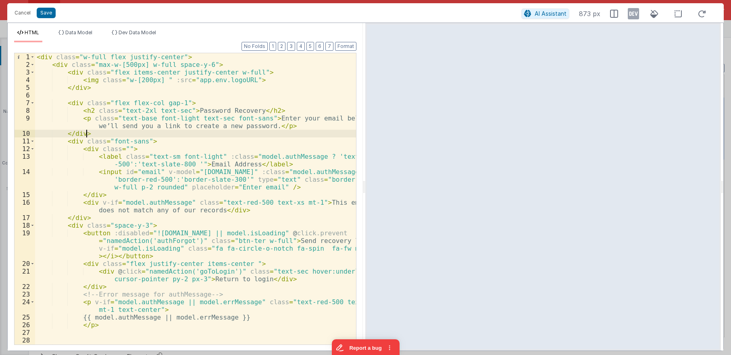
click at [180, 135] on div "< div class = "w-full flex justify-center" > < div class = "max-w-[500px] w-ful…" at bounding box center [195, 206] width 321 height 307
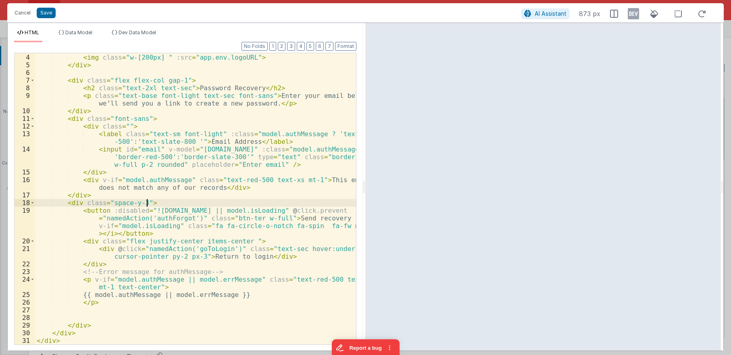
click at [198, 202] on div "< div class = "flex items-center justify-center w-full" > < img class = "w-[200…" at bounding box center [195, 199] width 321 height 307
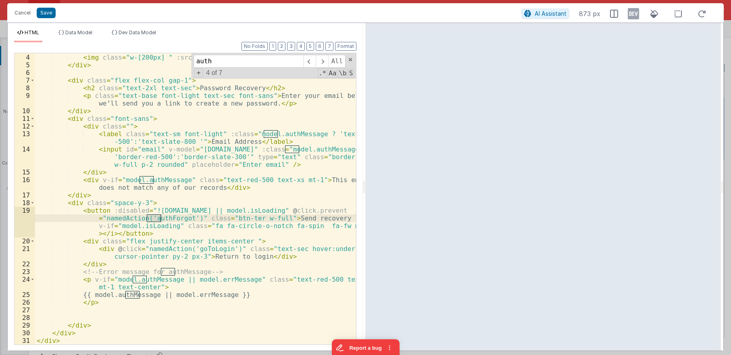
type input "auth"
click at [177, 176] on div "< div class = "flex items-center justify-center w-full" > < img class = "w-[200…" at bounding box center [195, 199] width 321 height 307
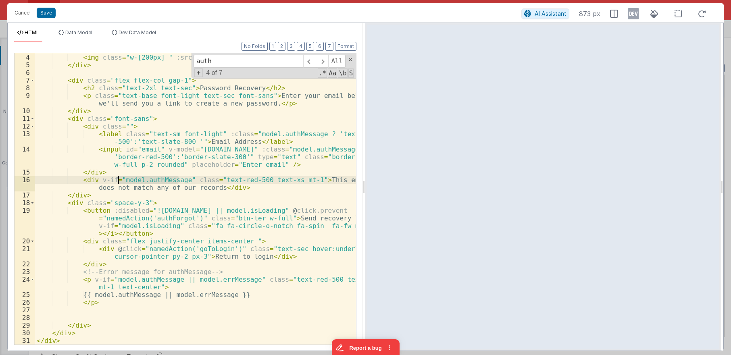
drag, startPoint x: 179, startPoint y: 179, endPoint x: 119, endPoint y: 179, distance: 59.7
click at [119, 179] on div "< div class = "flex items-center justify-center w-full" > < img class = "w-[200…" at bounding box center [195, 199] width 321 height 307
drag, startPoint x: 210, startPoint y: 190, endPoint x: 306, endPoint y: 179, distance: 96.6
click at [306, 179] on div "< div class = "flex items-center justify-center w-full" > < img class = "w-[200…" at bounding box center [195, 199] width 321 height 307
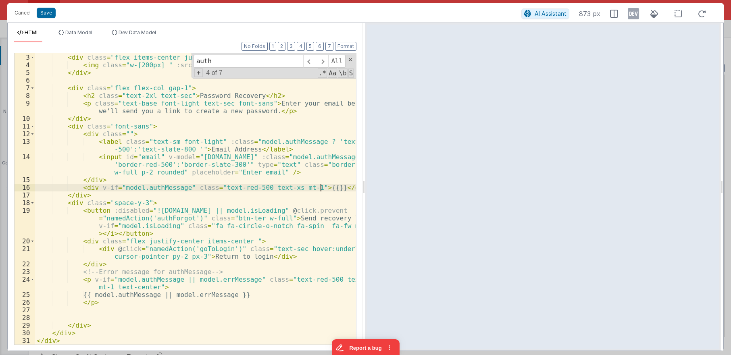
scroll to position [15, 0]
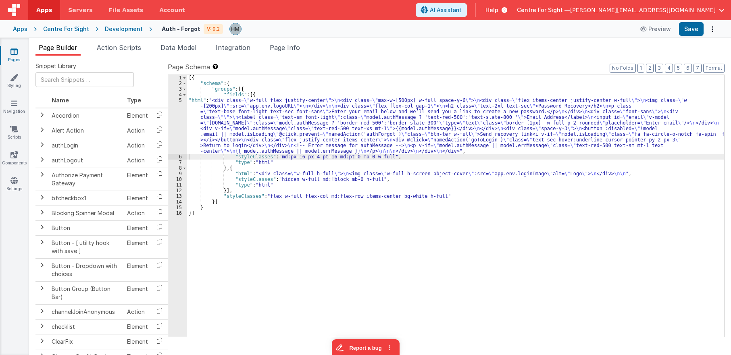
click at [297, 126] on div "[{ "schema" : { "groups" : [{ "fields" : [{ "html" : "<div class= \" w-full fle…" at bounding box center [455, 212] width 537 height 274
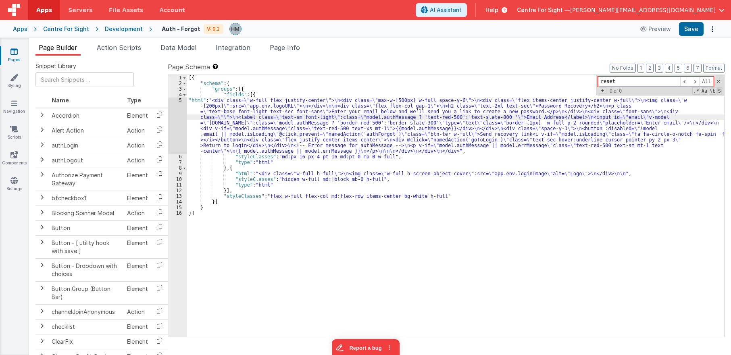
type input "reset"
click at [13, 56] on link "Pages" at bounding box center [14, 56] width 29 height 16
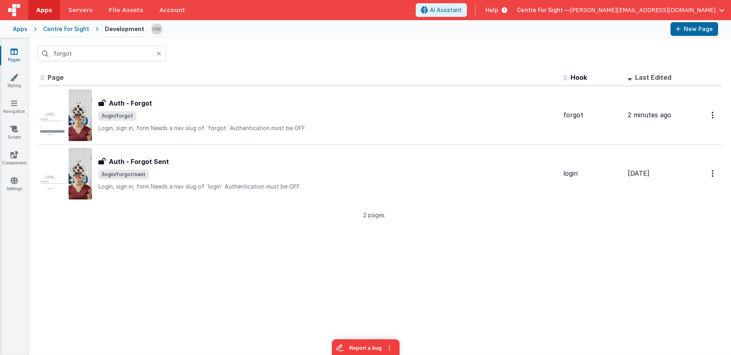
click at [159, 56] on icon at bounding box center [159, 53] width 5 height 6
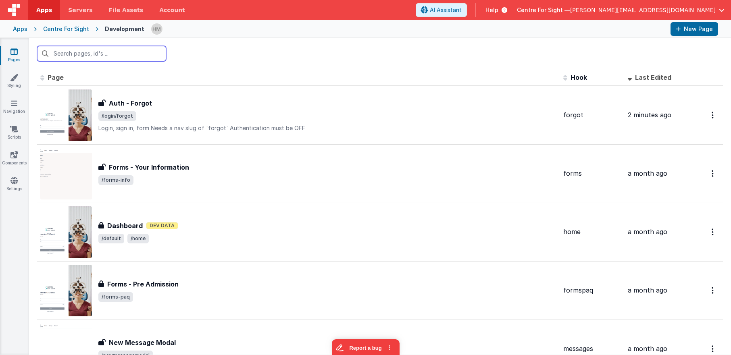
click at [156, 61] on input "text" at bounding box center [101, 53] width 129 height 15
click at [23, 30] on div "Apps" at bounding box center [20, 29] width 15 height 8
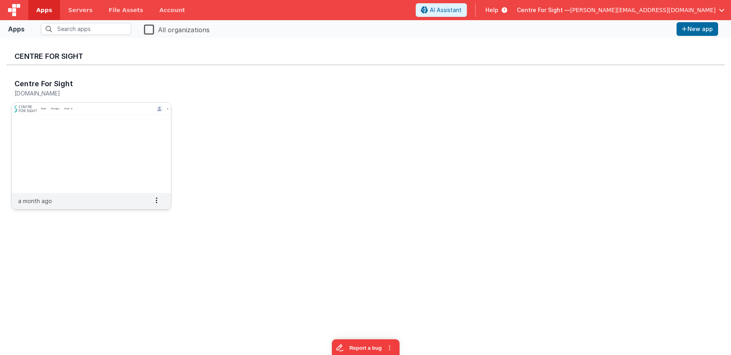
click at [96, 104] on img at bounding box center [91, 148] width 159 height 90
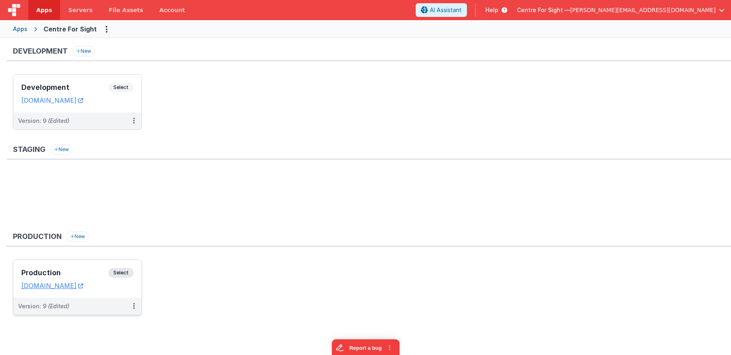
click at [77, 262] on div "Production Select URLs [DOMAIN_NAME]" at bounding box center [77, 279] width 128 height 38
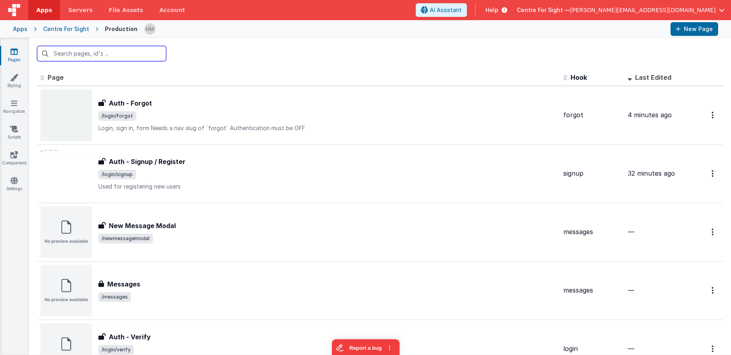
click at [127, 55] on input "text" at bounding box center [101, 53] width 129 height 15
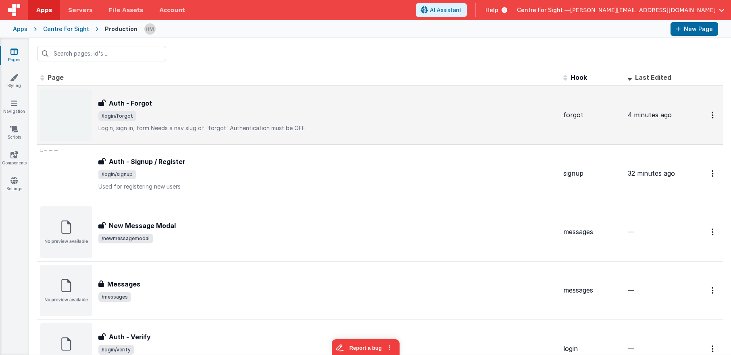
click at [249, 120] on span "/login/forgot" at bounding box center [327, 116] width 459 height 10
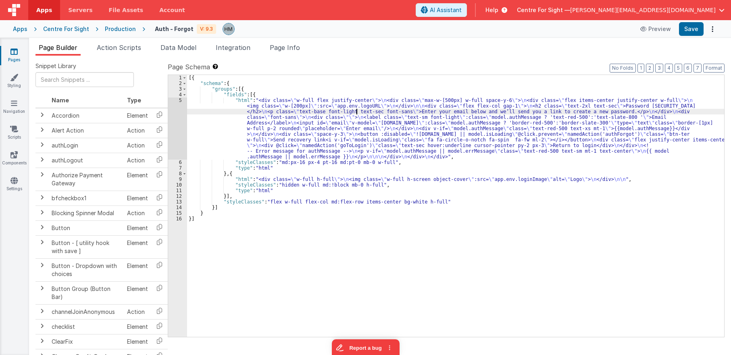
click at [357, 109] on div "[{ "schema" : { "groups" : [{ "fields" : [{ "html" : "<div class= \" w-full fle…" at bounding box center [455, 212] width 537 height 274
type input "2"
click at [217, 115] on div "[{ "schema" : { "groups" : [{ "fields" : [{ "html" : "<div class= \" w-full fle…" at bounding box center [455, 212] width 537 height 274
click at [182, 102] on div "5" at bounding box center [177, 129] width 19 height 62
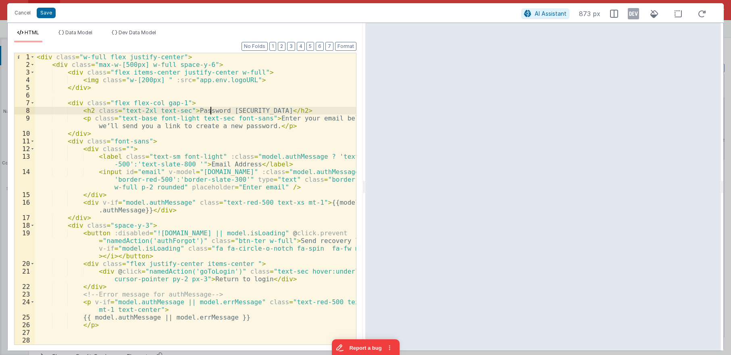
click at [211, 107] on div "< div class = "w-full flex justify-center" > < div class = "max-w-[500px] w-ful…" at bounding box center [195, 206] width 321 height 307
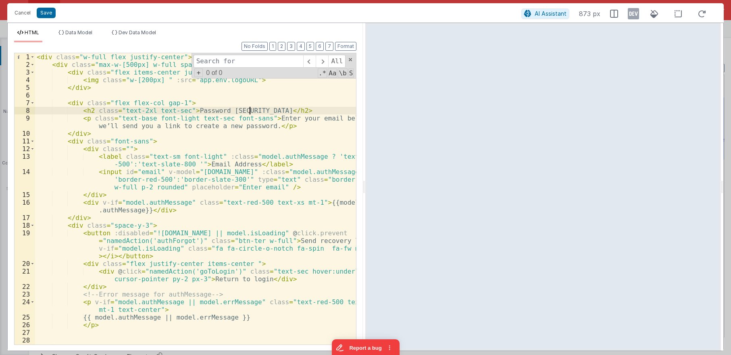
click at [249, 110] on div "< div class = "w-full flex justify-center" > < div class = "max-w-[500px] w-ful…" at bounding box center [195, 206] width 321 height 307
click at [262, 112] on div "< div class = "w-full flex justify-center" > < div class = "max-w-[500px] w-ful…" at bounding box center [195, 206] width 321 height 307
